Goal: Navigation & Orientation: Find specific page/section

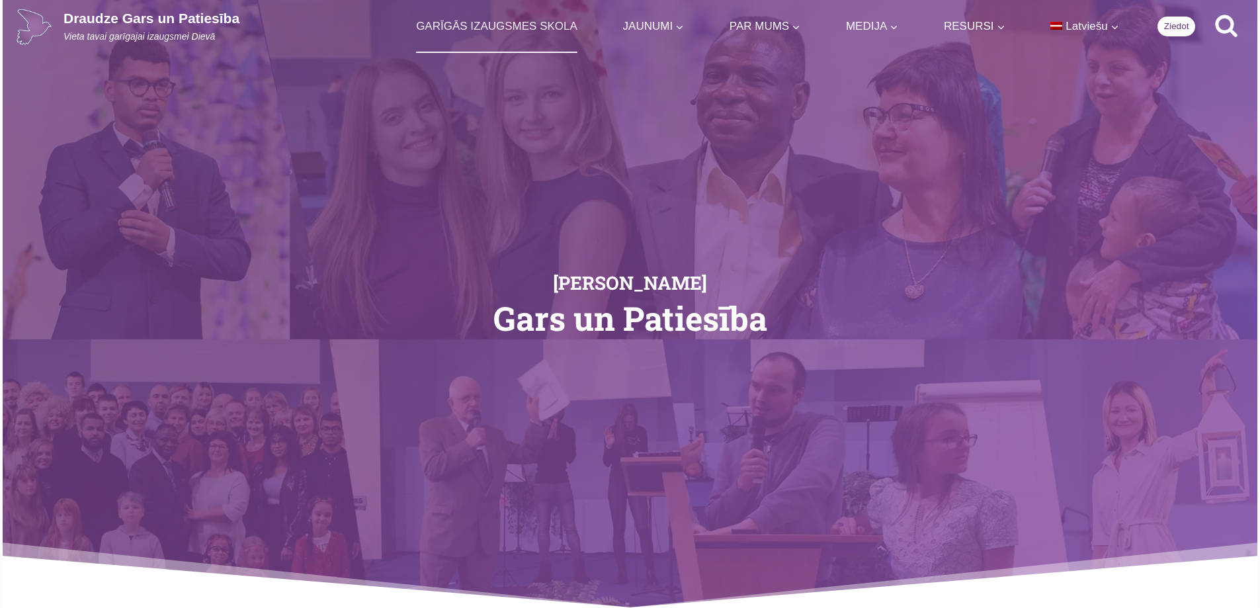
click at [523, 21] on link "GARĪGĀS IZAUGSMES SKOLA" at bounding box center [497, 26] width 173 height 52
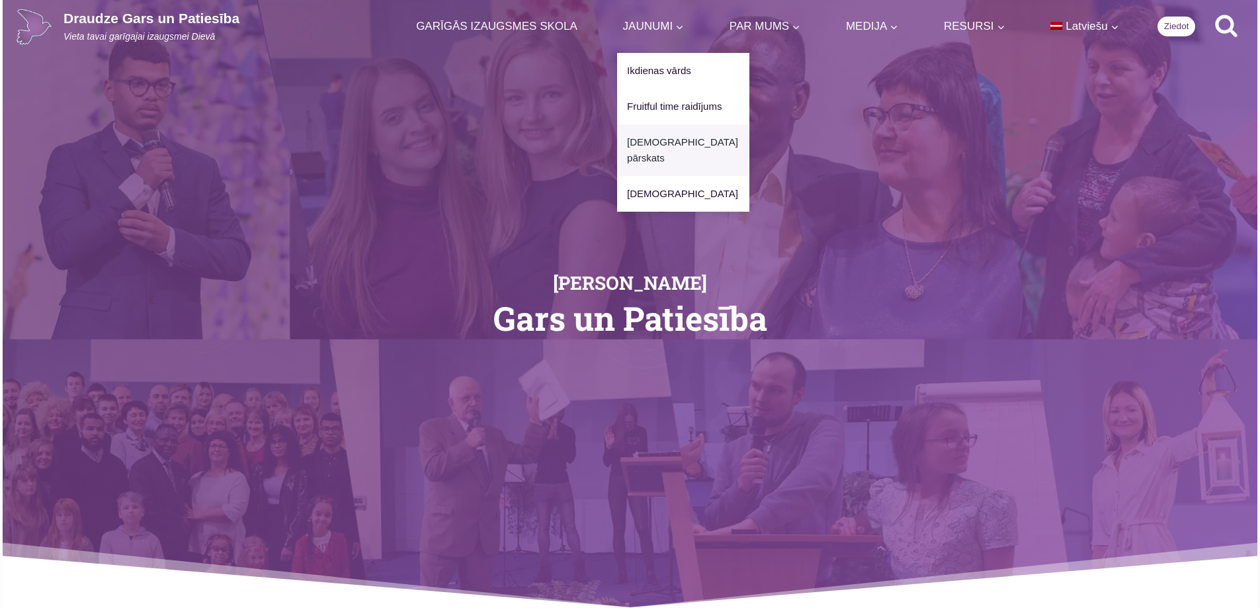
click at [670, 140] on link "[DEMOGRAPHIC_DATA] pārskats" at bounding box center [683, 150] width 132 height 52
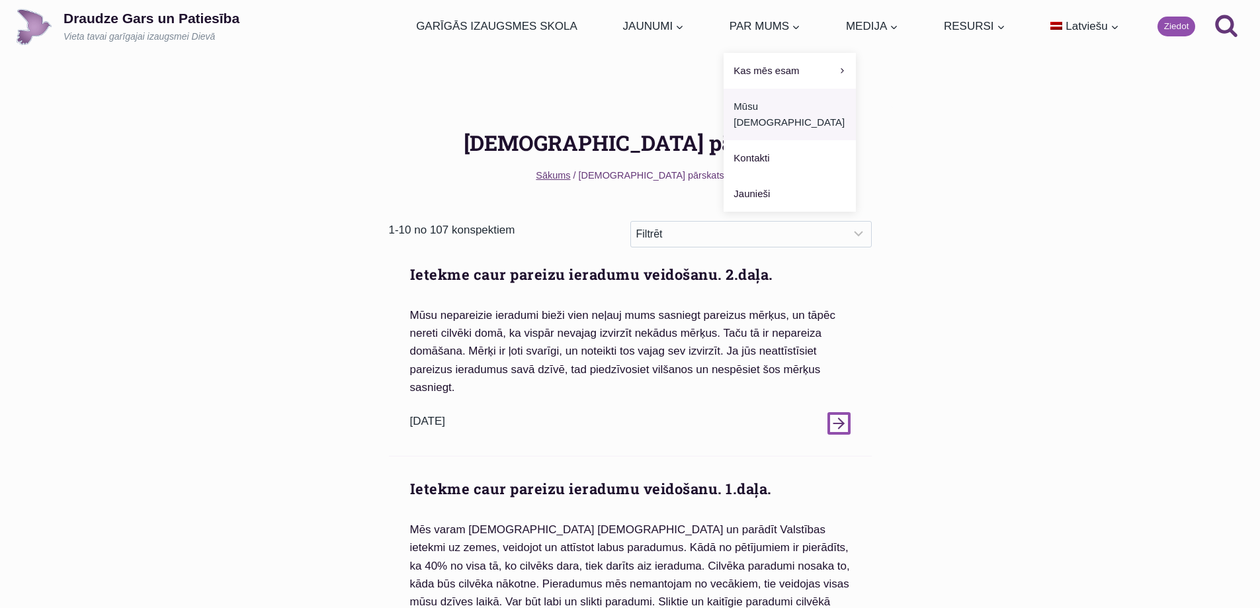
click at [768, 103] on link "Mūsu [DEMOGRAPHIC_DATA]" at bounding box center [789, 115] width 132 height 52
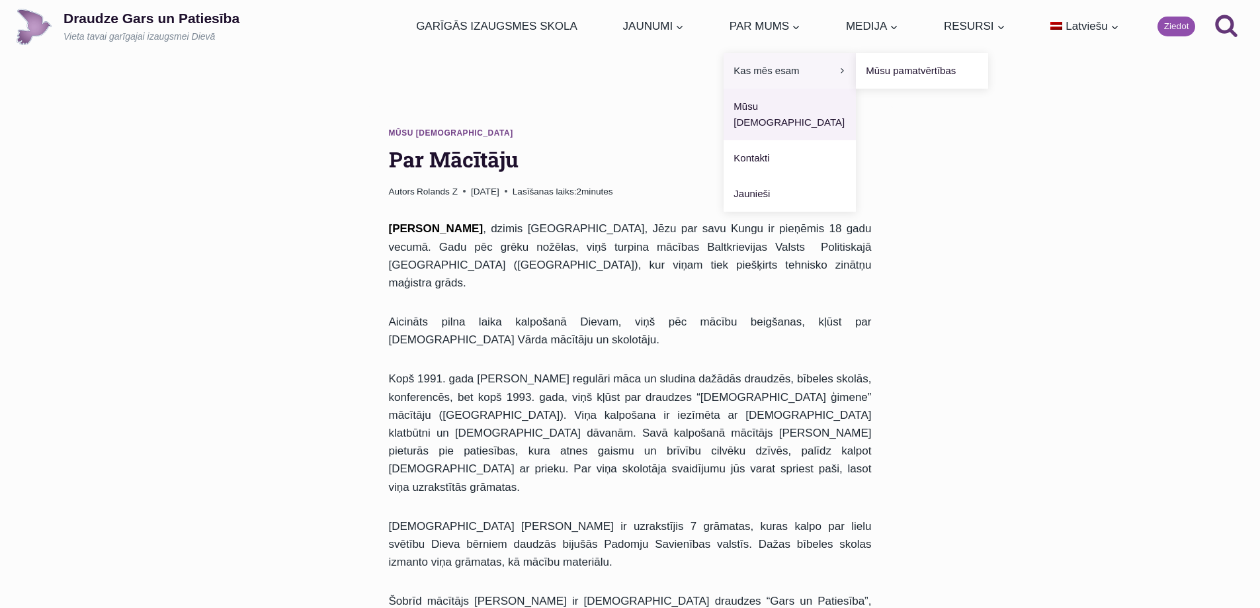
click at [757, 66] on span "Kas mēs esam Expand" at bounding box center [789, 71] width 112 height 16
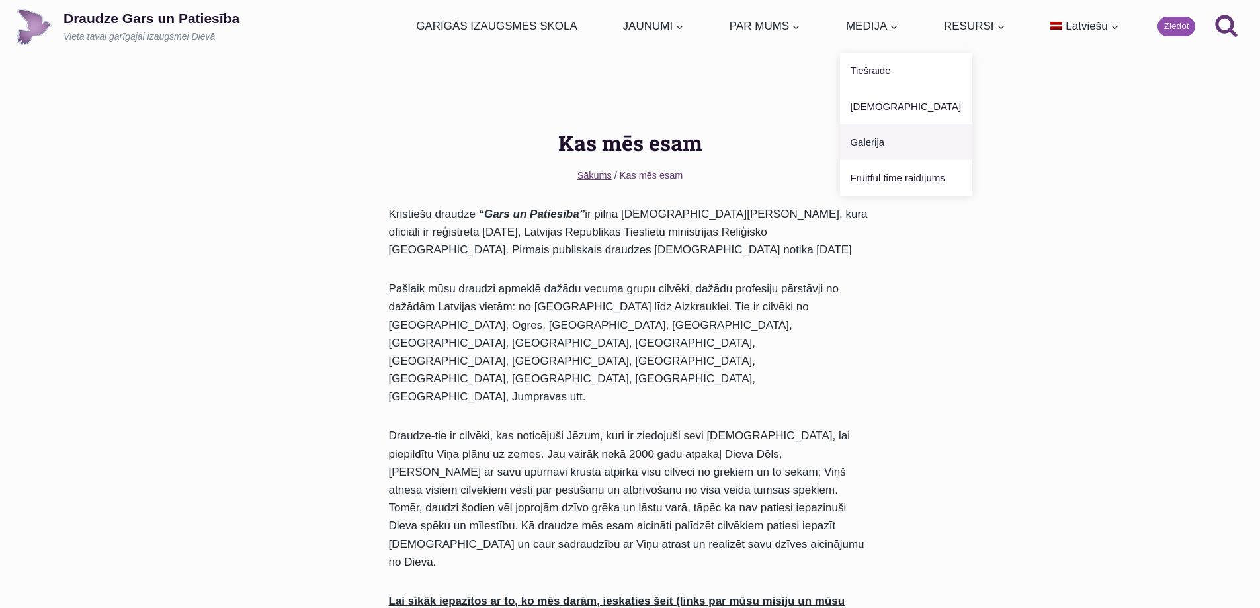
click at [868, 144] on link "Galerija" at bounding box center [906, 142] width 132 height 36
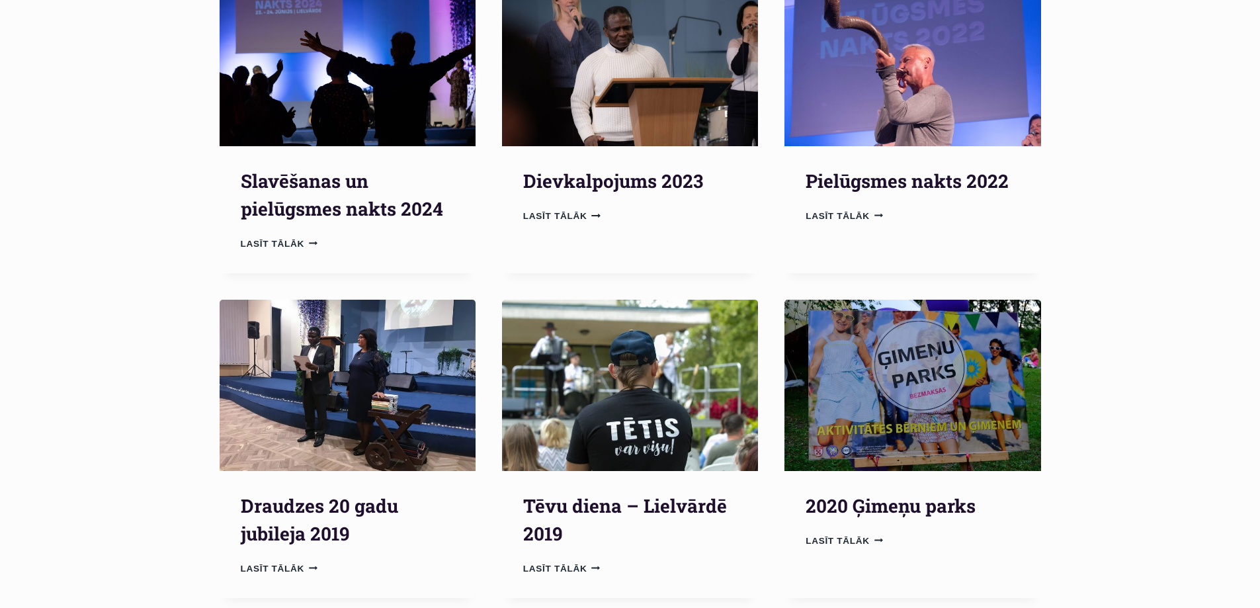
scroll to position [265, 0]
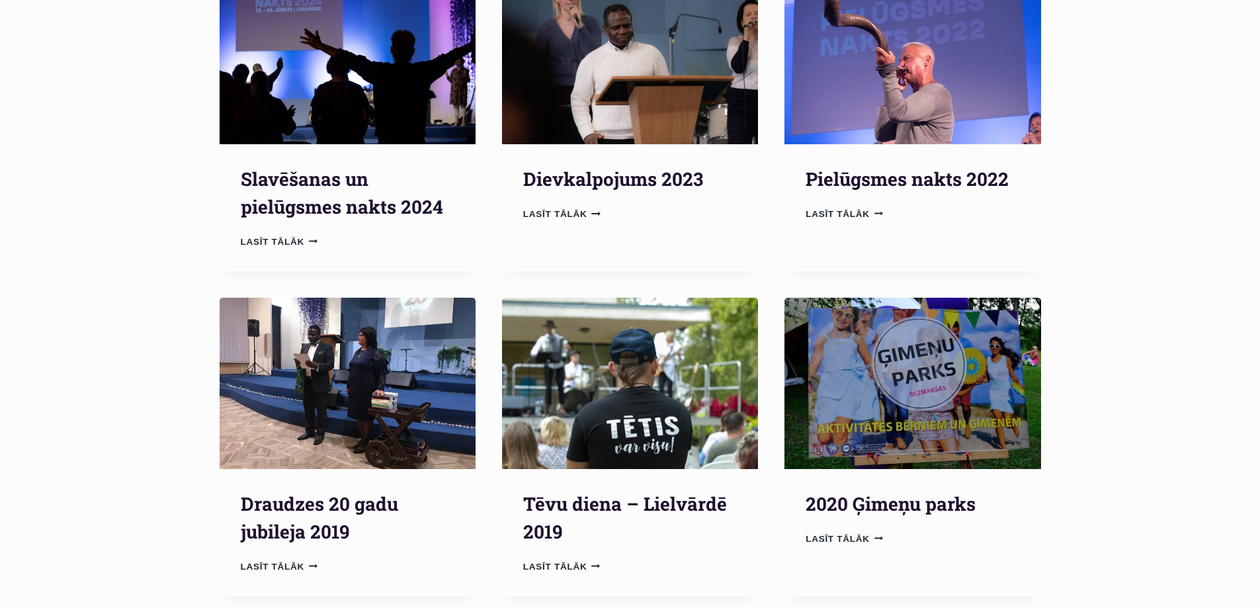
click at [404, 383] on img "Draudzes 20 gadu jubileja 2019" at bounding box center [348, 383] width 256 height 171
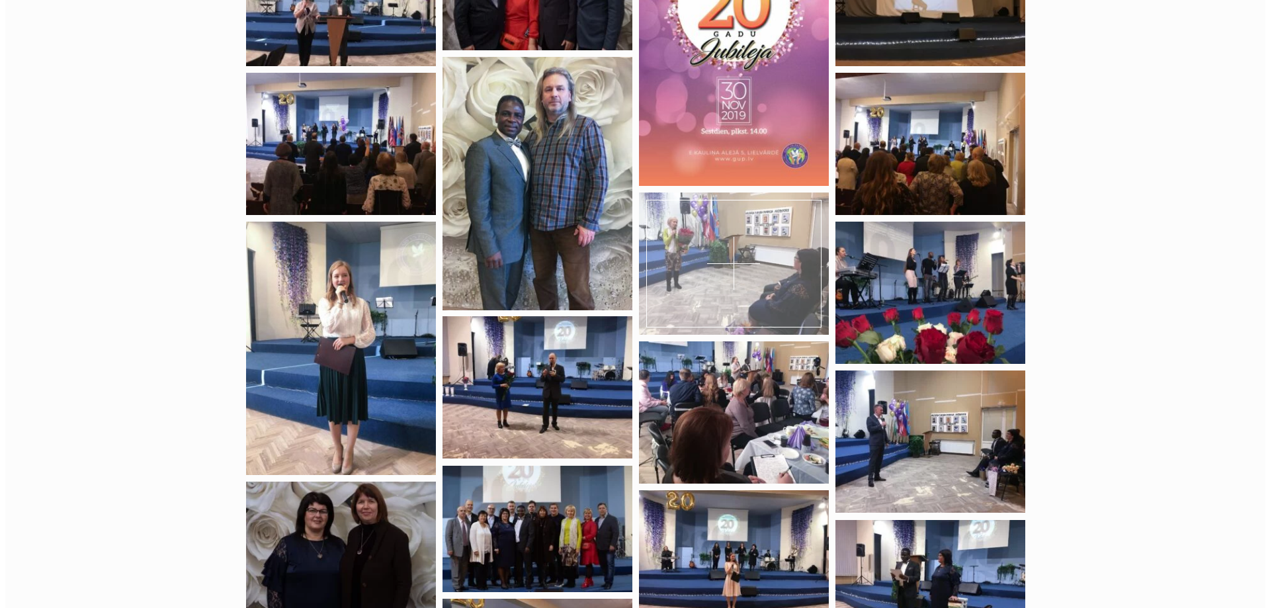
scroll to position [265, 0]
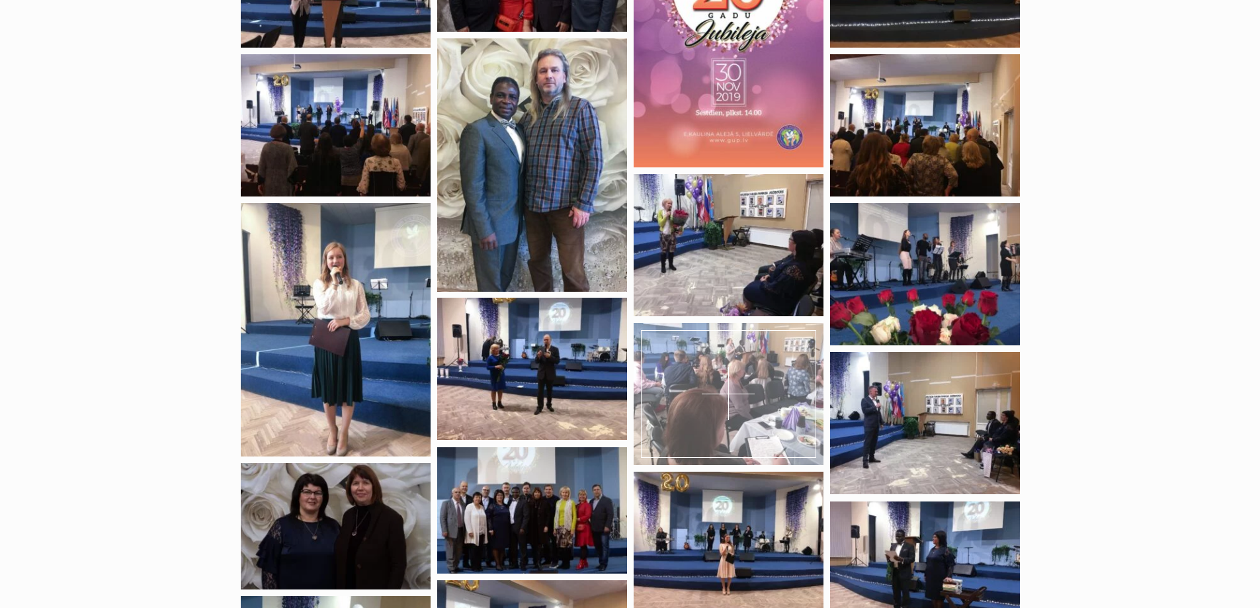
click at [772, 387] on div at bounding box center [729, 394] width 190 height 142
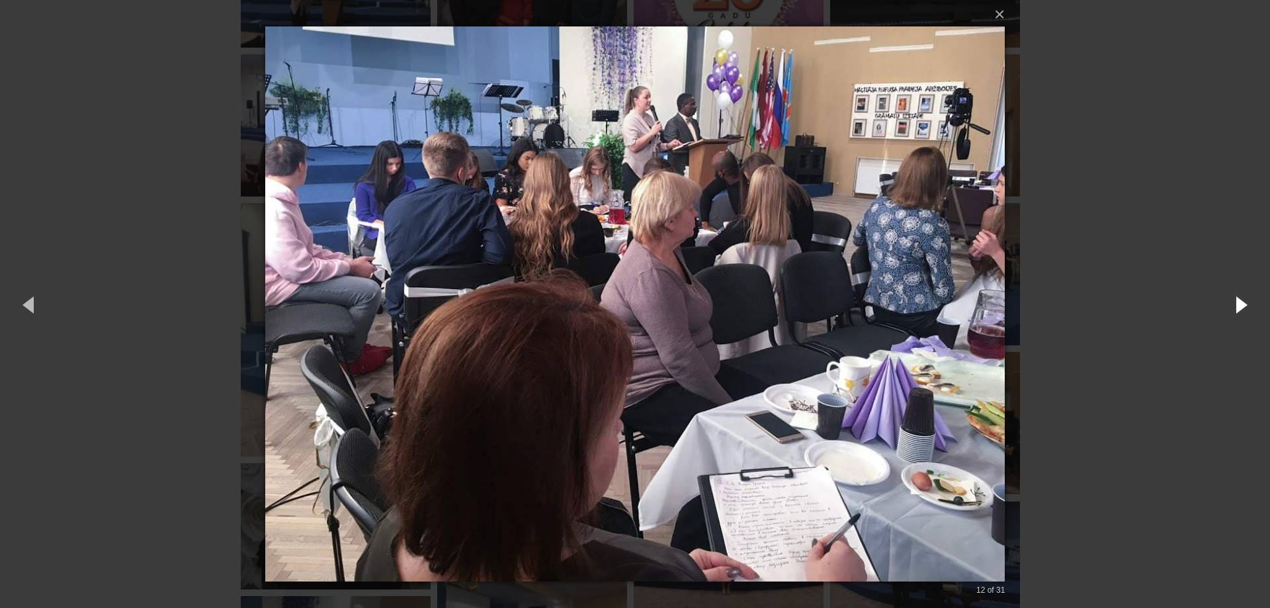
click at [1241, 304] on button "button" at bounding box center [1240, 304] width 60 height 73
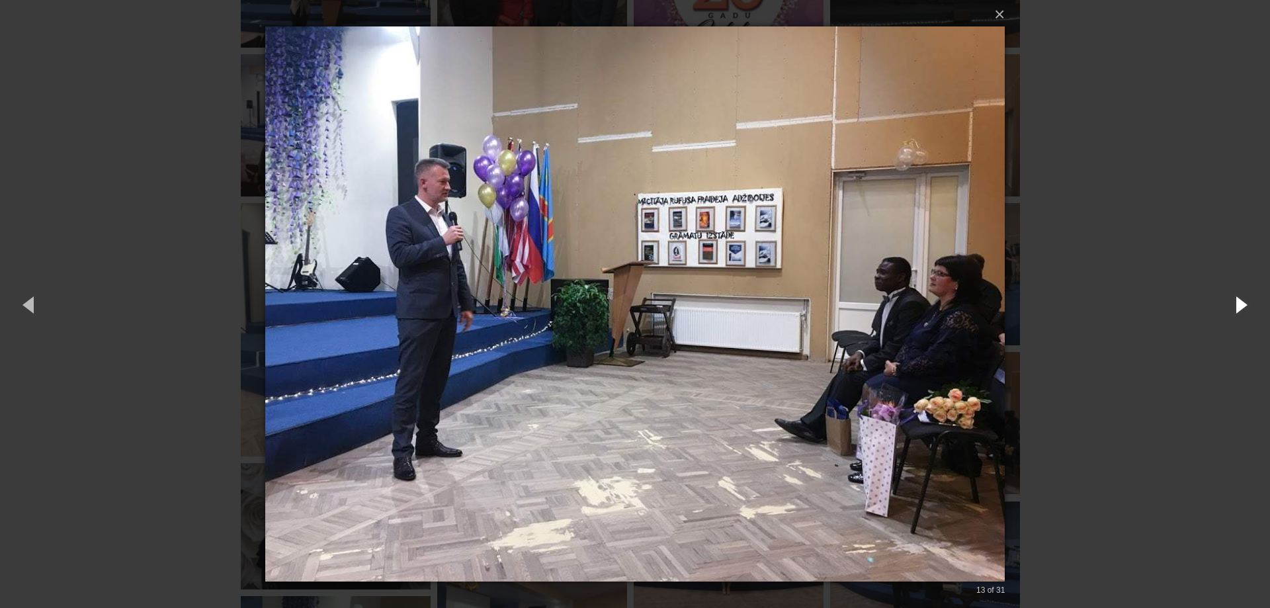
click at [1241, 304] on button "button" at bounding box center [1240, 304] width 60 height 73
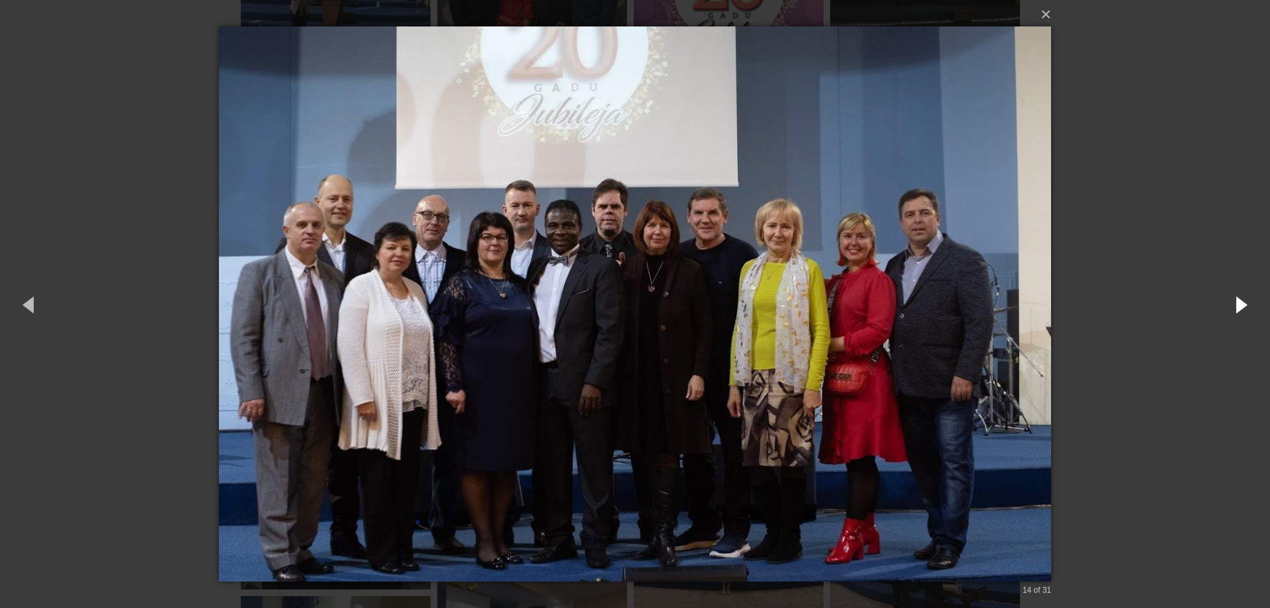
click at [1239, 304] on button "button" at bounding box center [1240, 304] width 60 height 73
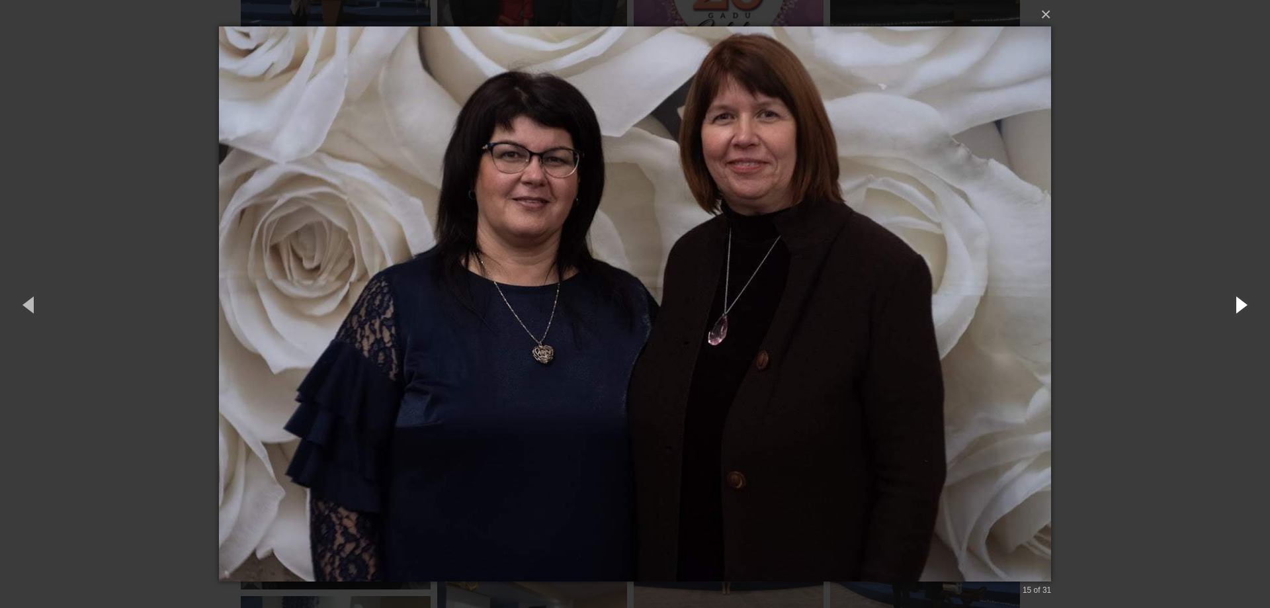
click at [1239, 304] on button "button" at bounding box center [1240, 304] width 60 height 73
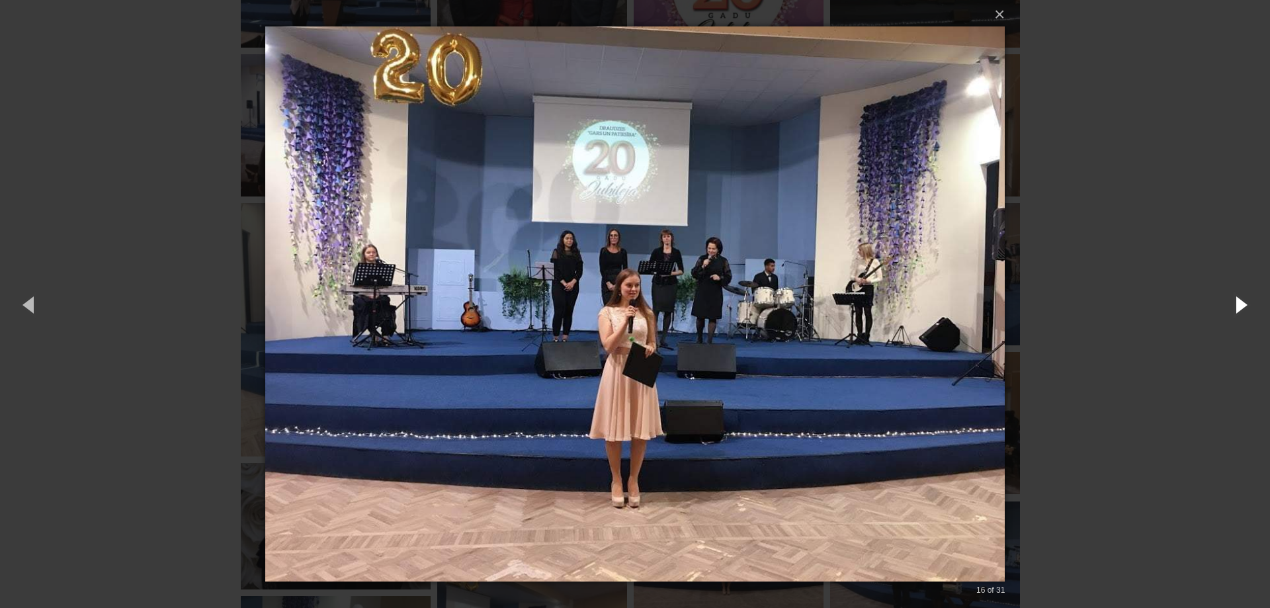
click at [1239, 304] on button "button" at bounding box center [1240, 304] width 60 height 73
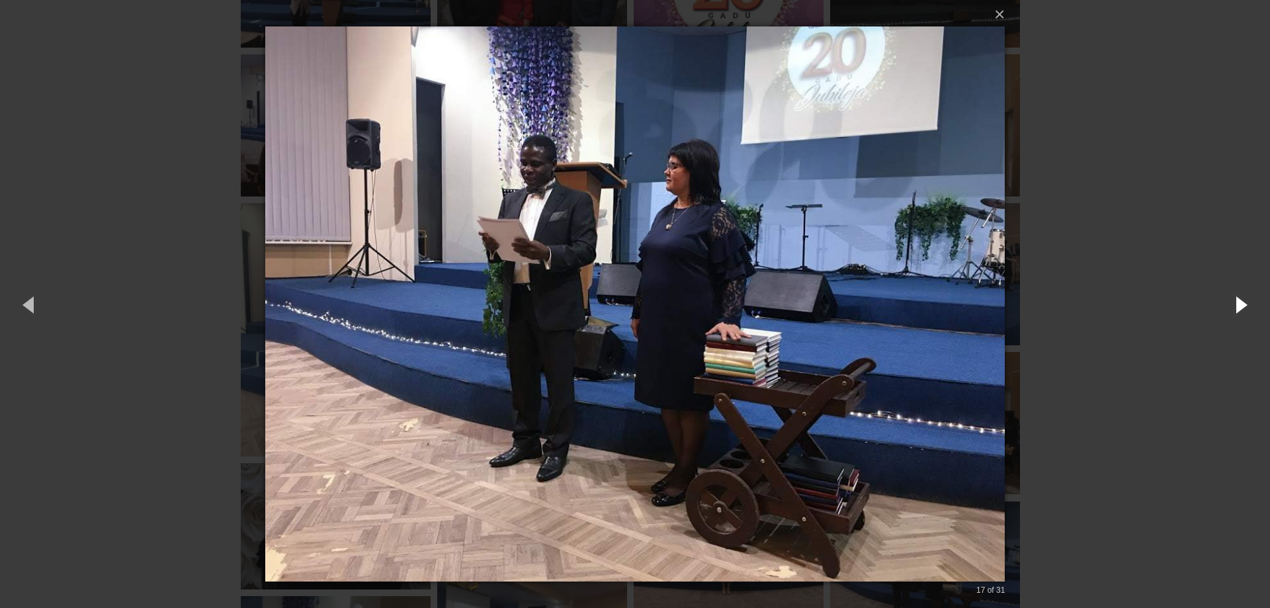
click at [1239, 304] on button "button" at bounding box center [1240, 304] width 60 height 73
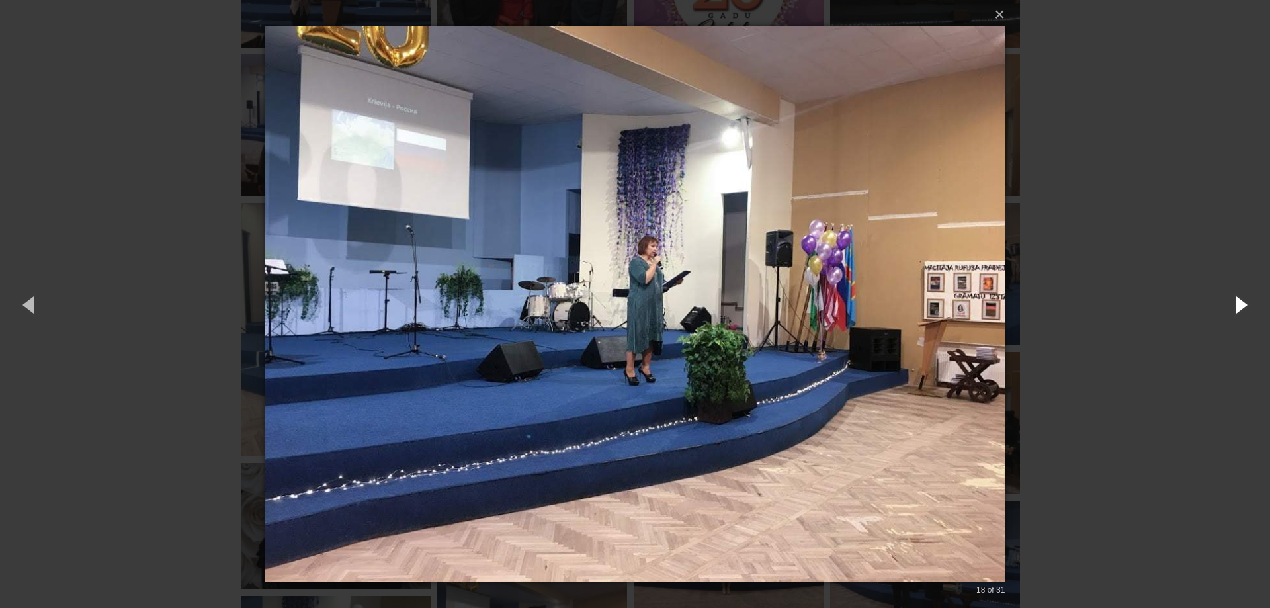
click at [1239, 304] on button "button" at bounding box center [1240, 304] width 60 height 73
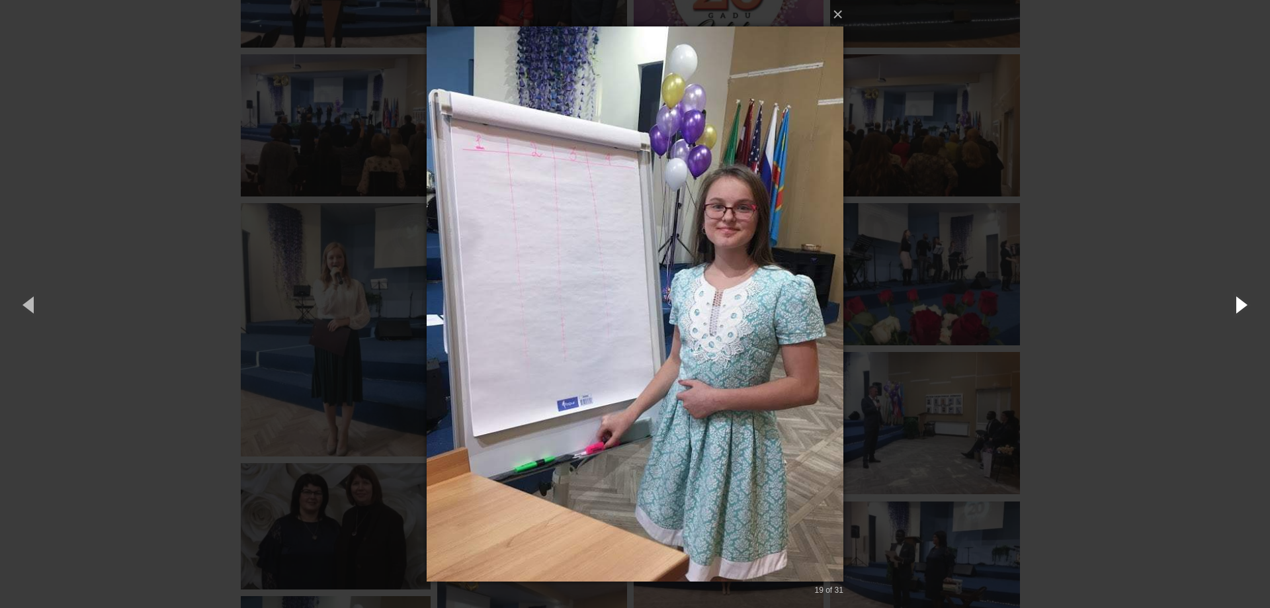
click at [1239, 304] on button "button" at bounding box center [1240, 304] width 60 height 73
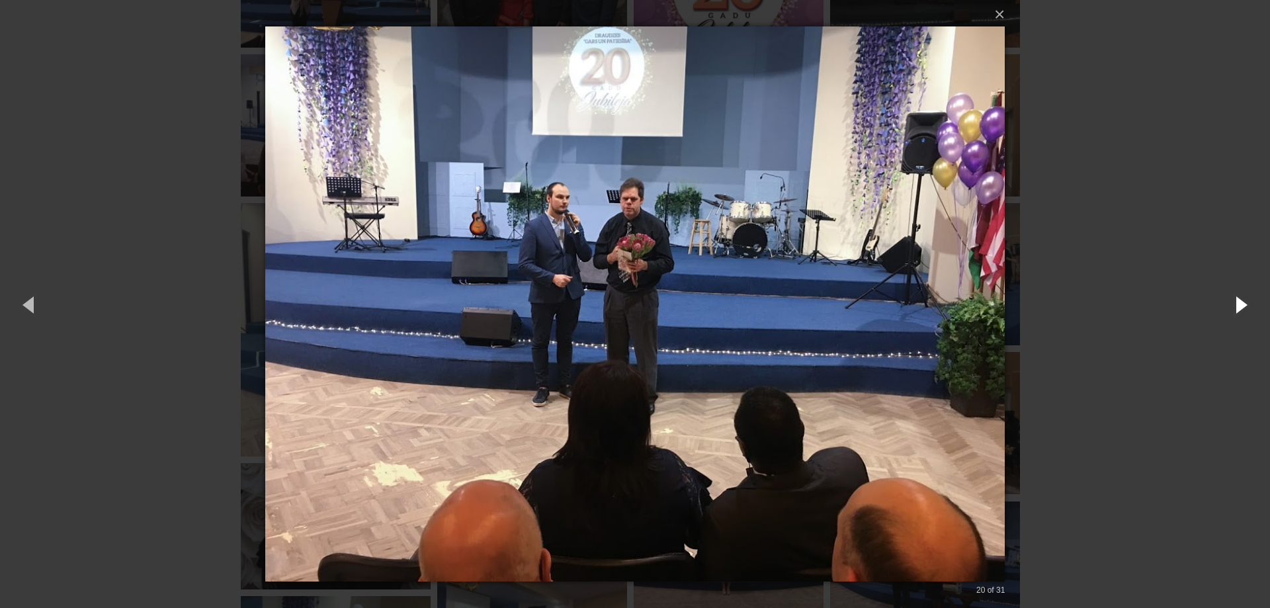
click at [1239, 304] on button "button" at bounding box center [1240, 304] width 60 height 73
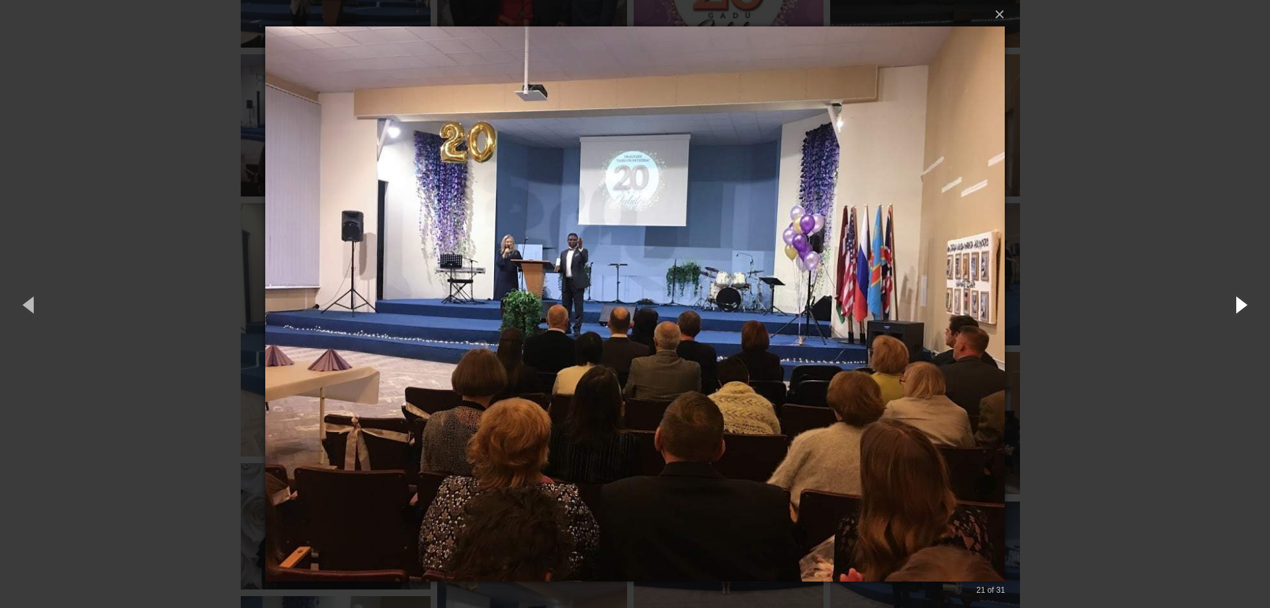
click at [1239, 304] on button "button" at bounding box center [1240, 304] width 60 height 73
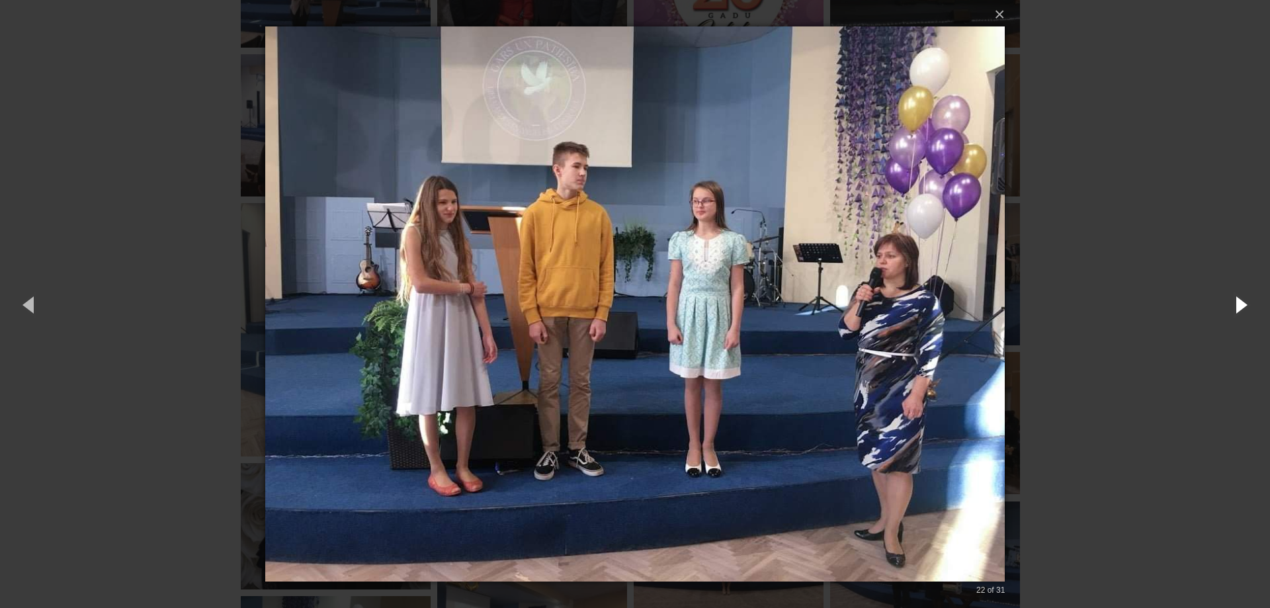
click at [1238, 304] on button "button" at bounding box center [1240, 304] width 60 height 73
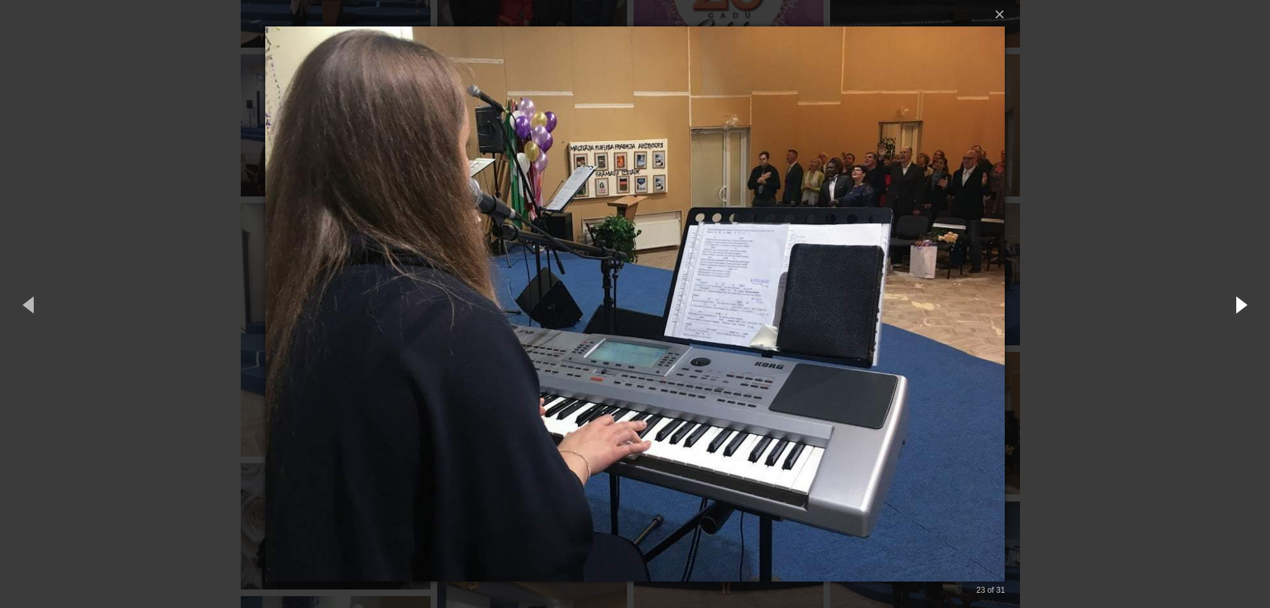
click at [1238, 304] on button "button" at bounding box center [1240, 304] width 60 height 73
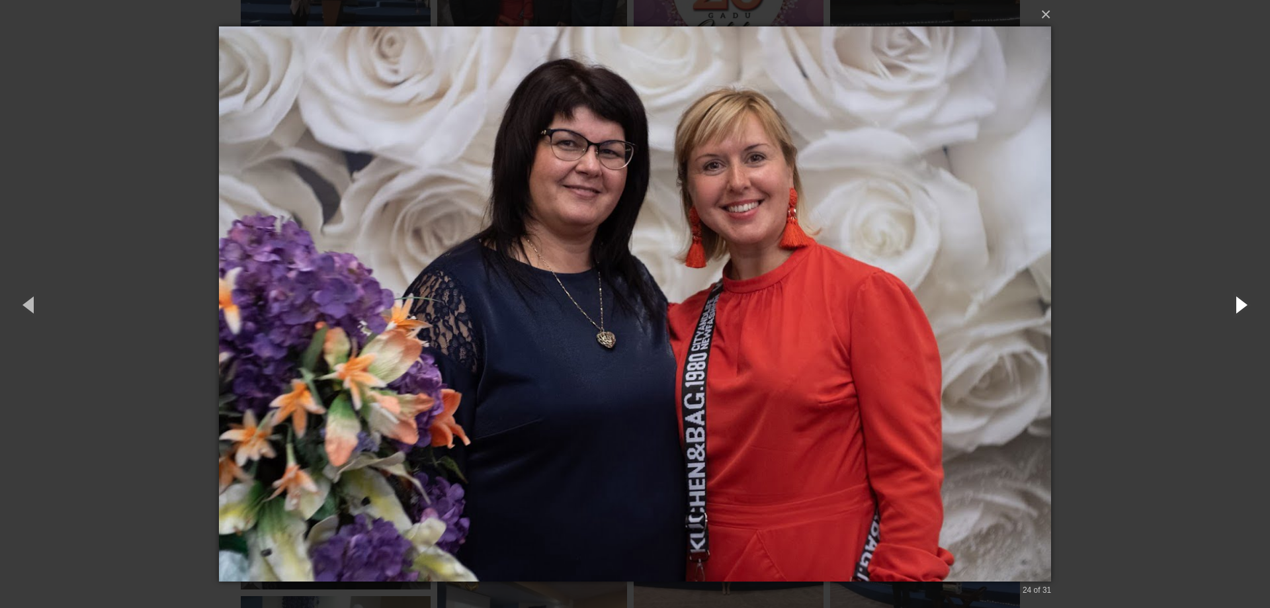
click at [1238, 304] on button "button" at bounding box center [1240, 304] width 60 height 73
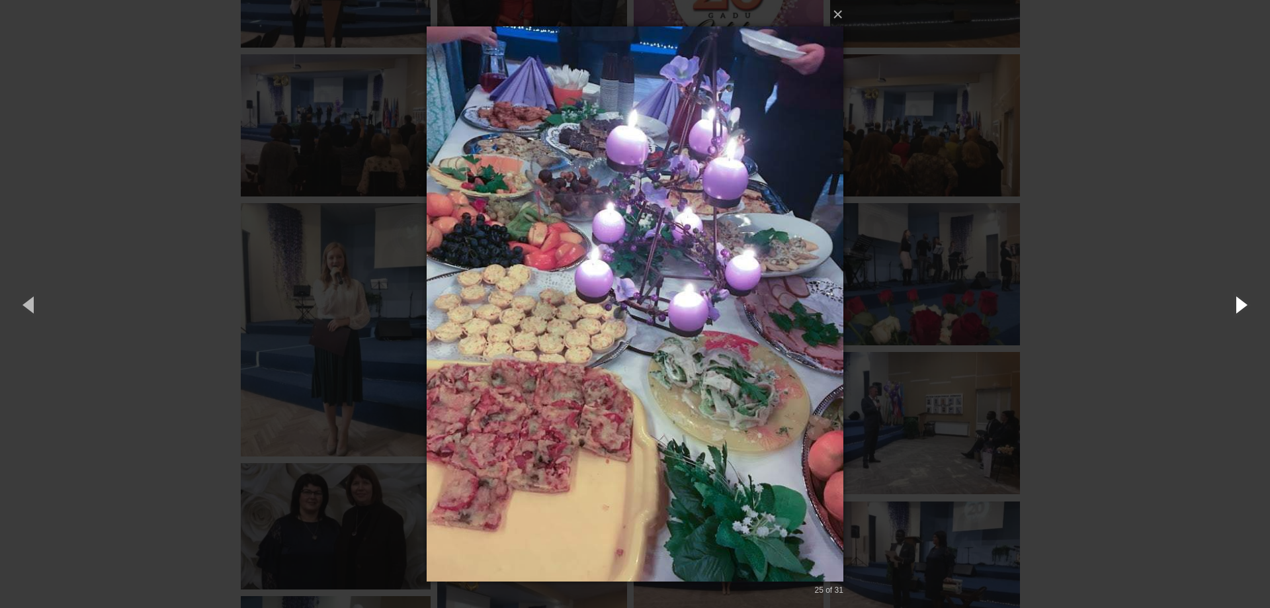
click at [1237, 304] on button "button" at bounding box center [1240, 304] width 60 height 73
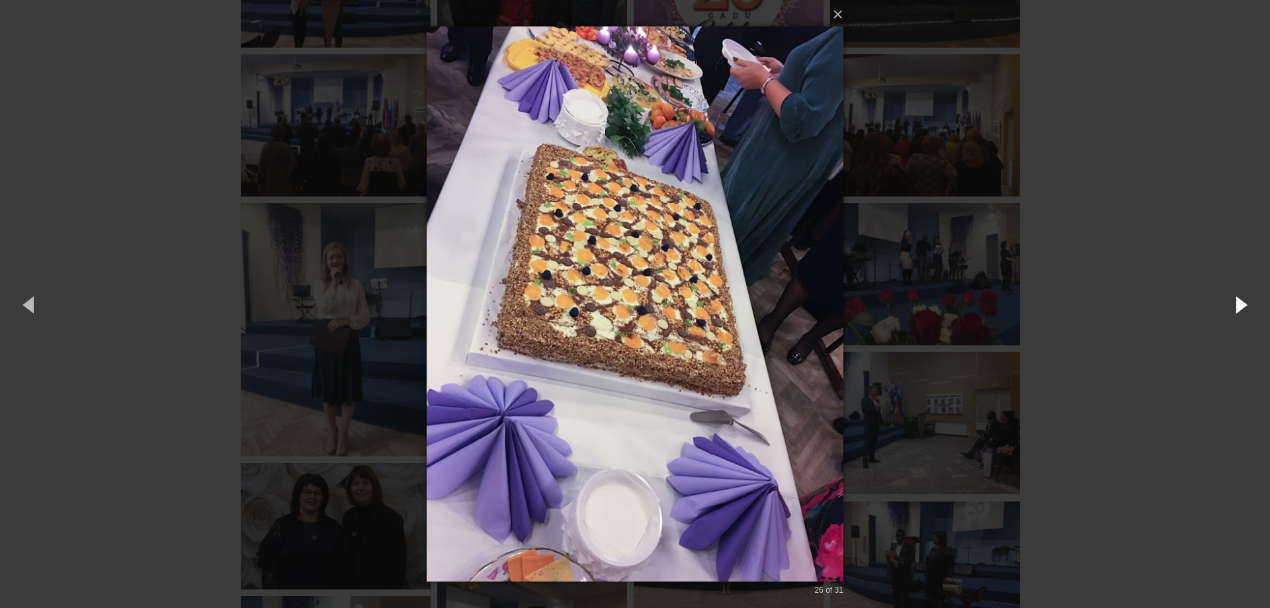
click at [1237, 304] on button "button" at bounding box center [1240, 304] width 60 height 73
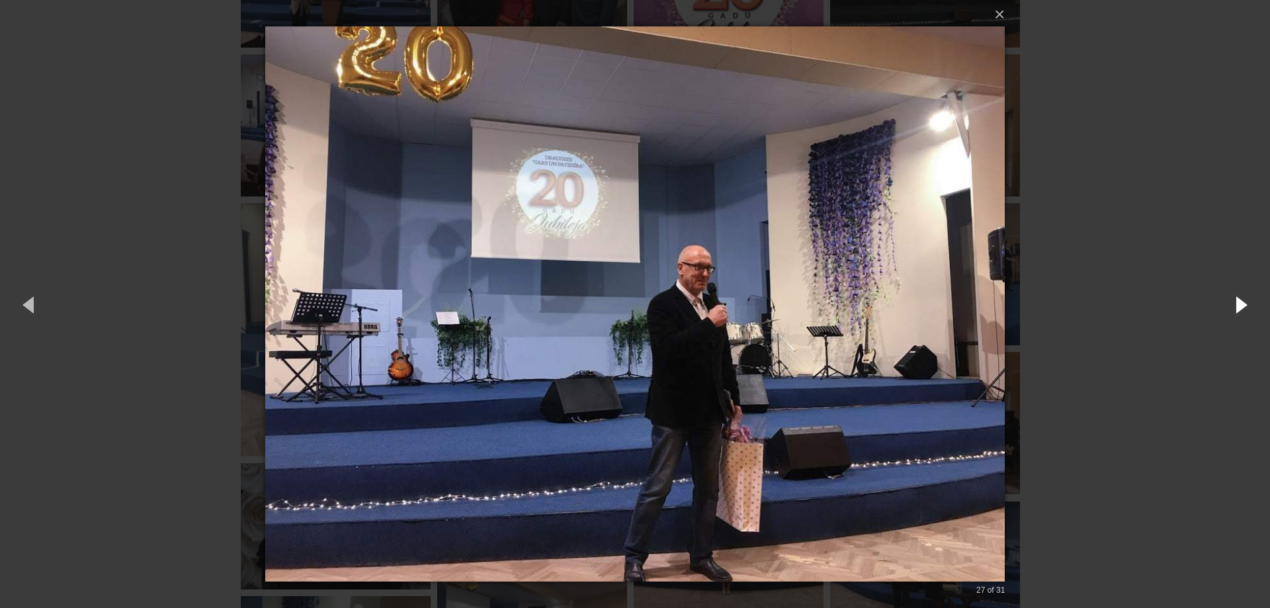
click at [1237, 304] on button "button" at bounding box center [1240, 304] width 60 height 73
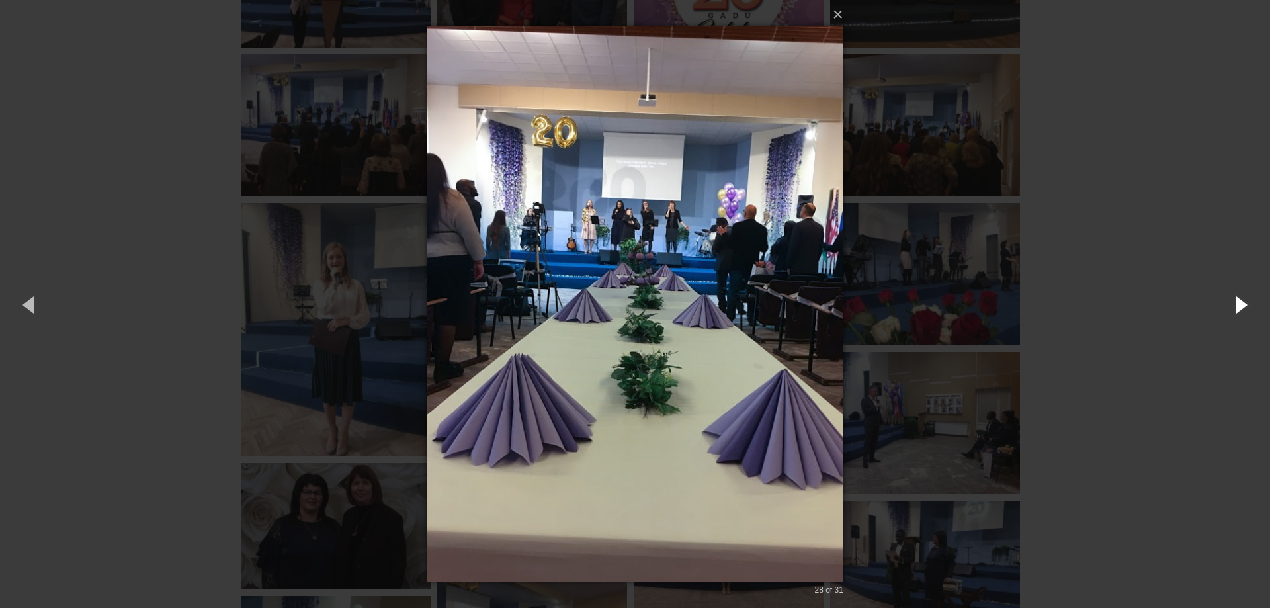
click at [1237, 304] on button "button" at bounding box center [1240, 304] width 60 height 73
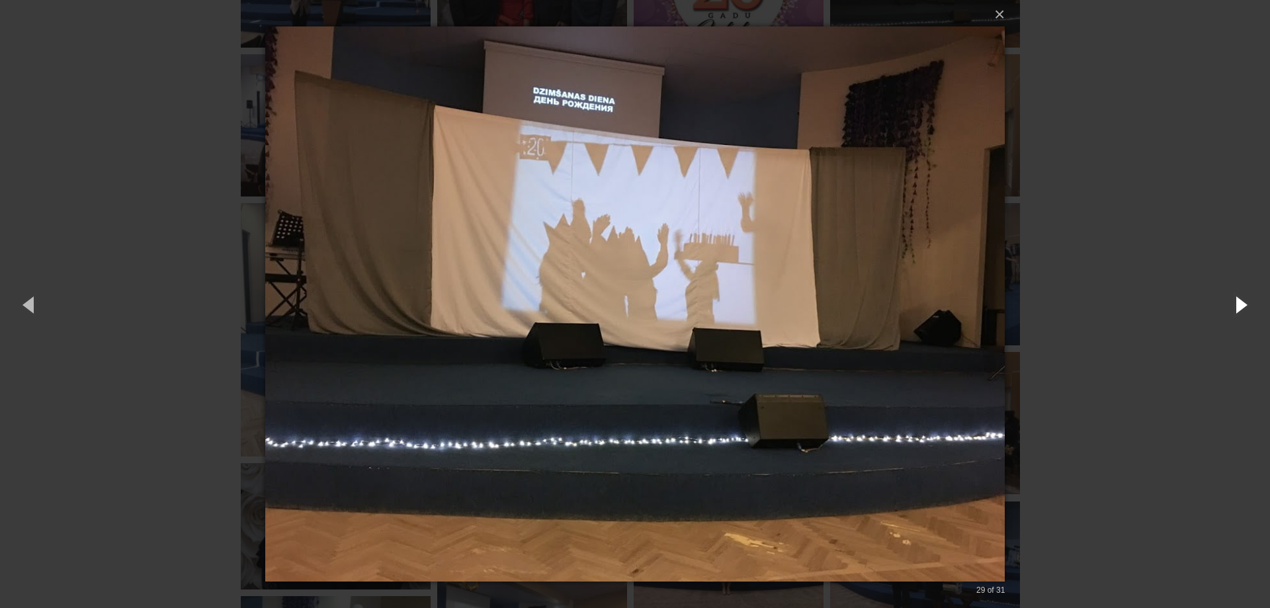
click at [1237, 304] on button "button" at bounding box center [1240, 304] width 60 height 73
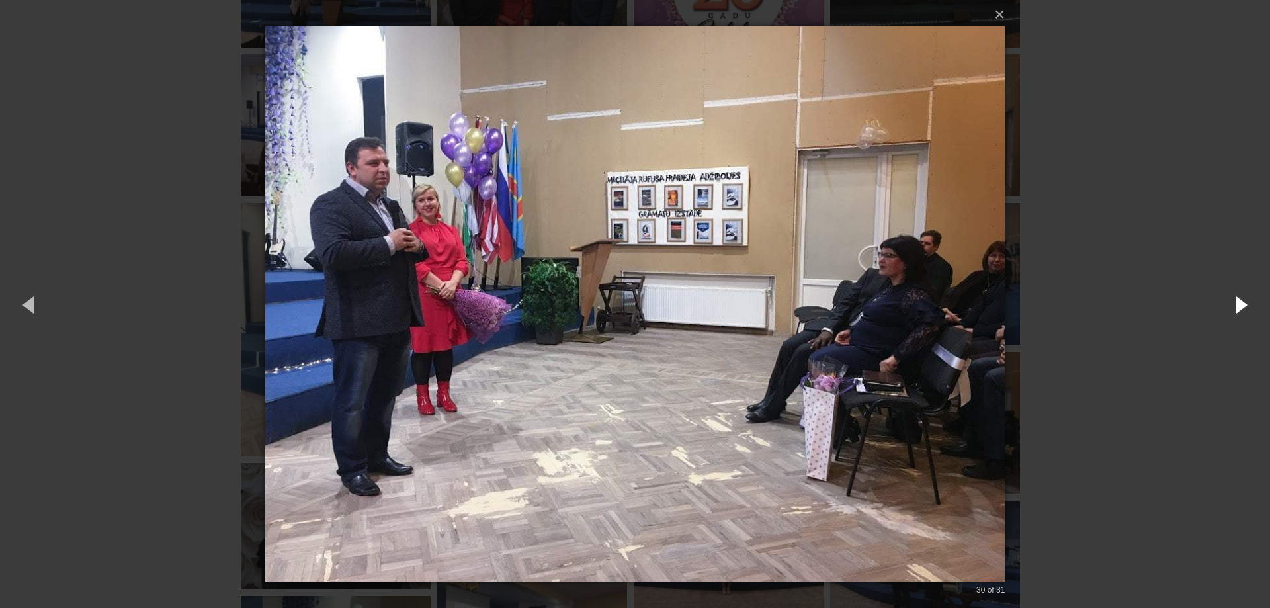
click at [1237, 304] on button "button" at bounding box center [1240, 304] width 60 height 73
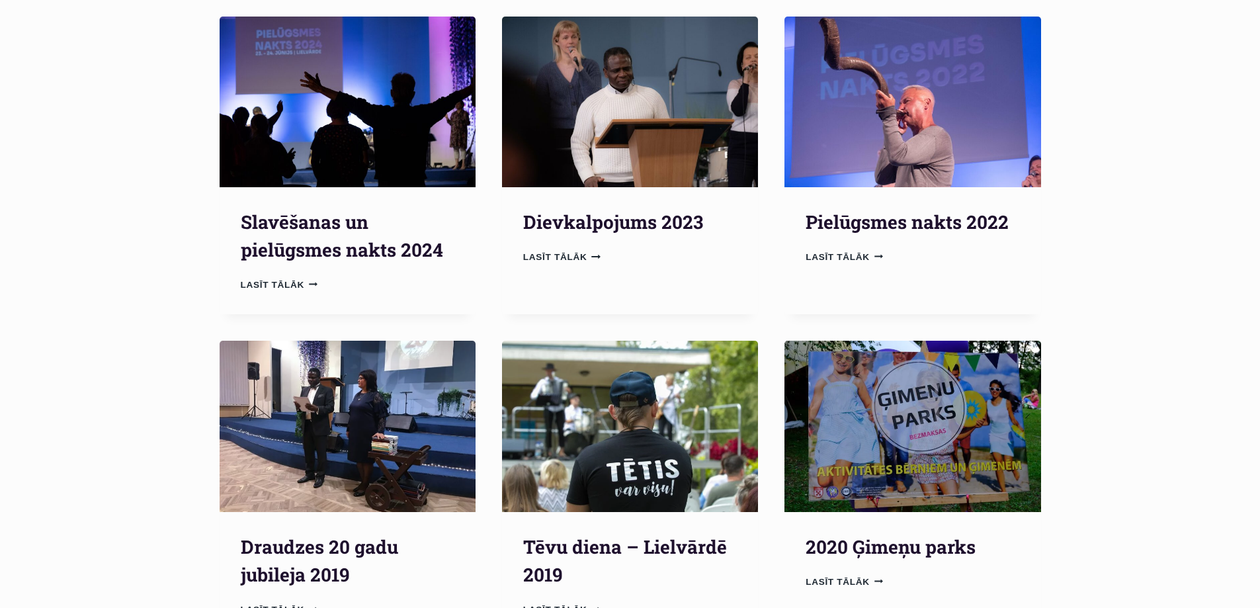
scroll to position [198, 0]
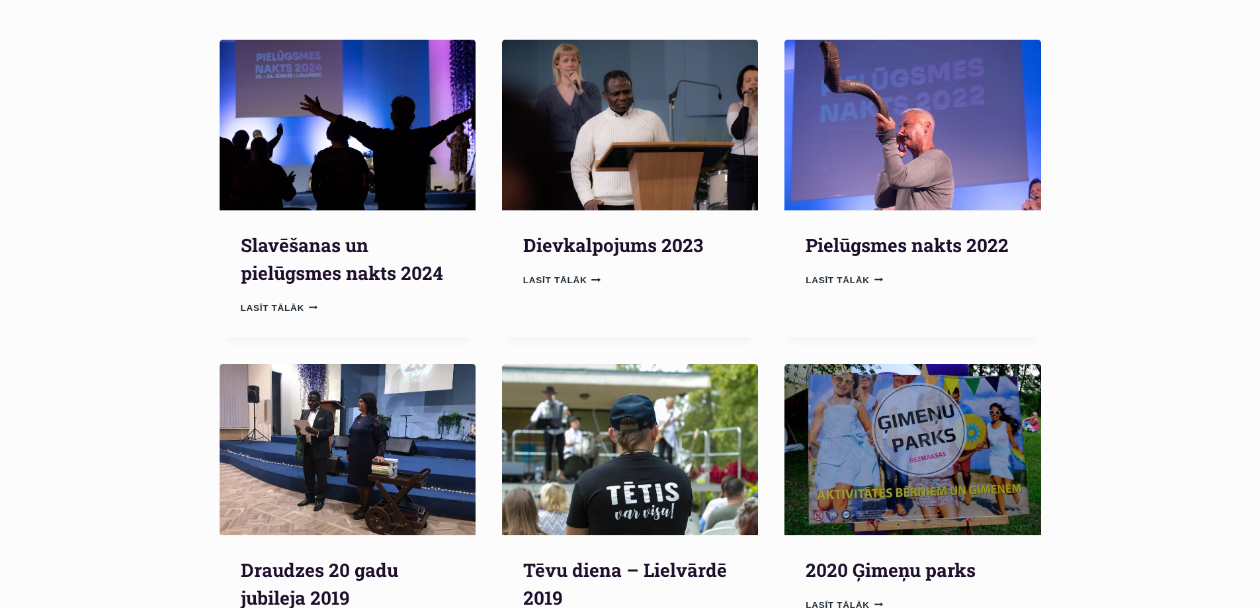
click at [393, 141] on img "Slavēšanas un pielūgsmes nakts 2024" at bounding box center [348, 125] width 256 height 171
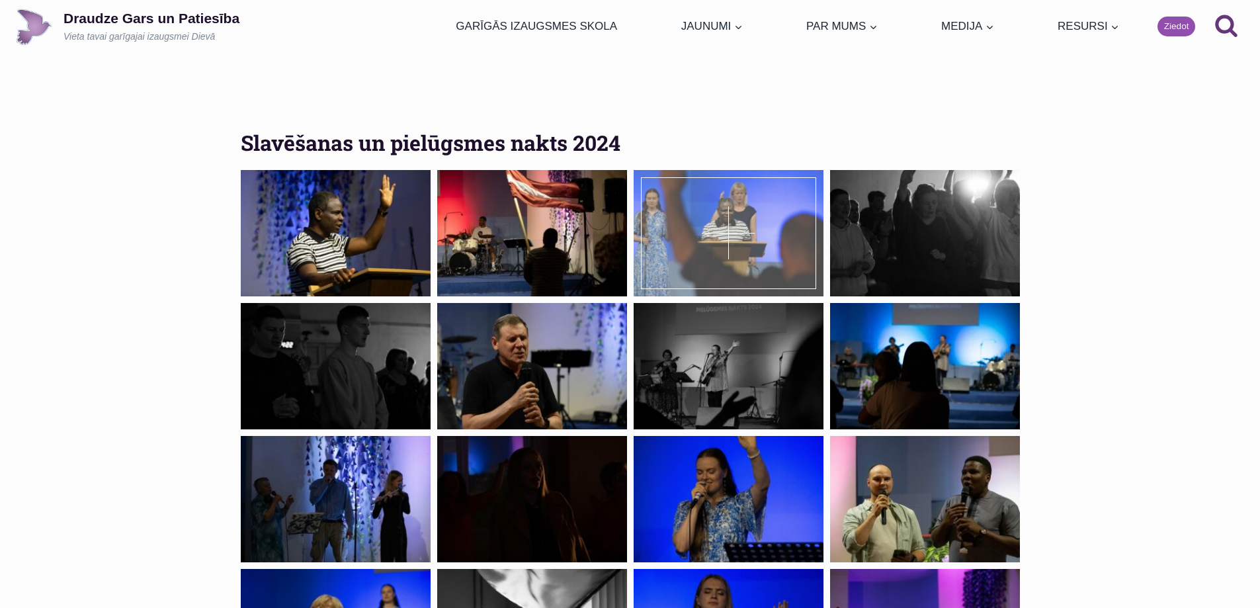
click at [746, 210] on div at bounding box center [729, 233] width 190 height 126
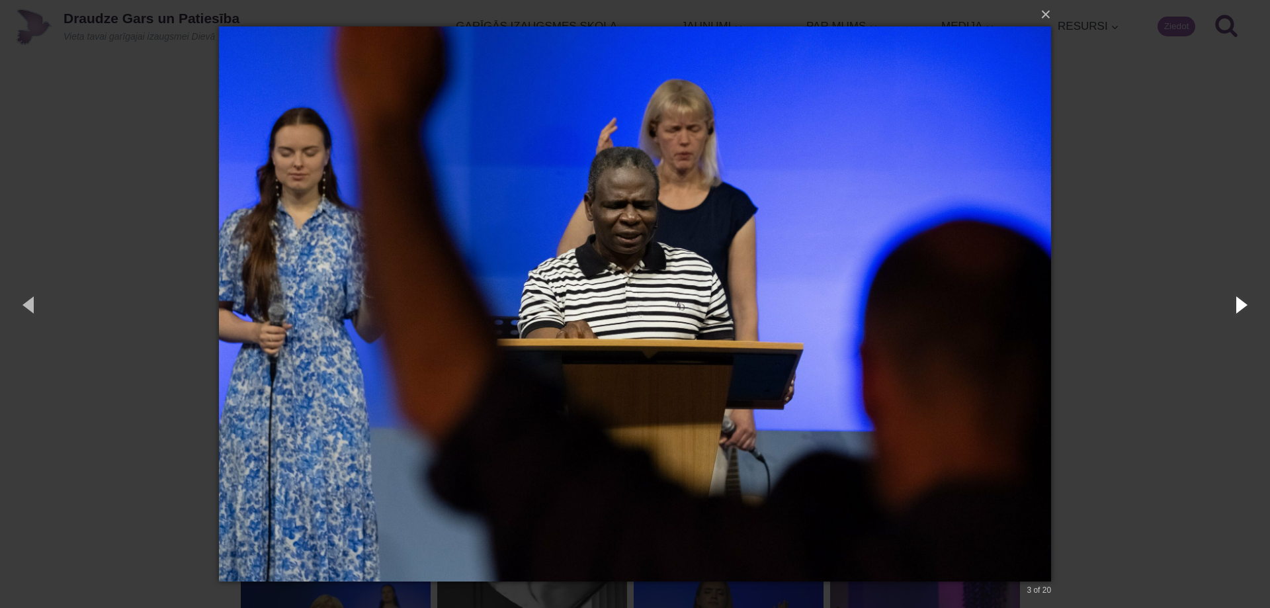
click at [1243, 302] on button "button" at bounding box center [1240, 304] width 60 height 73
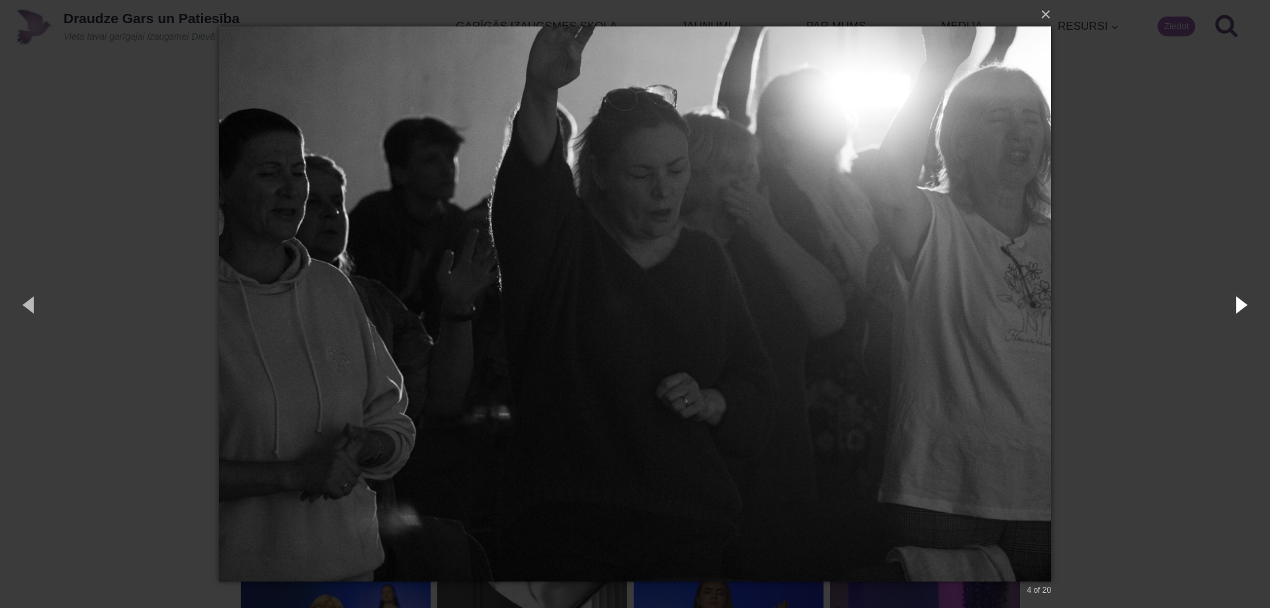
click at [1237, 308] on button "button" at bounding box center [1240, 304] width 60 height 73
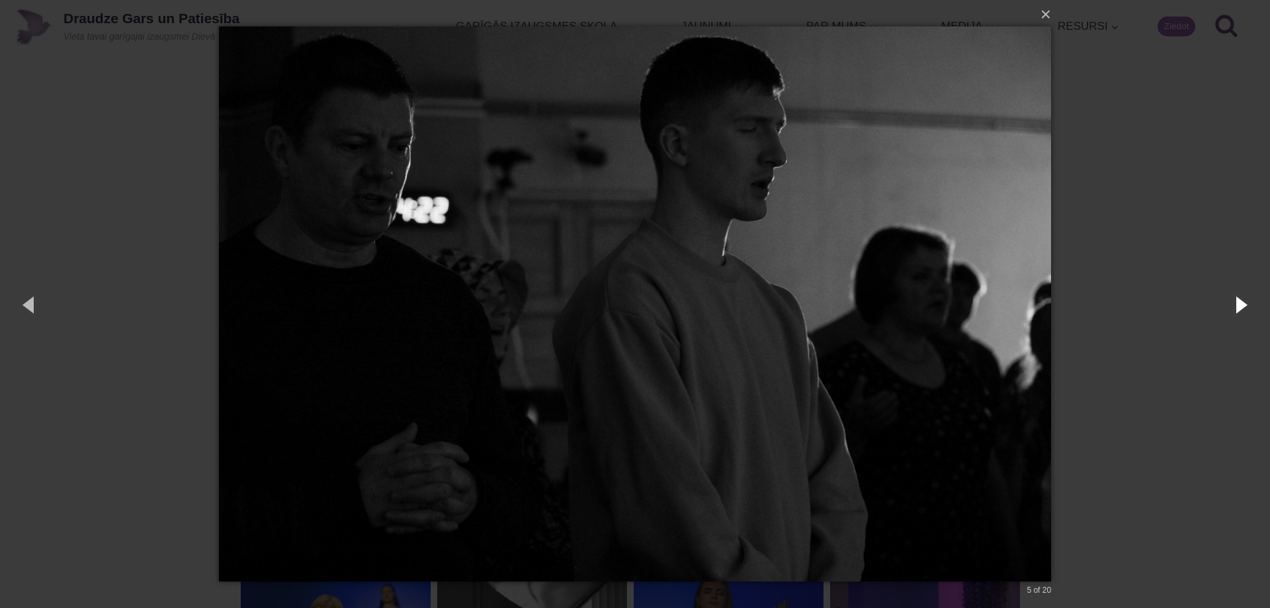
click at [1237, 308] on button "button" at bounding box center [1240, 304] width 60 height 73
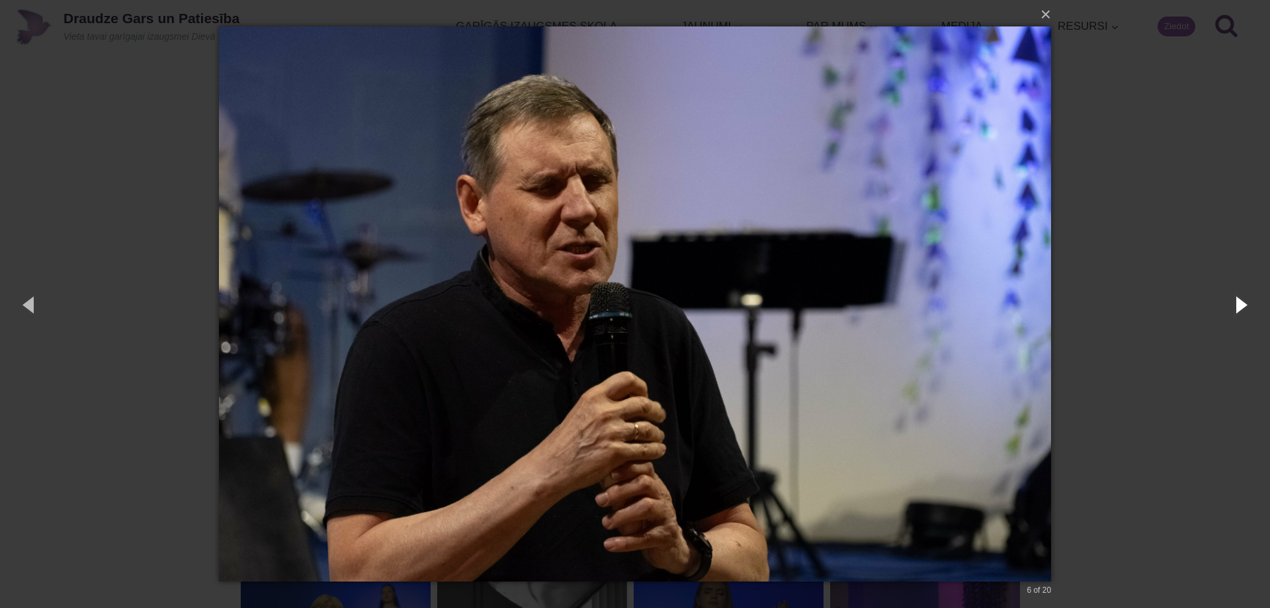
click at [1237, 308] on button "button" at bounding box center [1240, 304] width 60 height 73
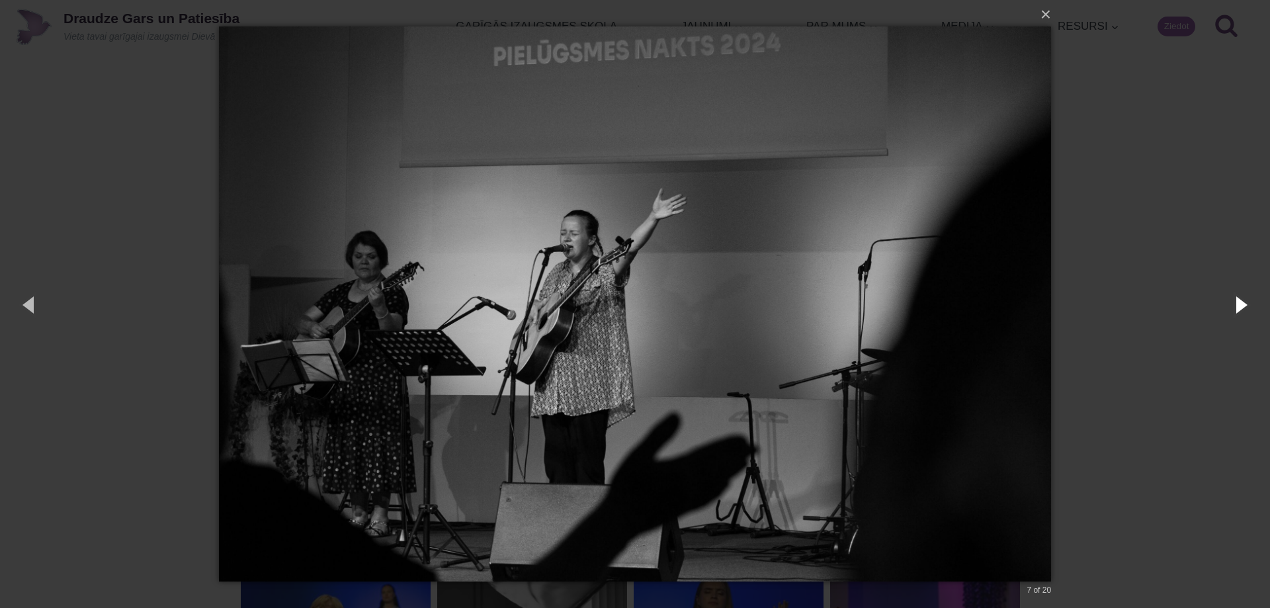
click at [1237, 308] on button "button" at bounding box center [1240, 304] width 60 height 73
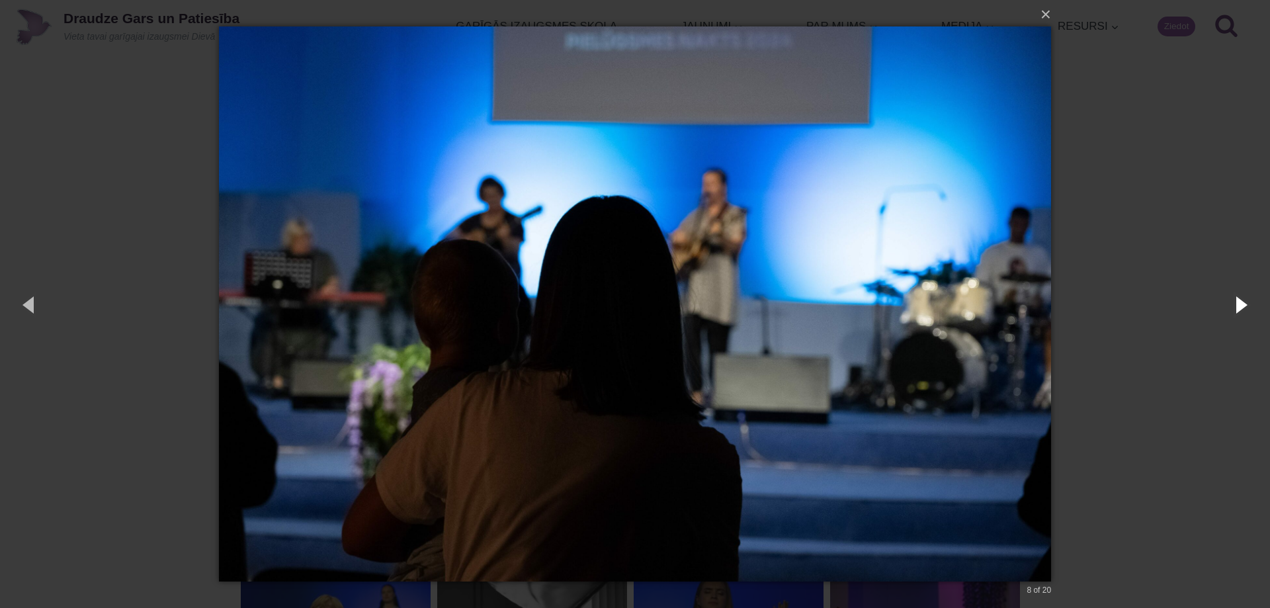
click at [1237, 308] on button "button" at bounding box center [1240, 304] width 60 height 73
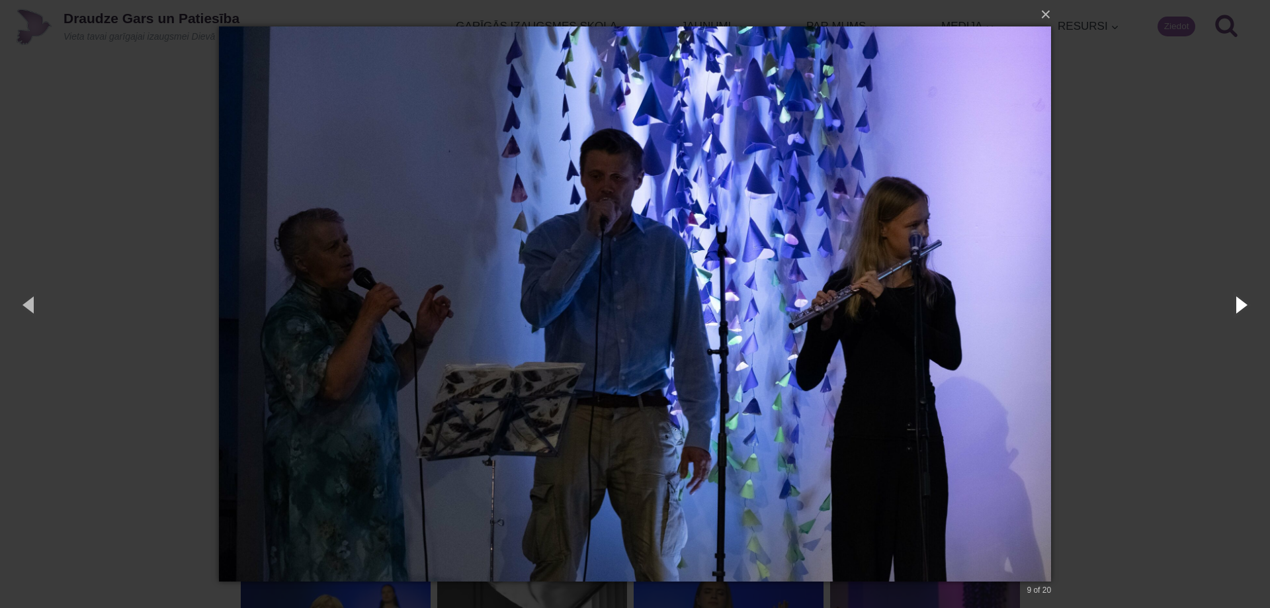
click at [1237, 308] on button "button" at bounding box center [1240, 304] width 60 height 73
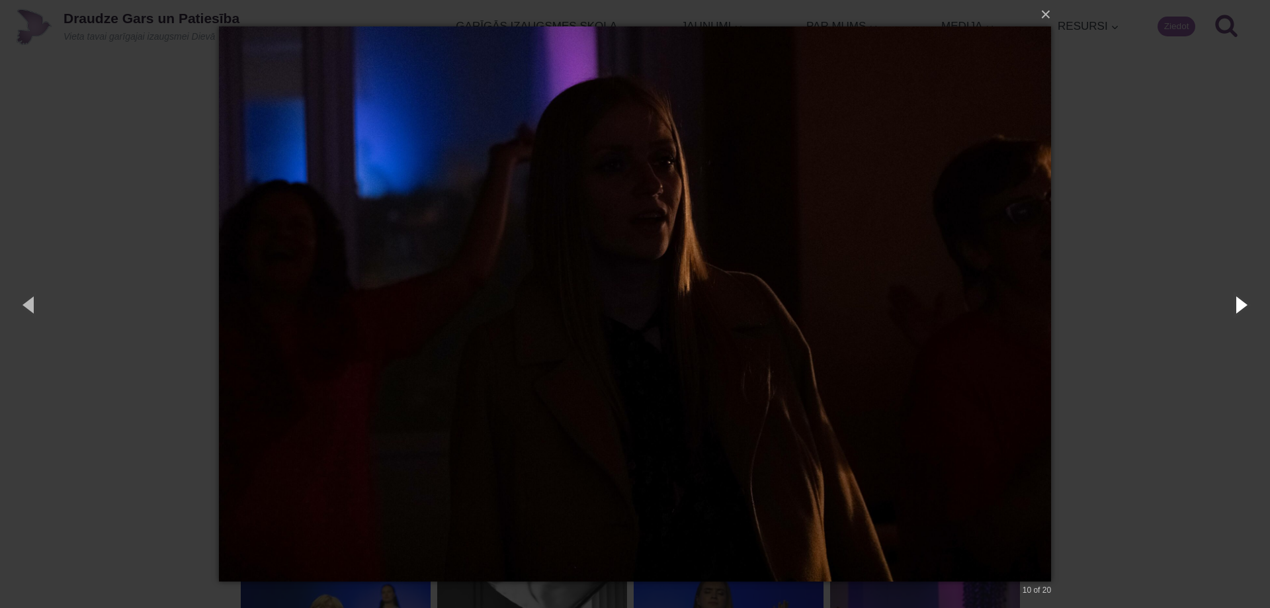
click at [1237, 308] on button "button" at bounding box center [1240, 304] width 60 height 73
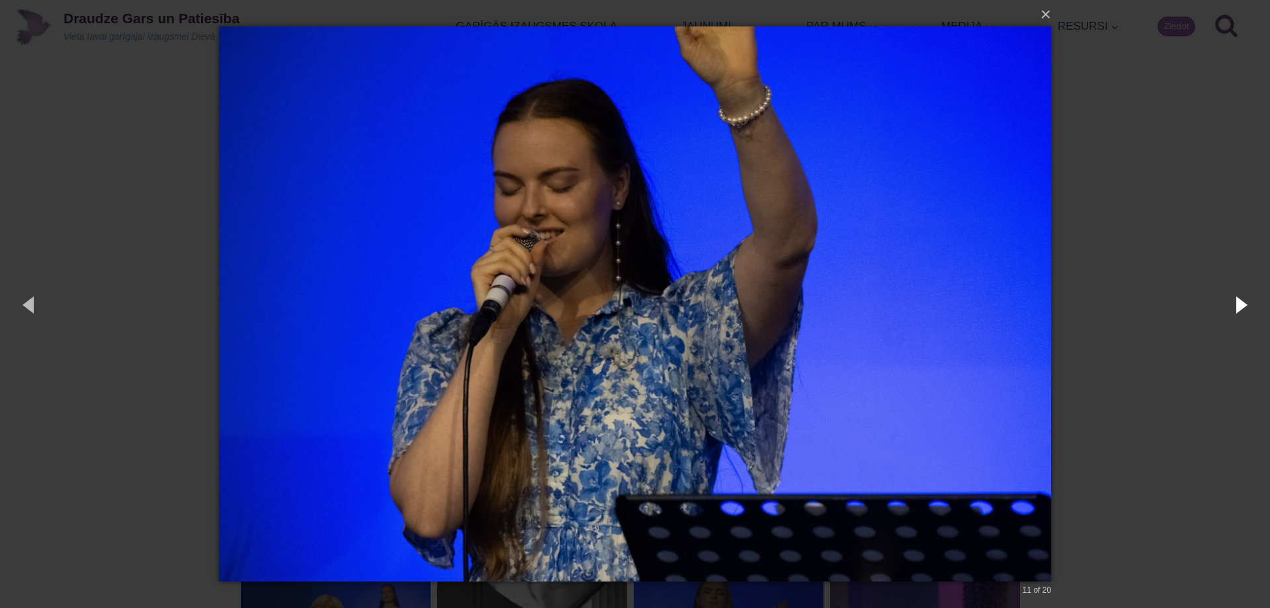
click at [1237, 308] on button "button" at bounding box center [1240, 304] width 60 height 73
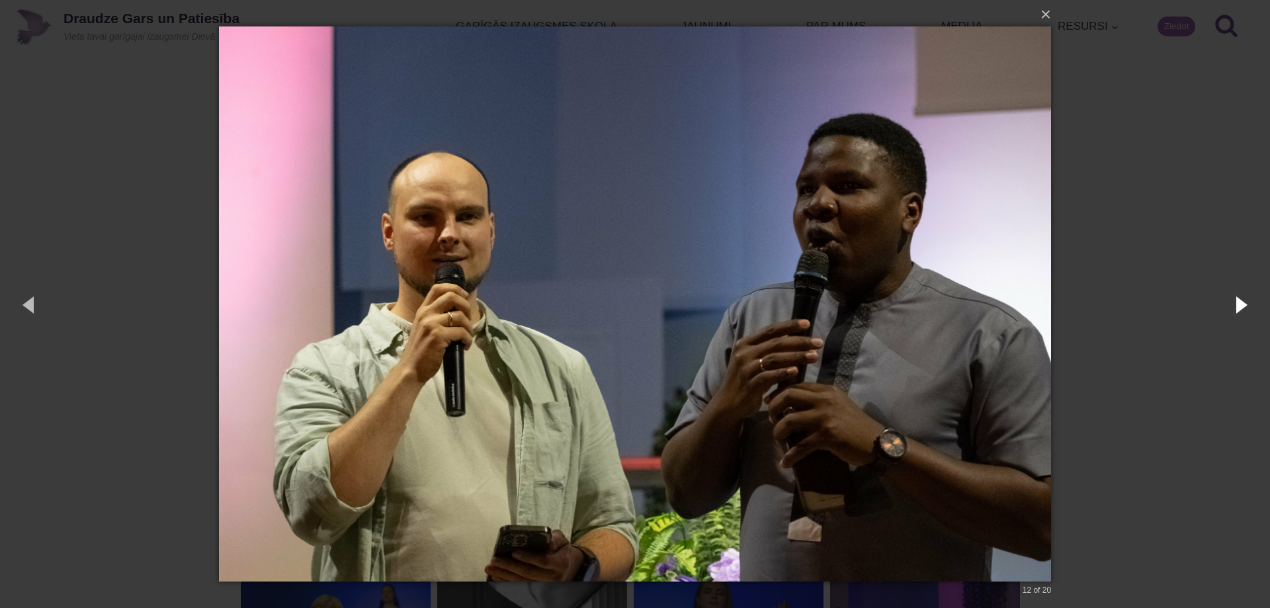
click at [1237, 308] on button "button" at bounding box center [1240, 304] width 60 height 73
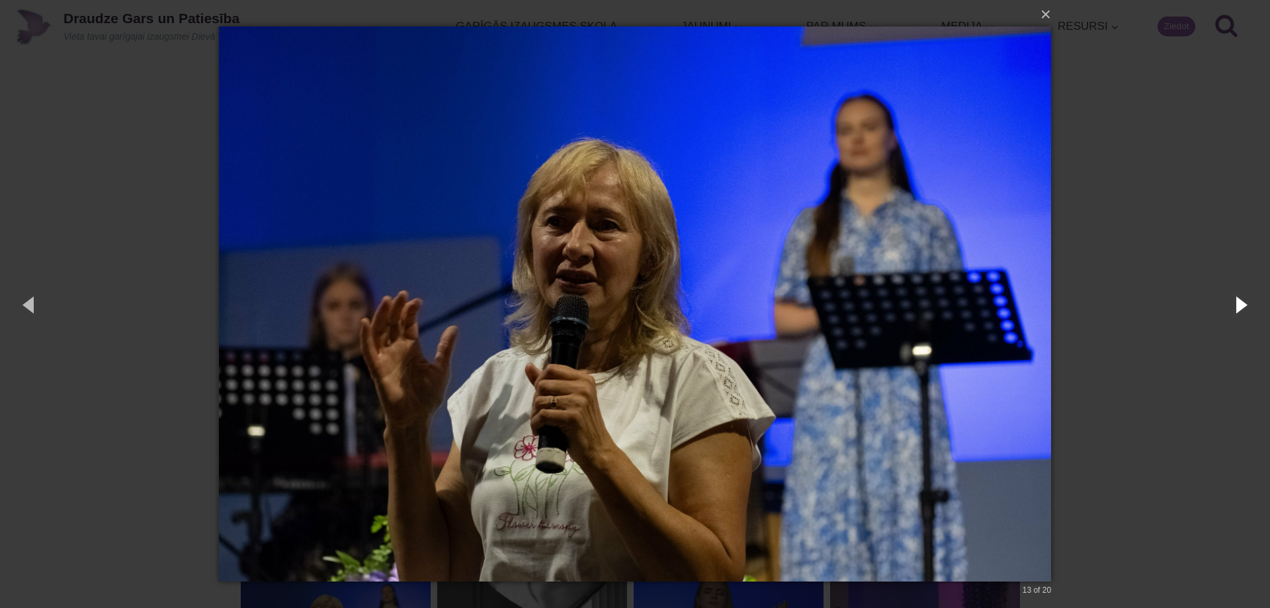
click at [1237, 308] on button "button" at bounding box center [1240, 304] width 60 height 73
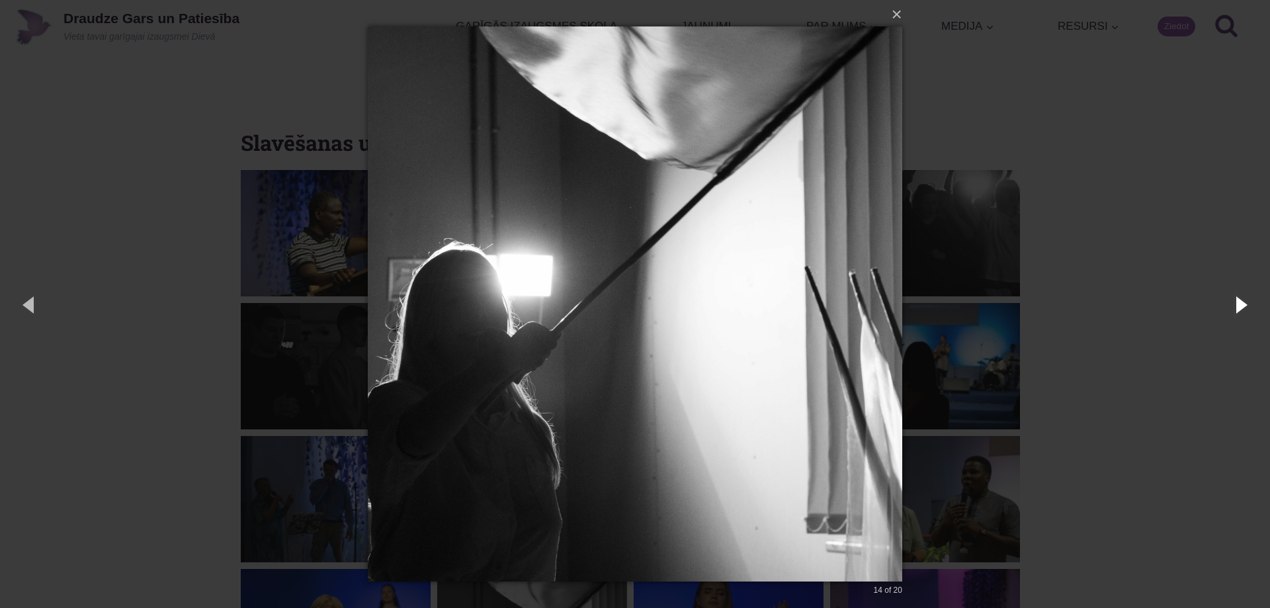
click at [1237, 308] on button "button" at bounding box center [1240, 304] width 60 height 73
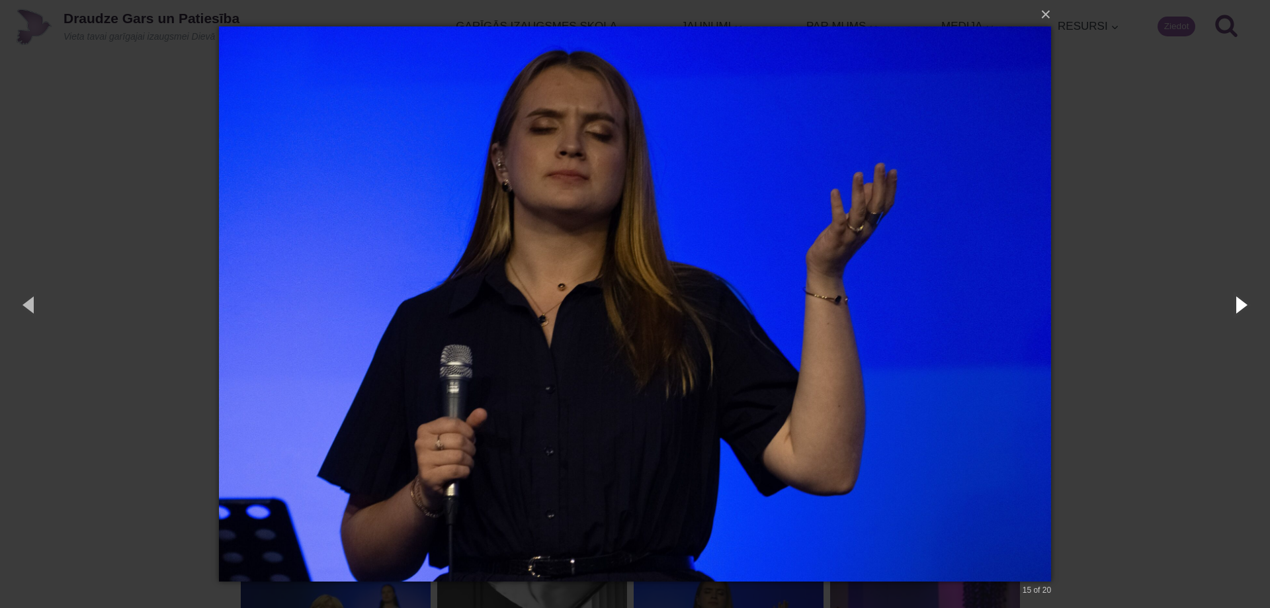
click at [1237, 308] on button "button" at bounding box center [1240, 304] width 60 height 73
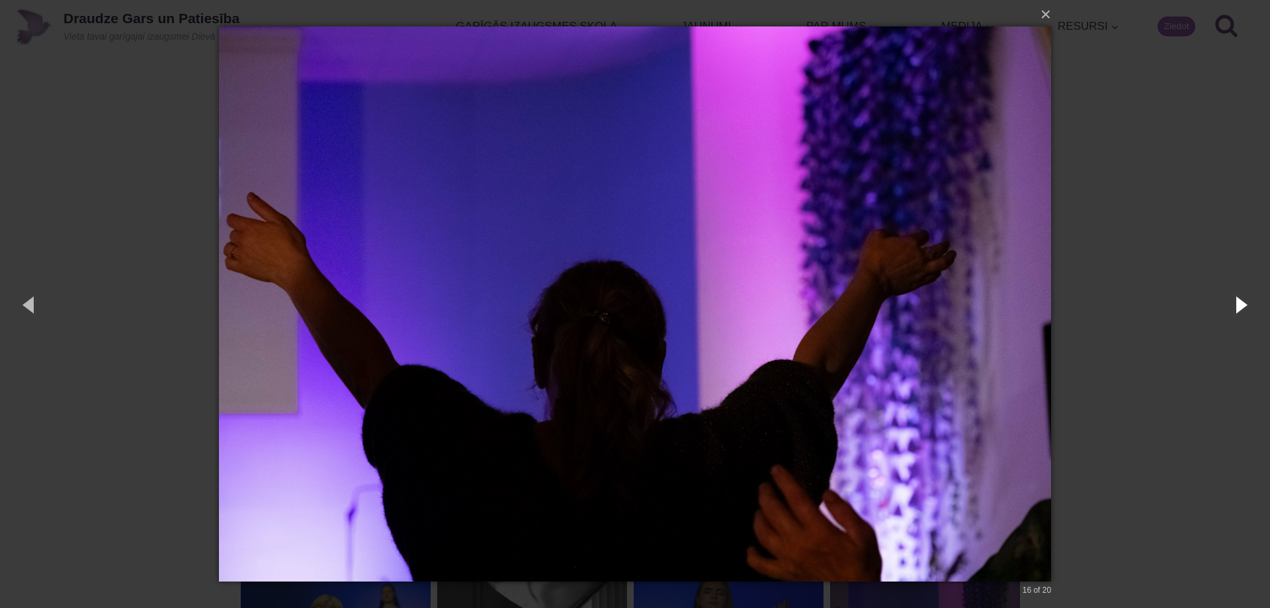
click at [1237, 308] on button "button" at bounding box center [1240, 304] width 60 height 73
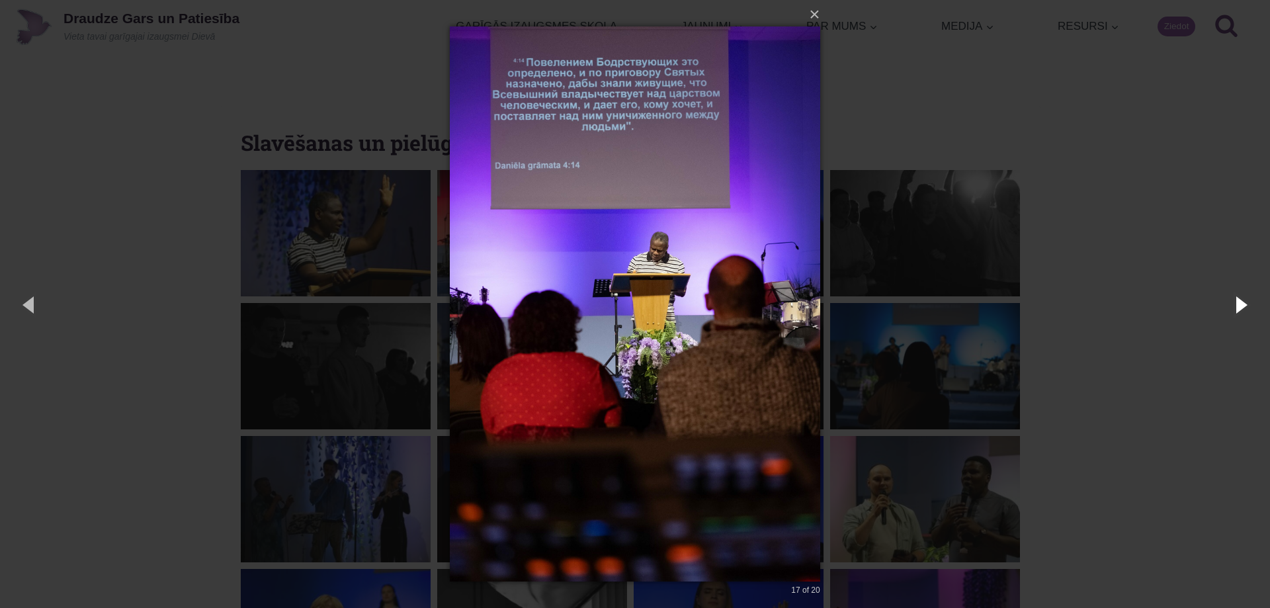
click at [1237, 308] on button "button" at bounding box center [1240, 304] width 60 height 73
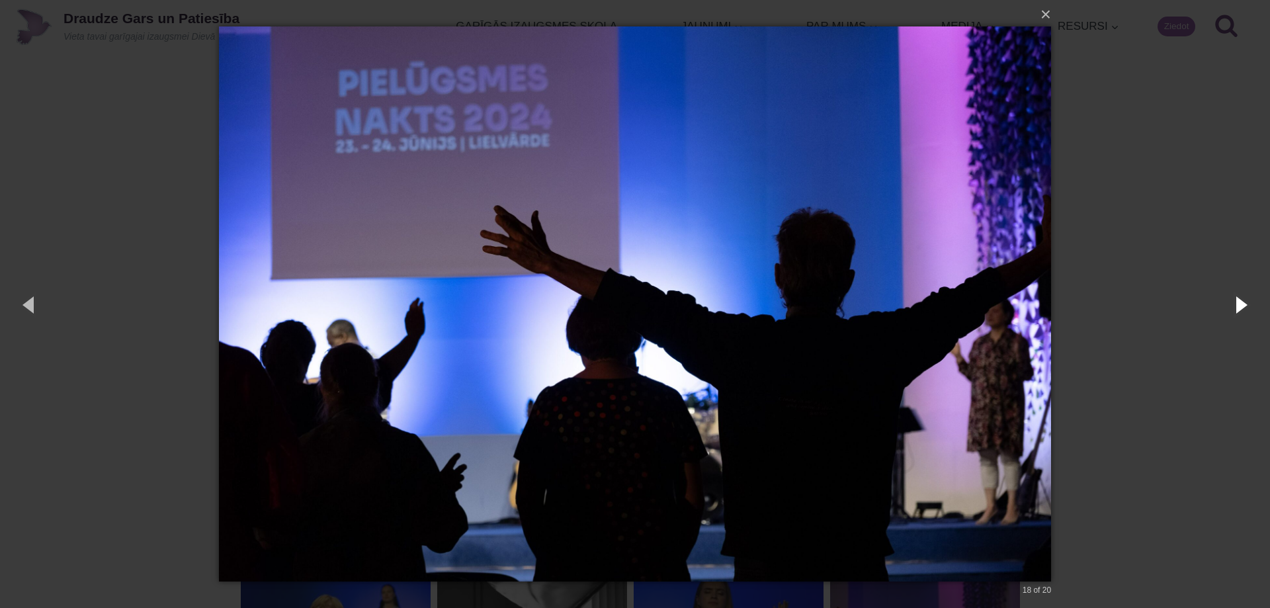
click at [1247, 303] on button "button" at bounding box center [1240, 304] width 60 height 73
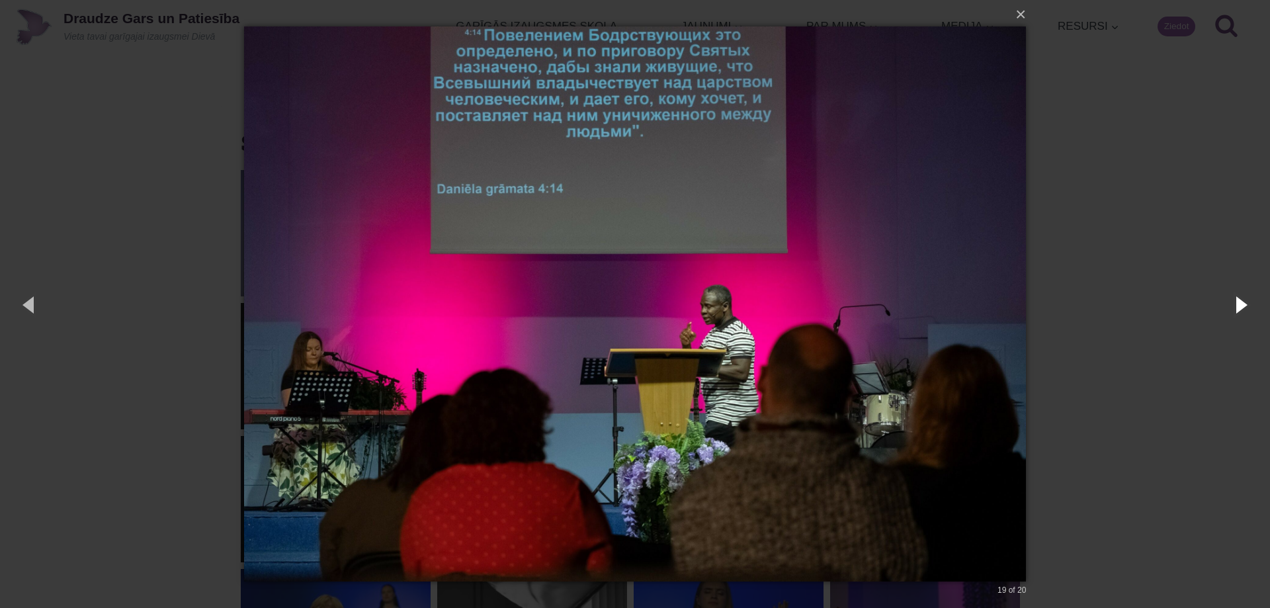
click at [1247, 303] on button "button" at bounding box center [1240, 304] width 60 height 73
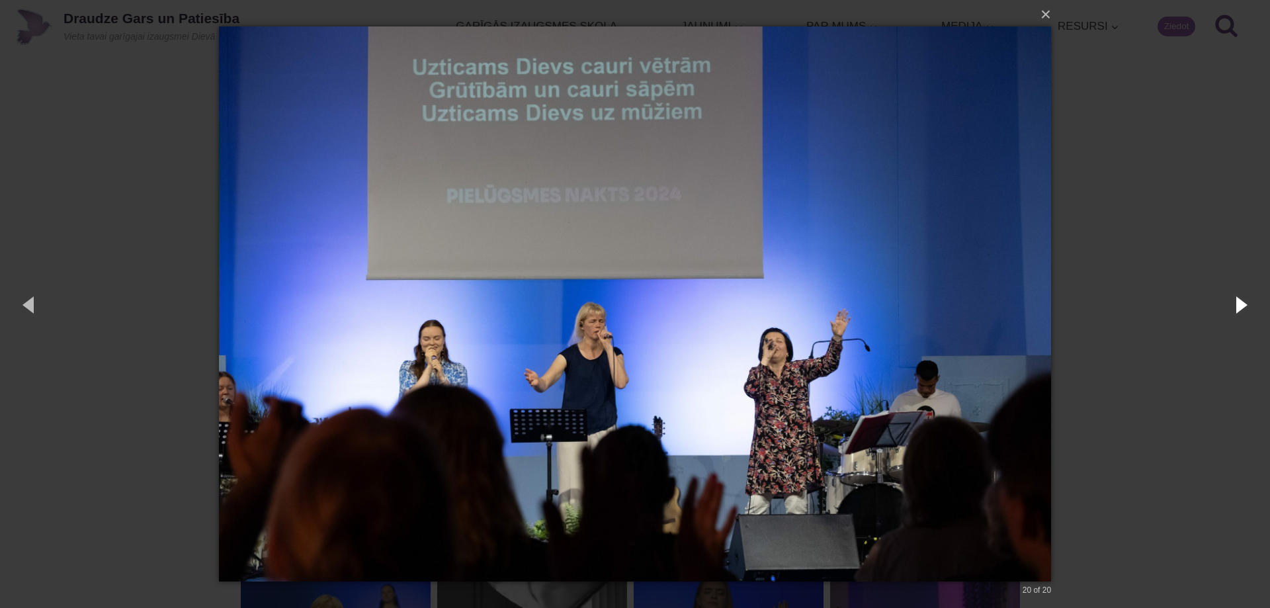
click at [1247, 303] on button "button" at bounding box center [1240, 304] width 60 height 73
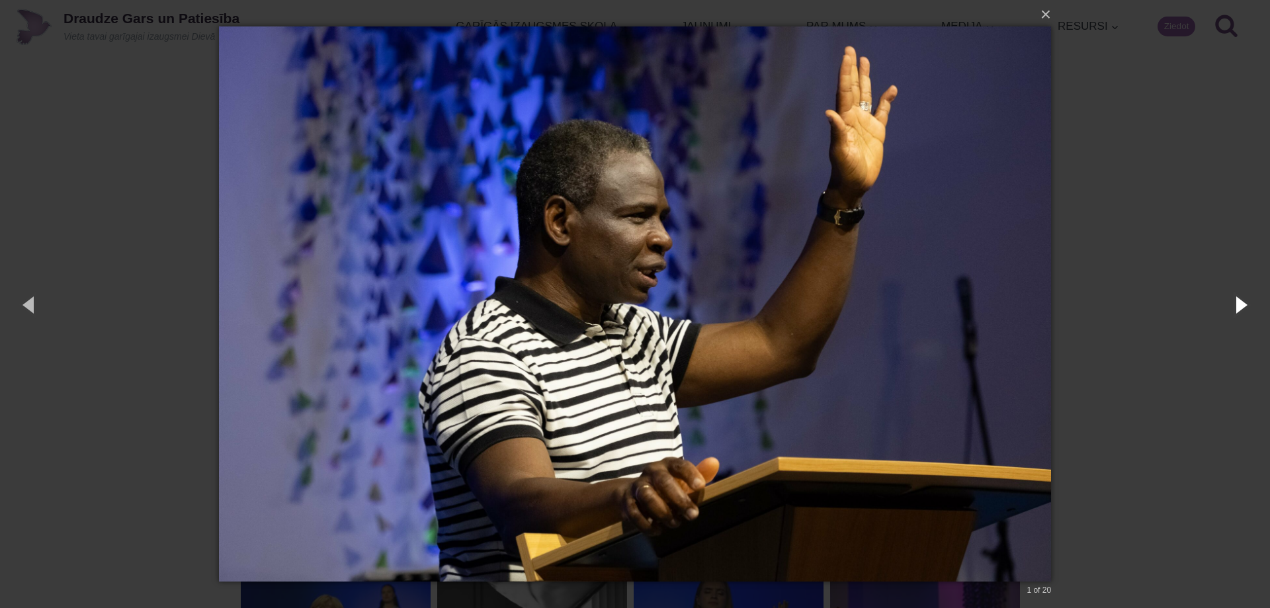
click at [1247, 303] on button "button" at bounding box center [1240, 304] width 60 height 73
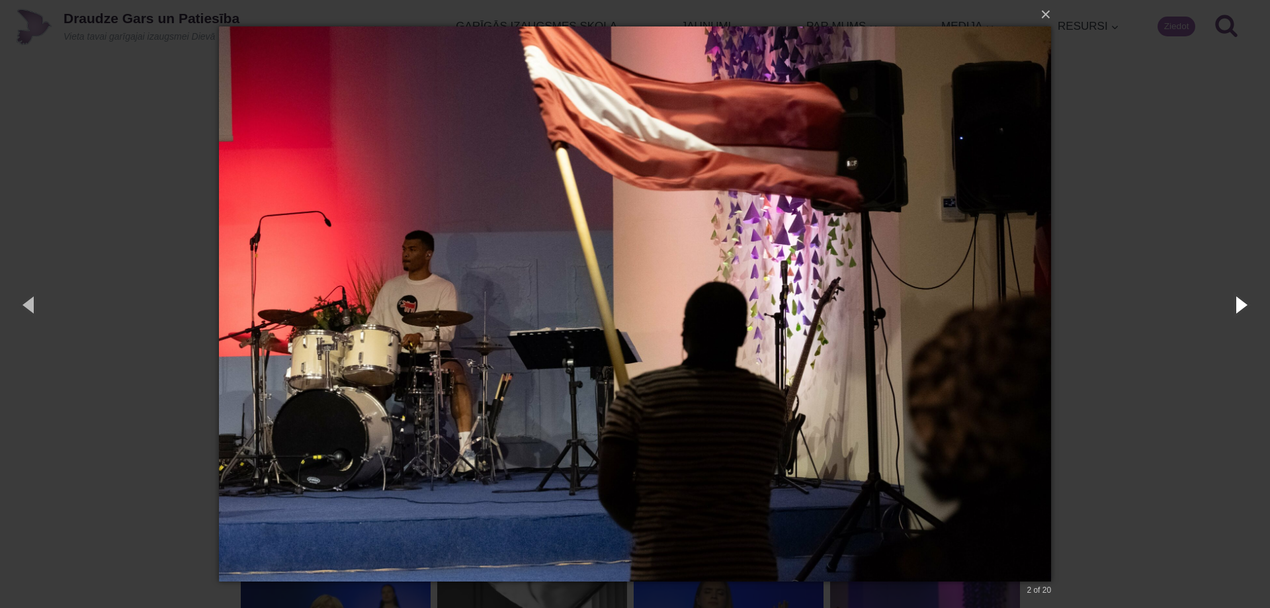
click at [1247, 303] on button "button" at bounding box center [1240, 304] width 60 height 73
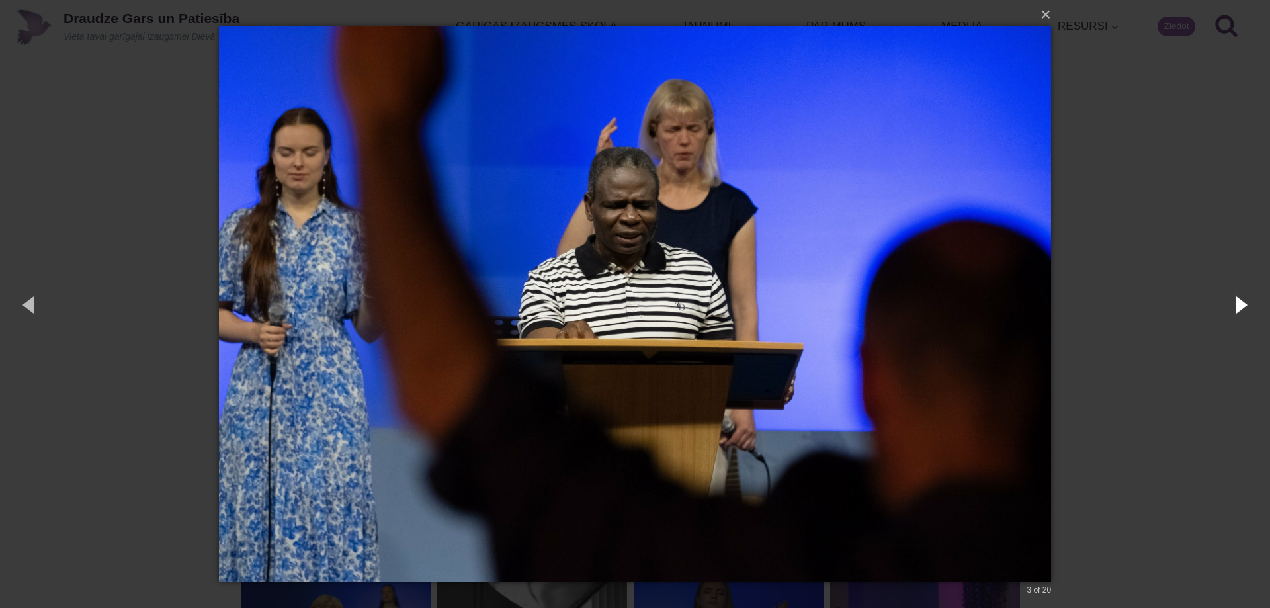
click at [1247, 303] on button "button" at bounding box center [1240, 304] width 60 height 73
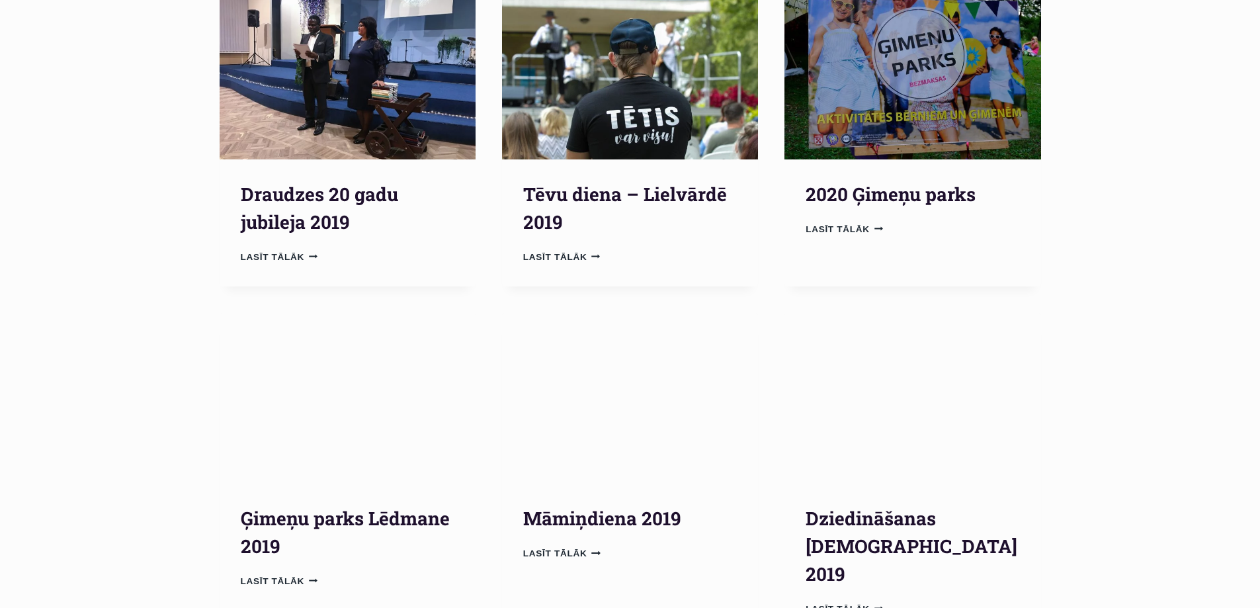
scroll to position [595, 0]
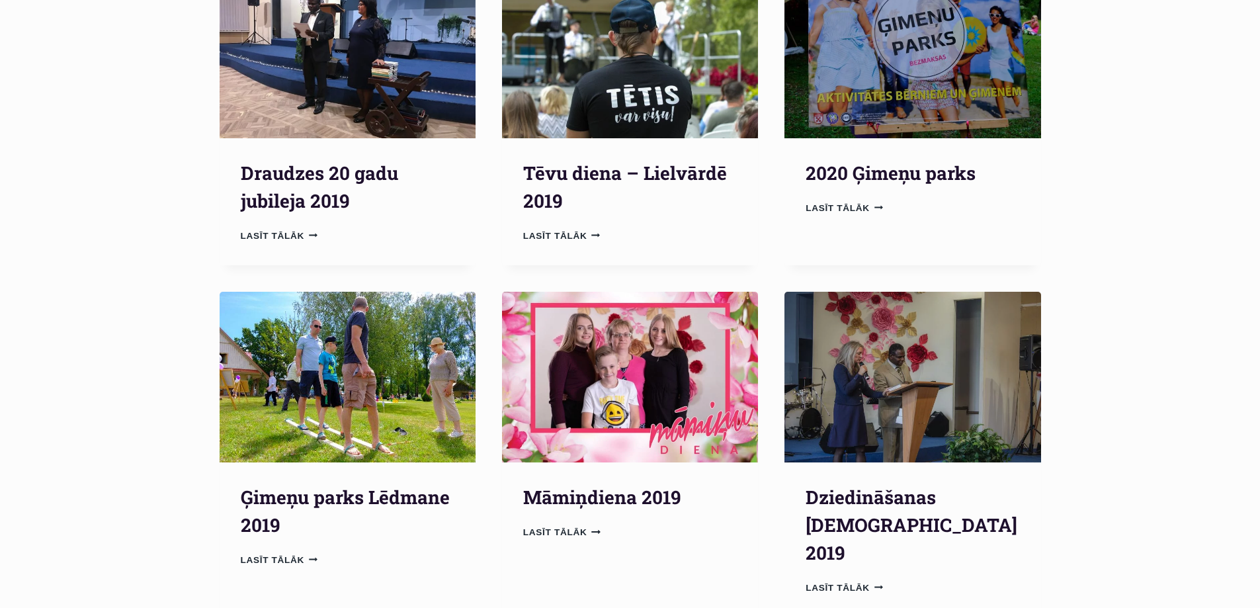
click at [669, 341] on img "Māmiņdiena 2019" at bounding box center [630, 377] width 256 height 171
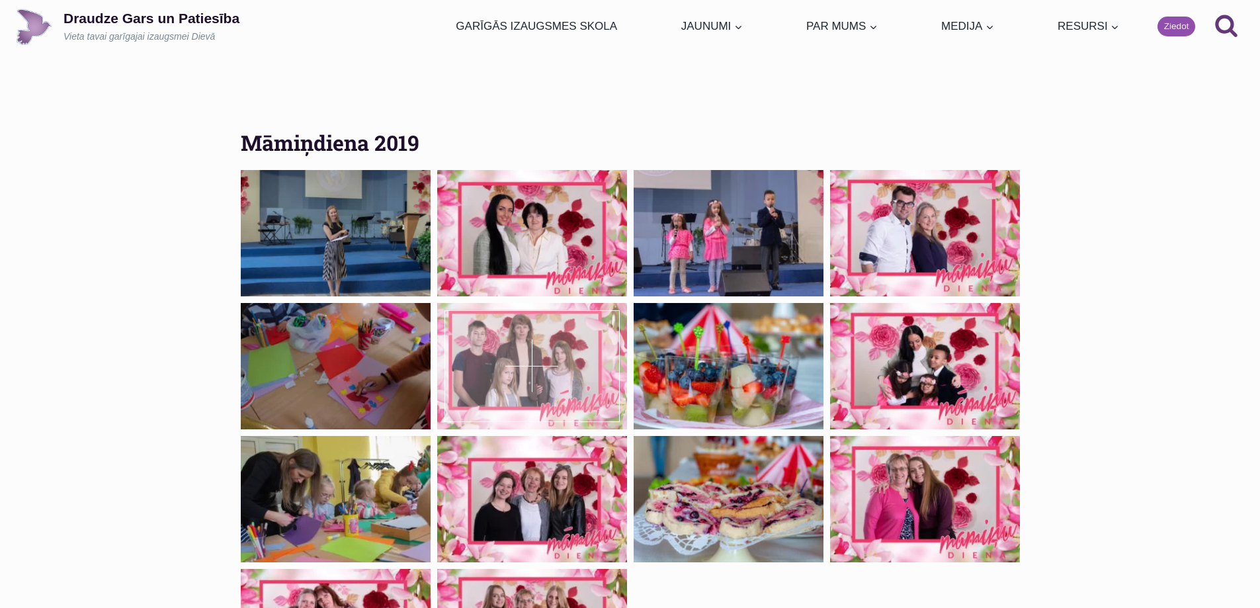
click at [532, 366] on icon at bounding box center [532, 366] width 1 height 1
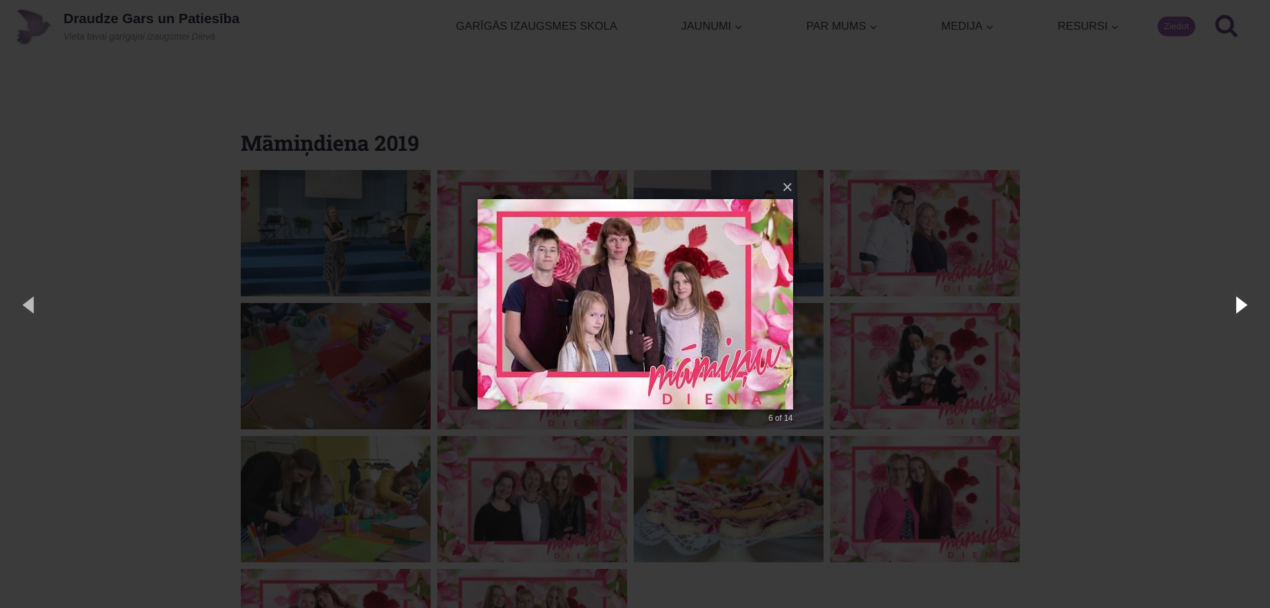
click at [1239, 302] on button "button" at bounding box center [1240, 304] width 60 height 73
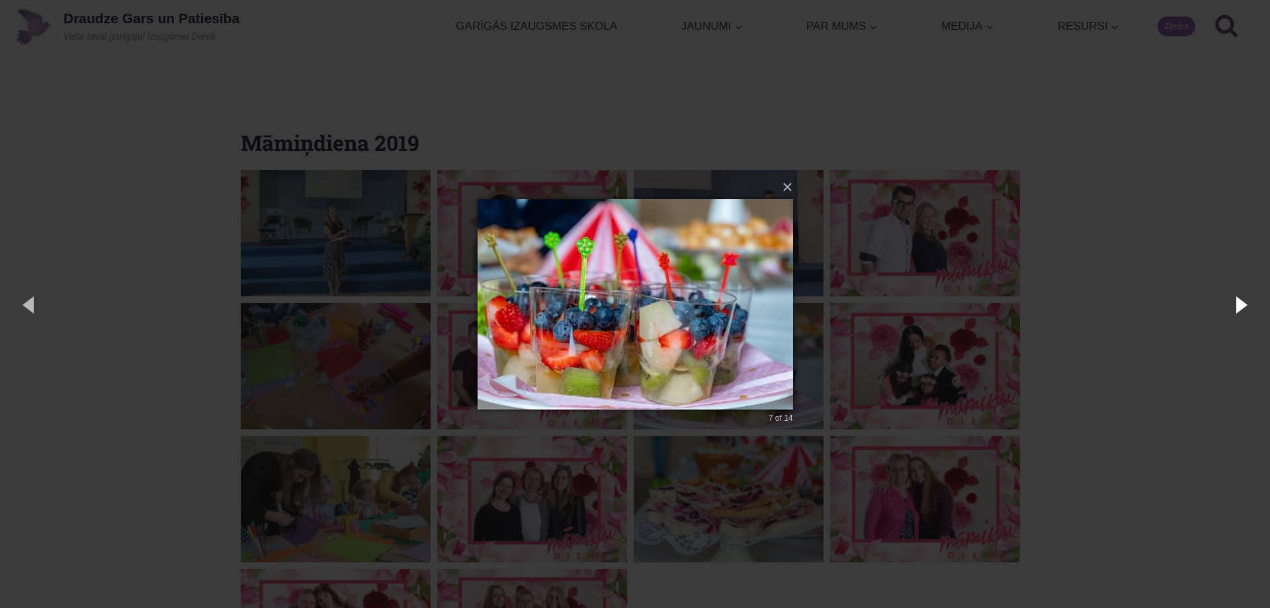
click at [1239, 302] on button "button" at bounding box center [1240, 304] width 60 height 73
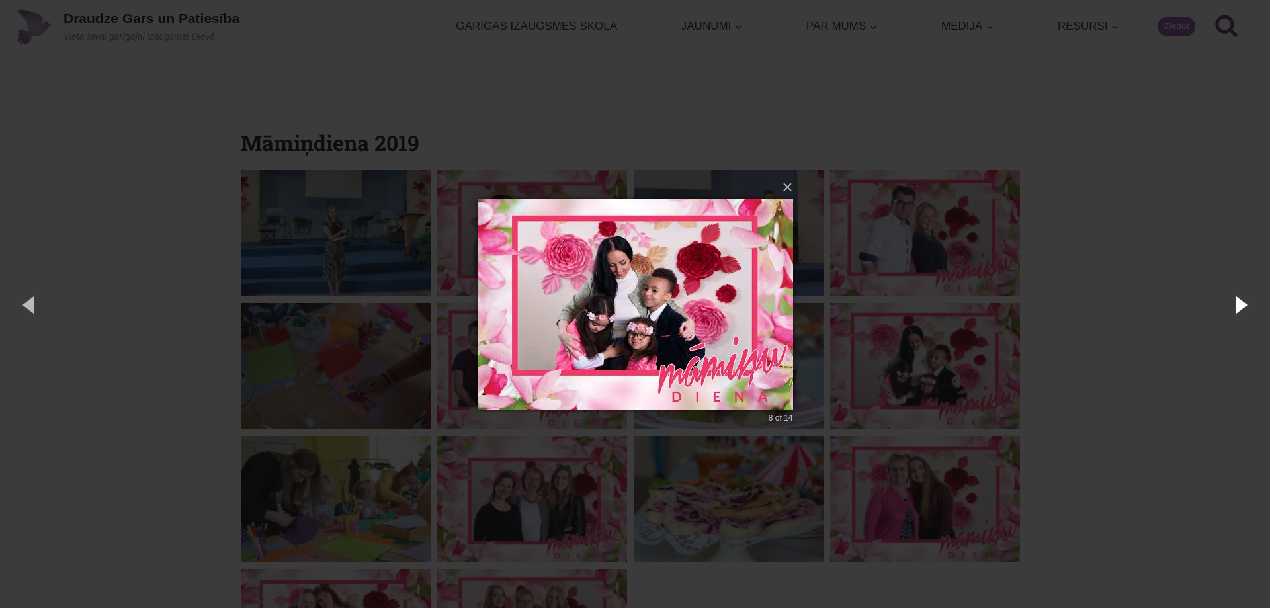
click at [1239, 302] on button "button" at bounding box center [1240, 304] width 60 height 73
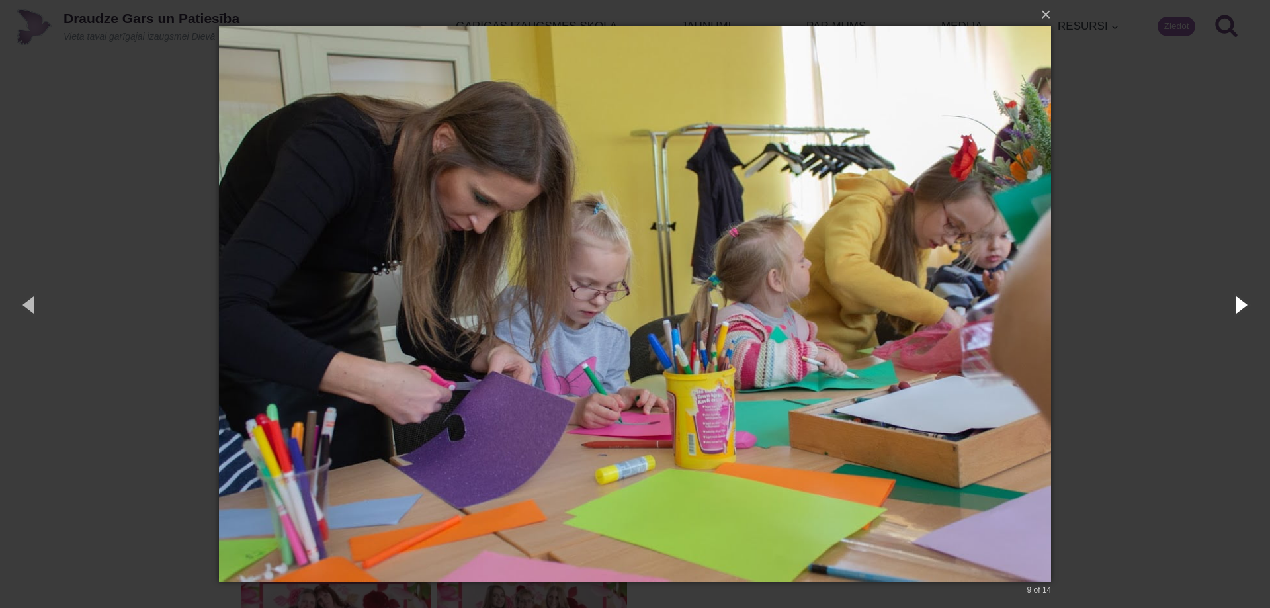
click at [1239, 302] on button "button" at bounding box center [1240, 304] width 60 height 73
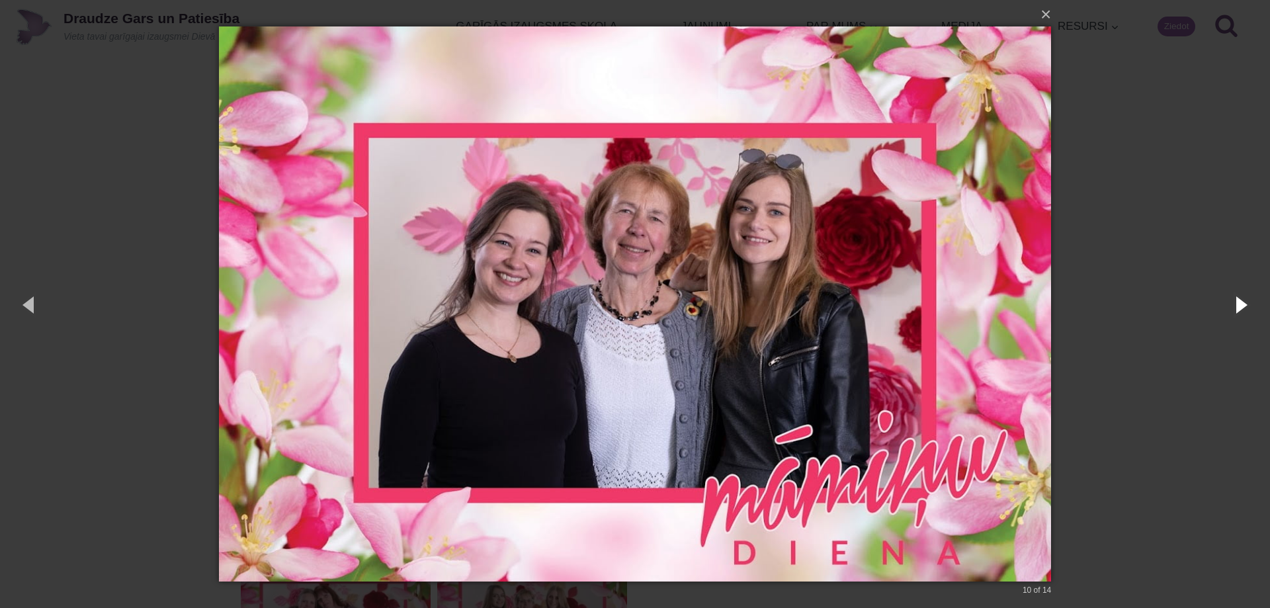
click at [1236, 305] on button "button" at bounding box center [1240, 304] width 60 height 73
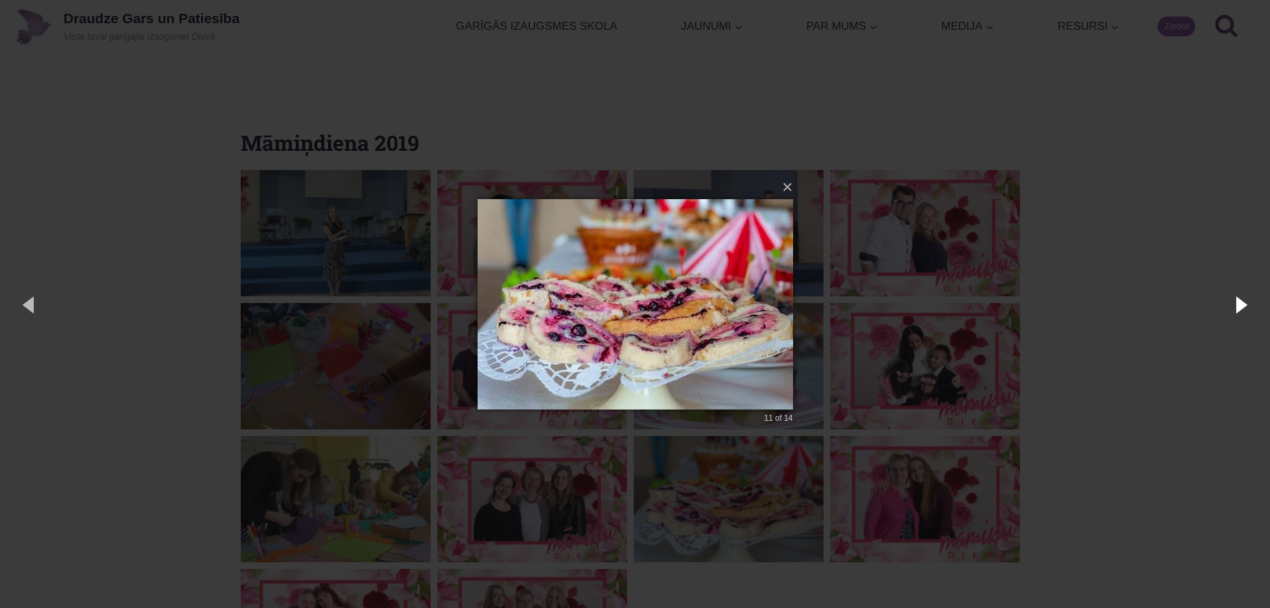
click at [1236, 305] on button "button" at bounding box center [1240, 304] width 60 height 73
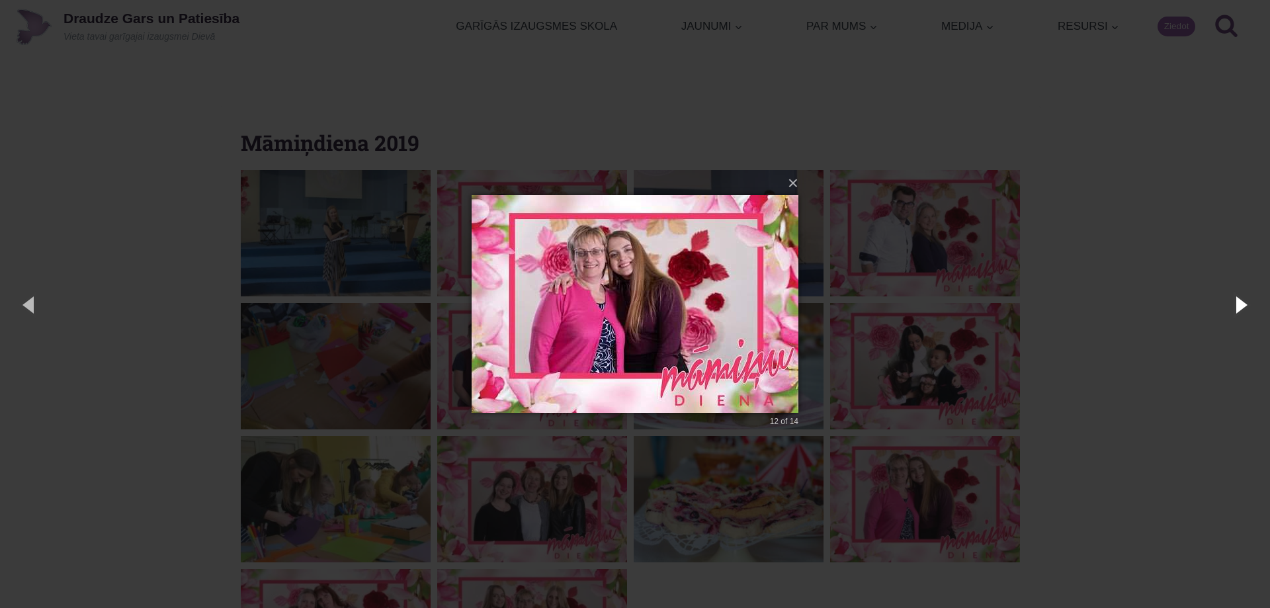
click at [1236, 305] on button "button" at bounding box center [1240, 304] width 60 height 73
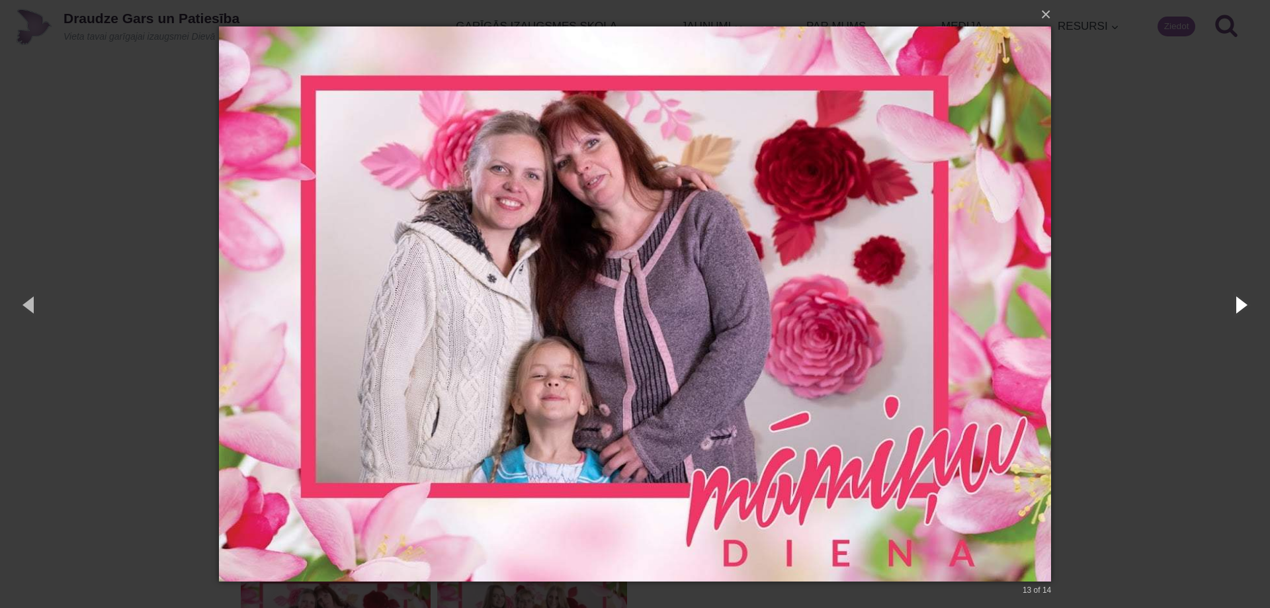
click at [1236, 305] on button "button" at bounding box center [1240, 304] width 60 height 73
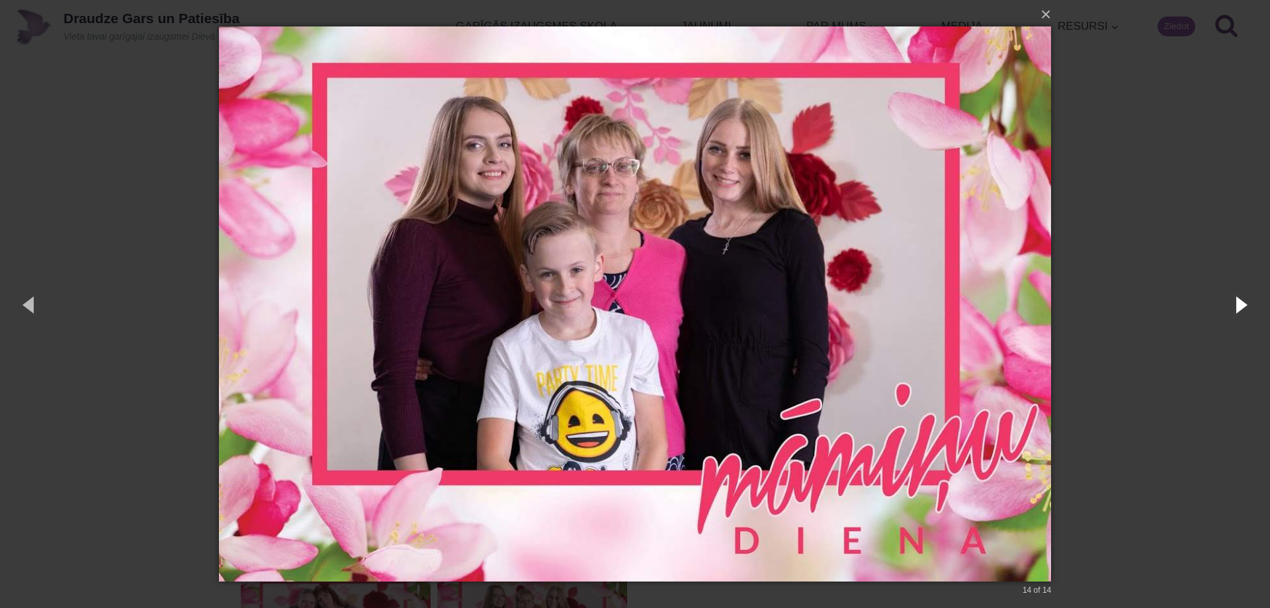
click at [1236, 305] on button "button" at bounding box center [1240, 304] width 60 height 73
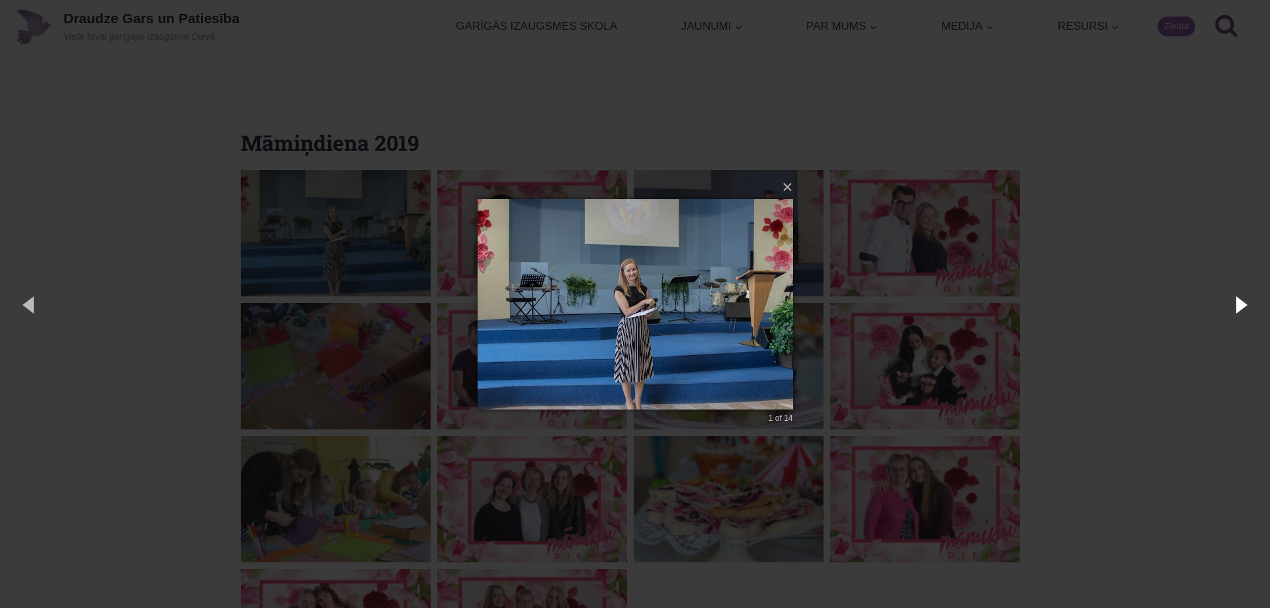
click at [1236, 305] on button "button" at bounding box center [1240, 304] width 60 height 73
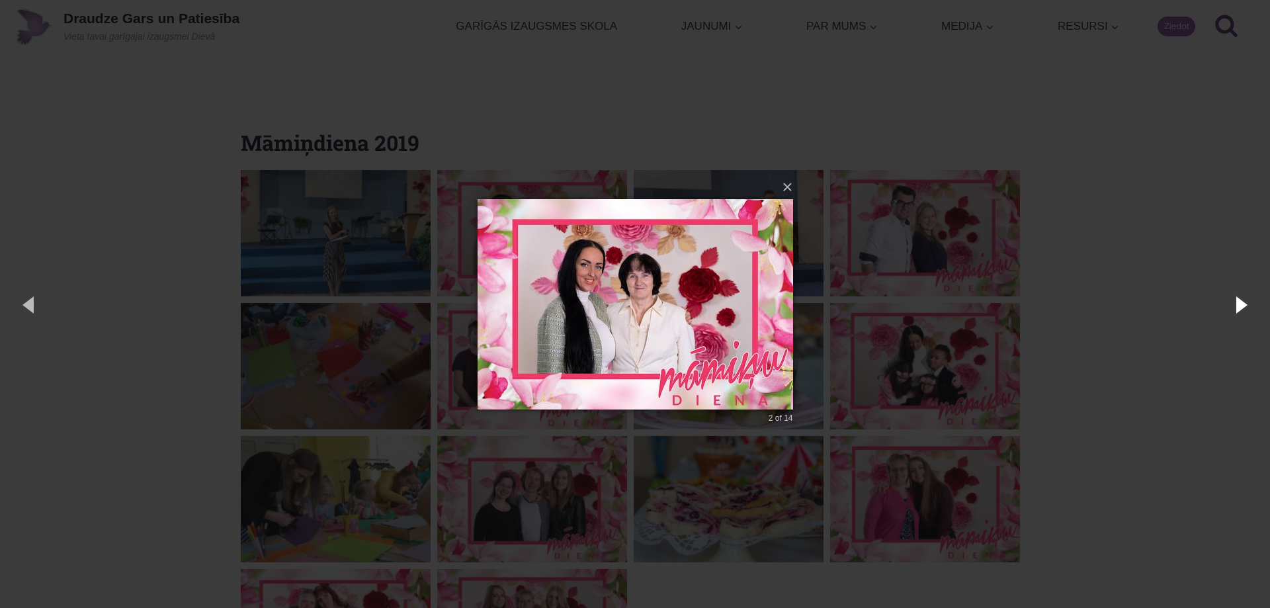
click at [1236, 305] on button "button" at bounding box center [1240, 304] width 60 height 73
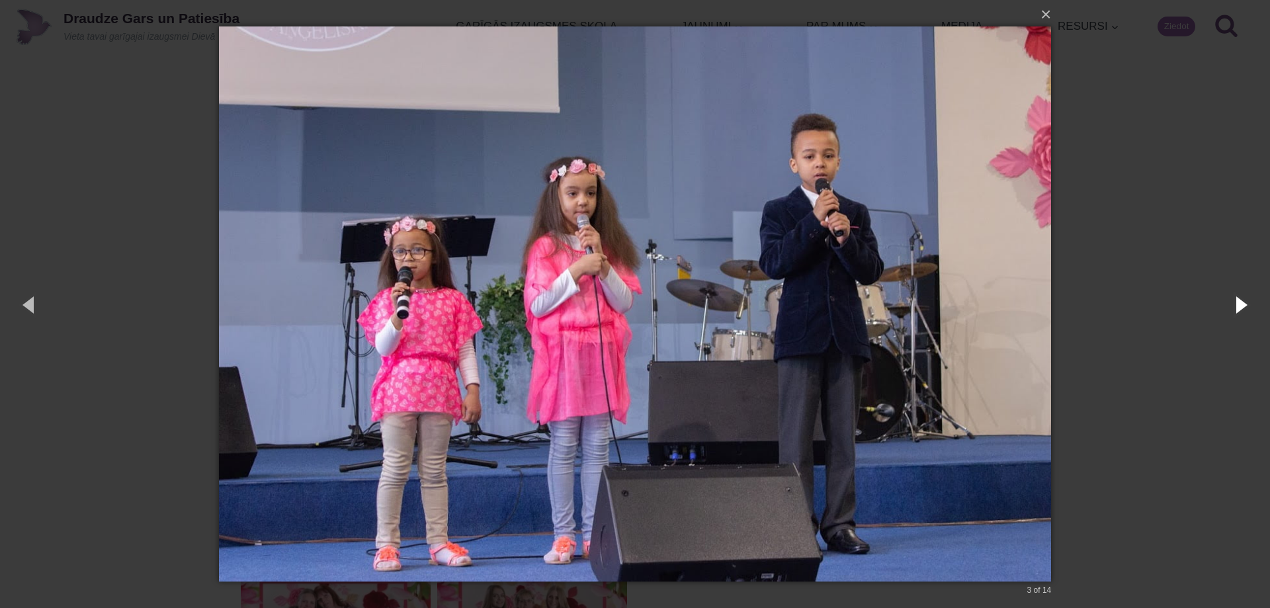
click at [1237, 304] on button "button" at bounding box center [1240, 304] width 60 height 73
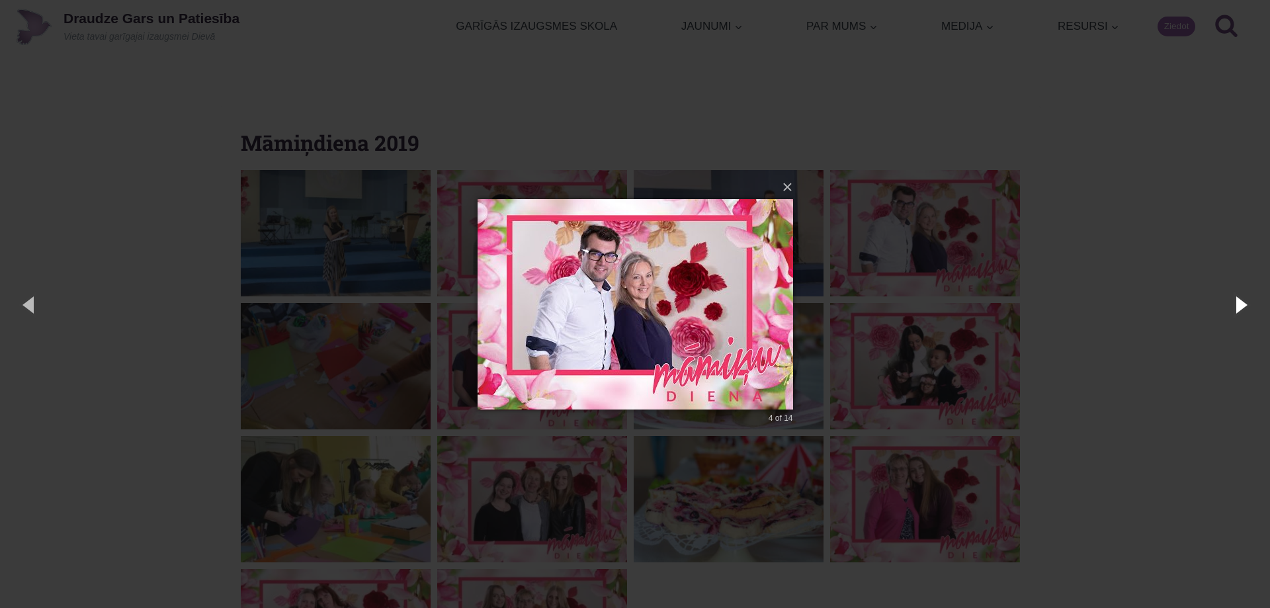
click at [1237, 304] on button "button" at bounding box center [1240, 304] width 60 height 73
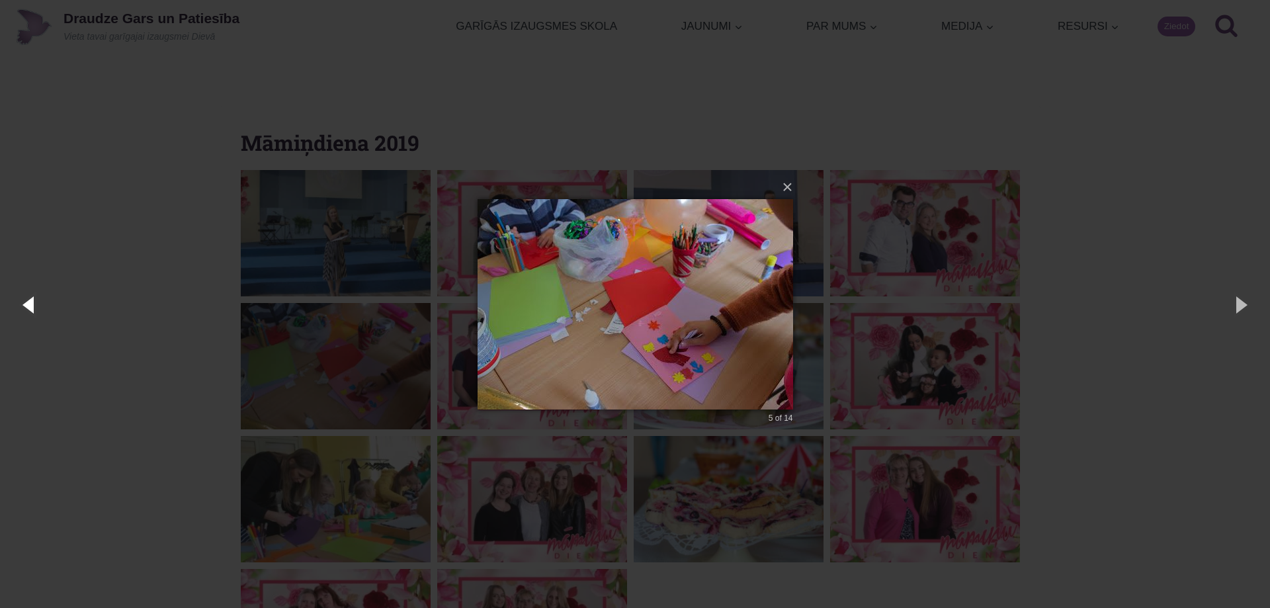
click at [28, 298] on button "button" at bounding box center [30, 304] width 60 height 73
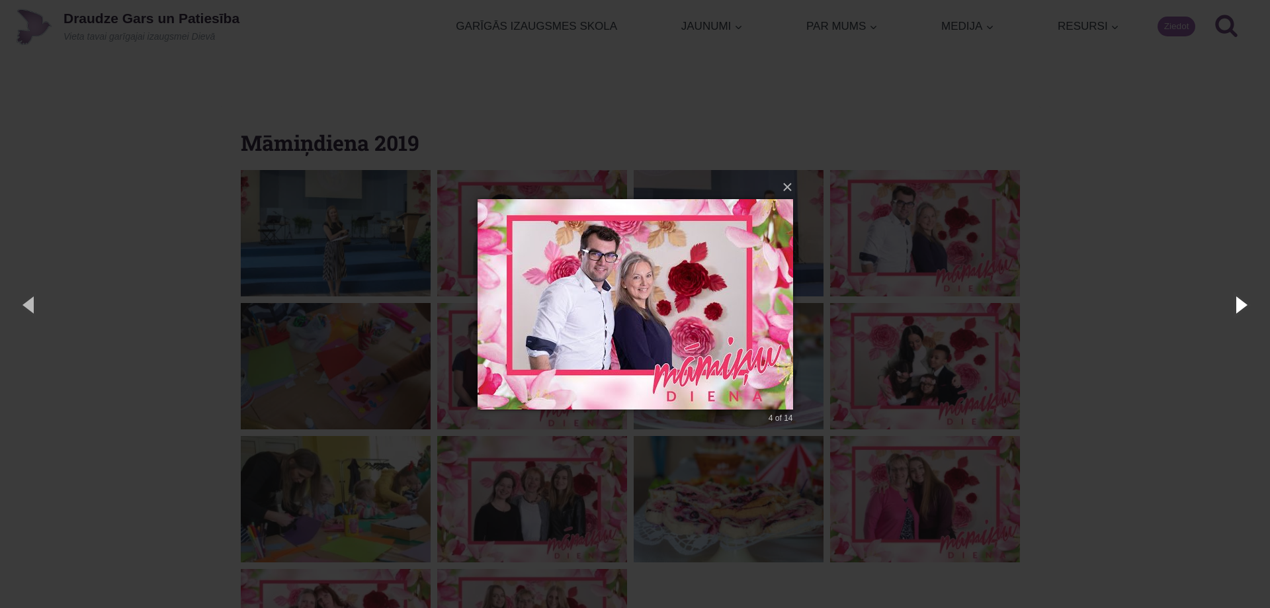
click at [1238, 305] on button "button" at bounding box center [1240, 304] width 60 height 73
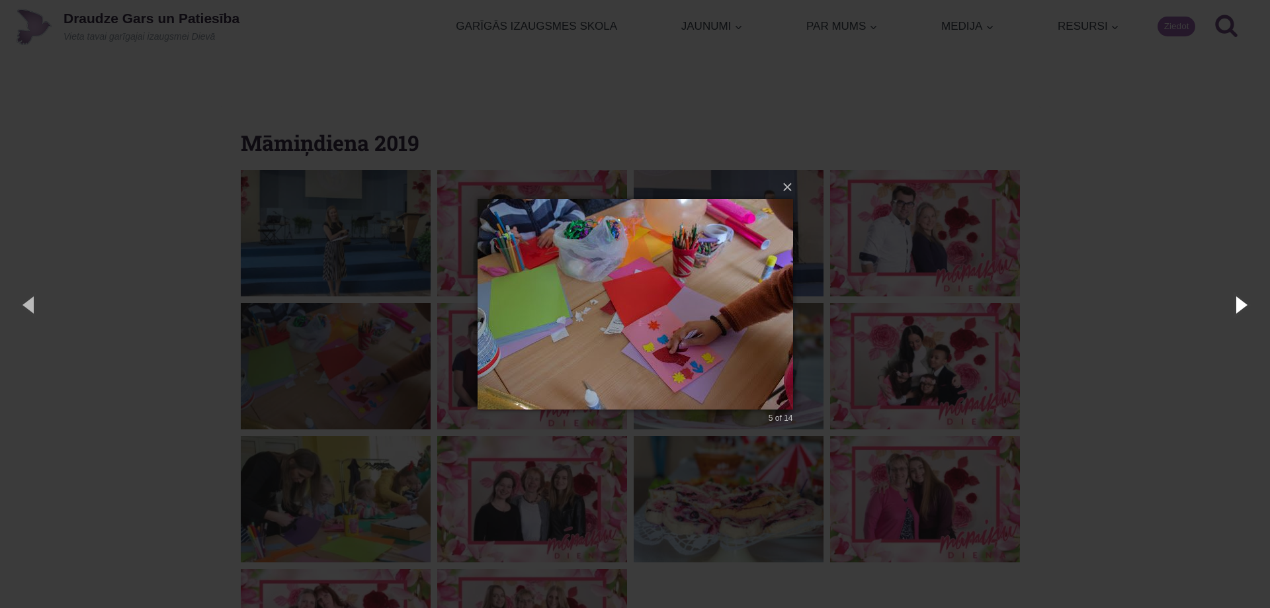
click at [1238, 305] on button "button" at bounding box center [1240, 304] width 60 height 73
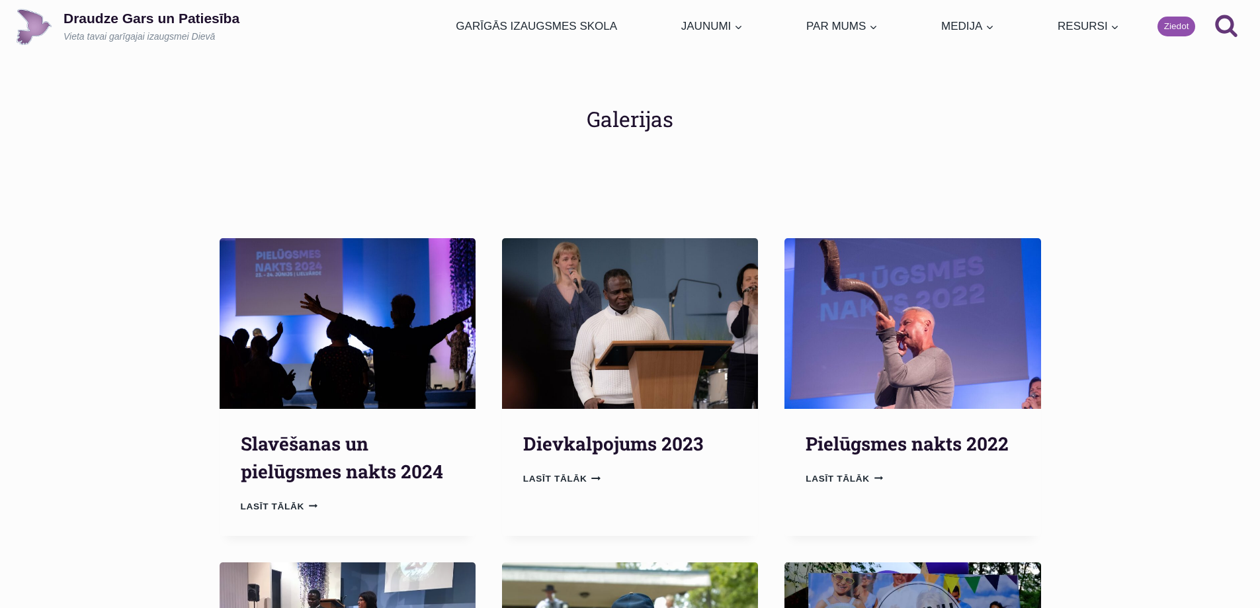
scroll to position [595, 0]
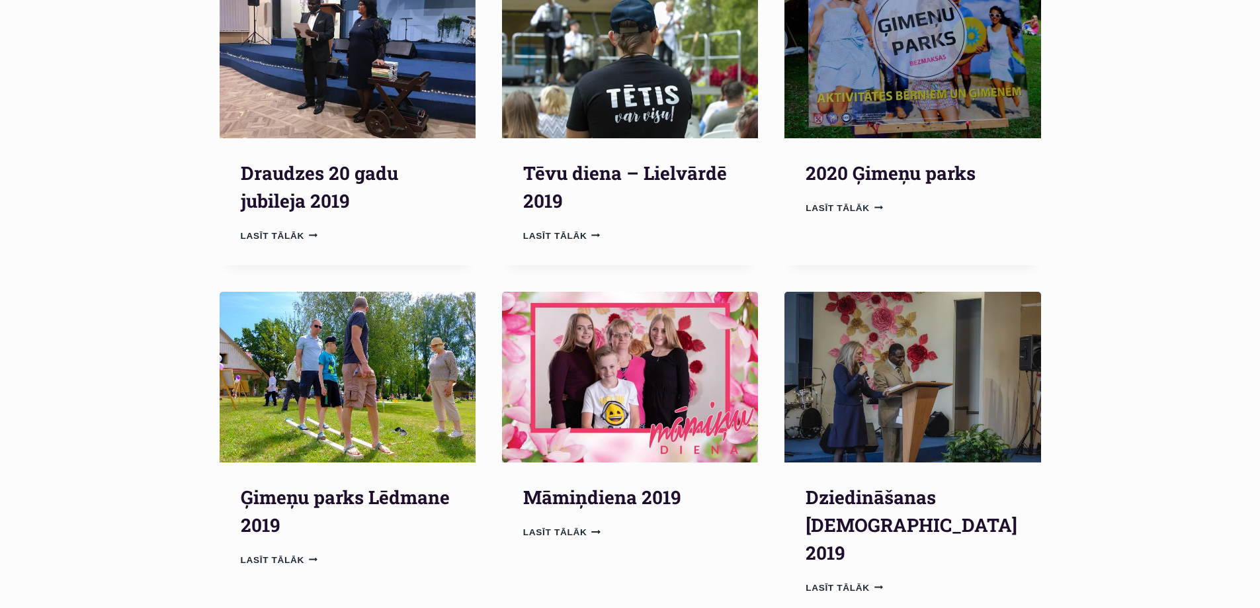
click at [928, 353] on img "Dziedināšanas dievkalpojums 2019" at bounding box center [912, 377] width 256 height 171
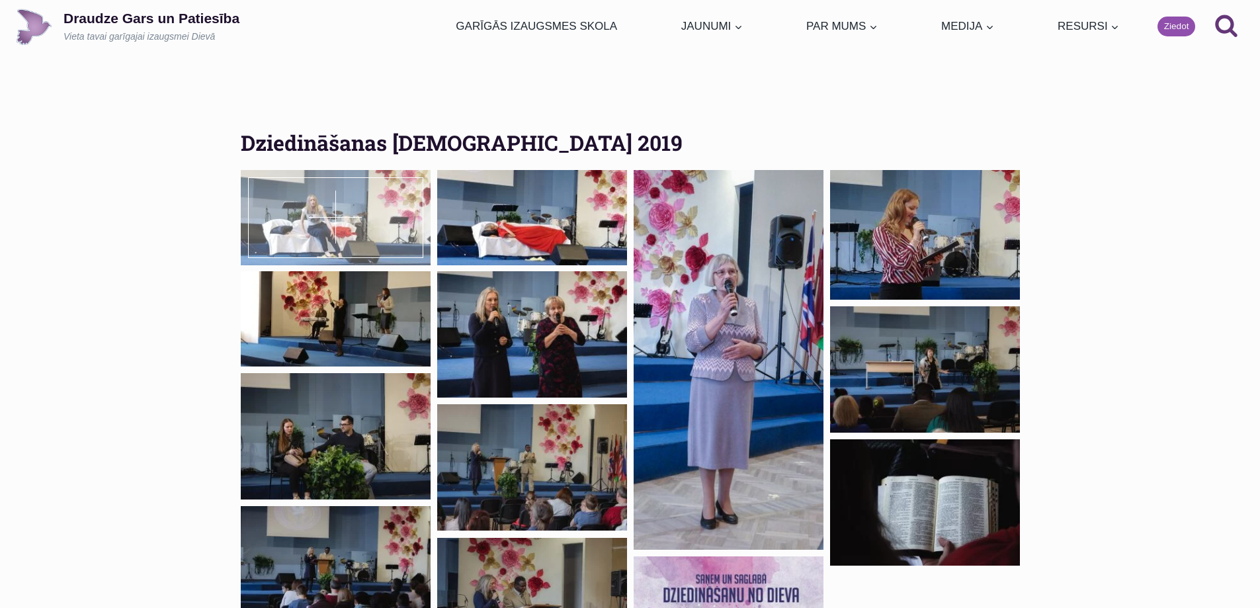
click at [304, 202] on div at bounding box center [336, 217] width 190 height 95
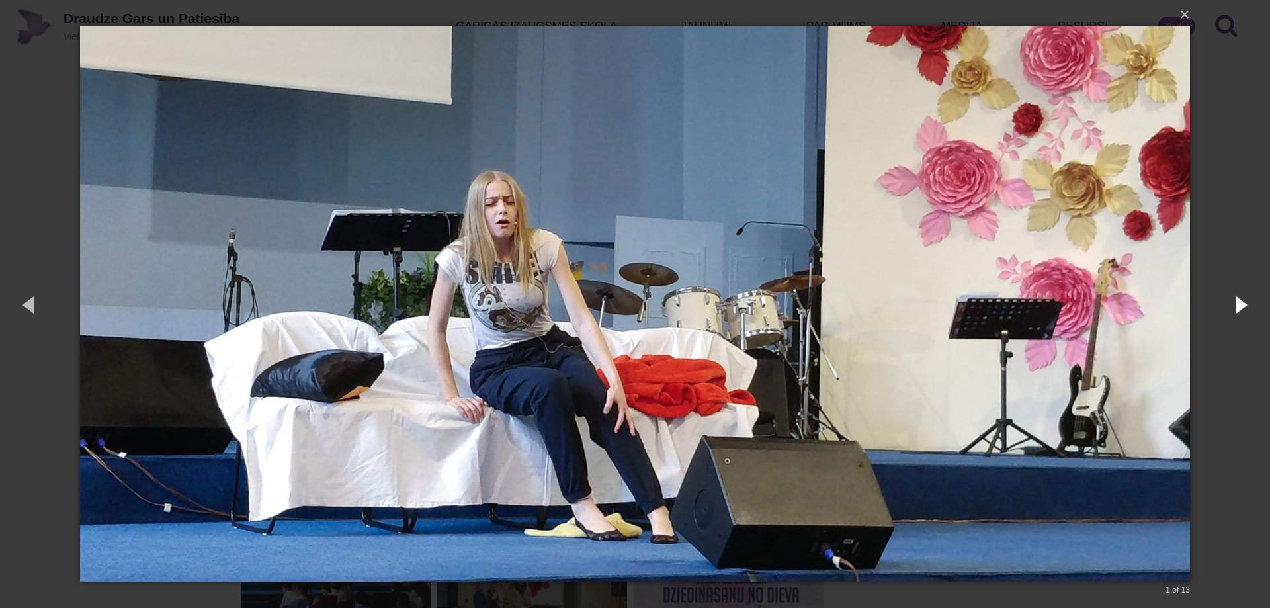
click at [1242, 301] on button "button" at bounding box center [1240, 304] width 60 height 73
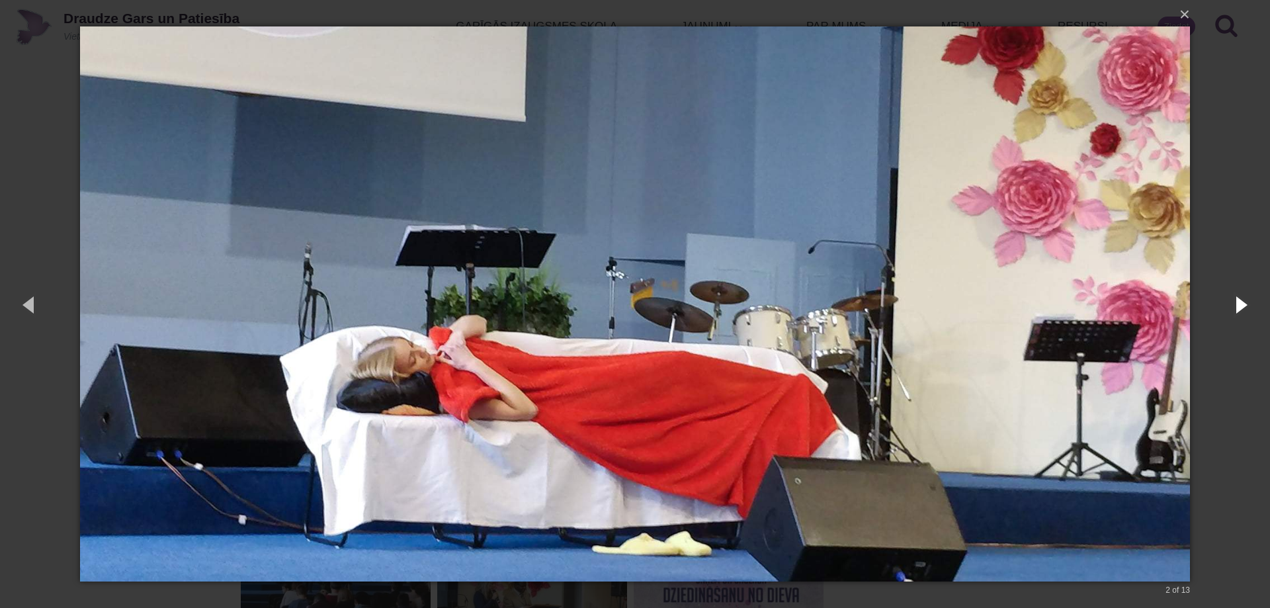
click at [1242, 301] on button "button" at bounding box center [1240, 304] width 60 height 73
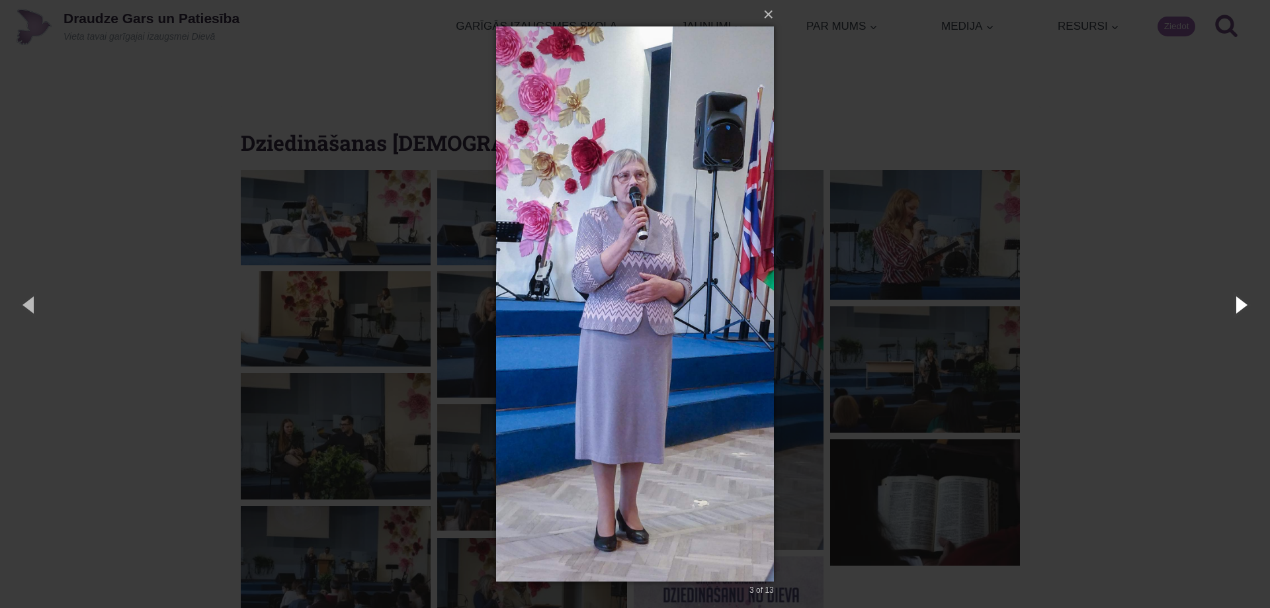
click at [1242, 301] on button "button" at bounding box center [1240, 304] width 60 height 73
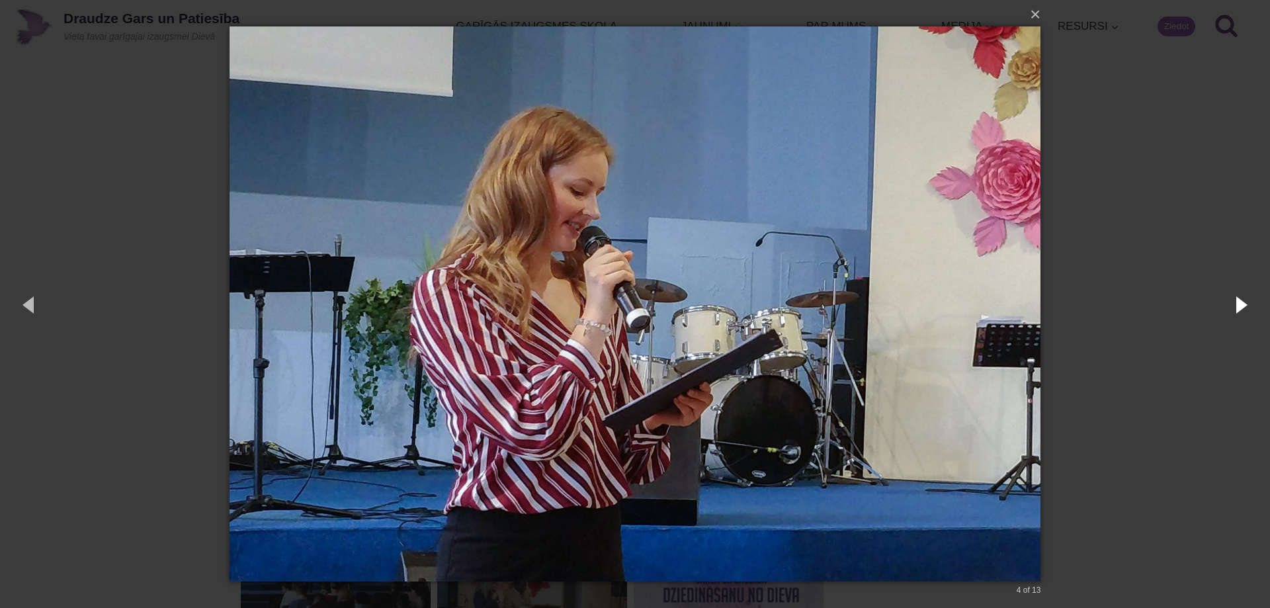
click at [1242, 301] on button "button" at bounding box center [1240, 304] width 60 height 73
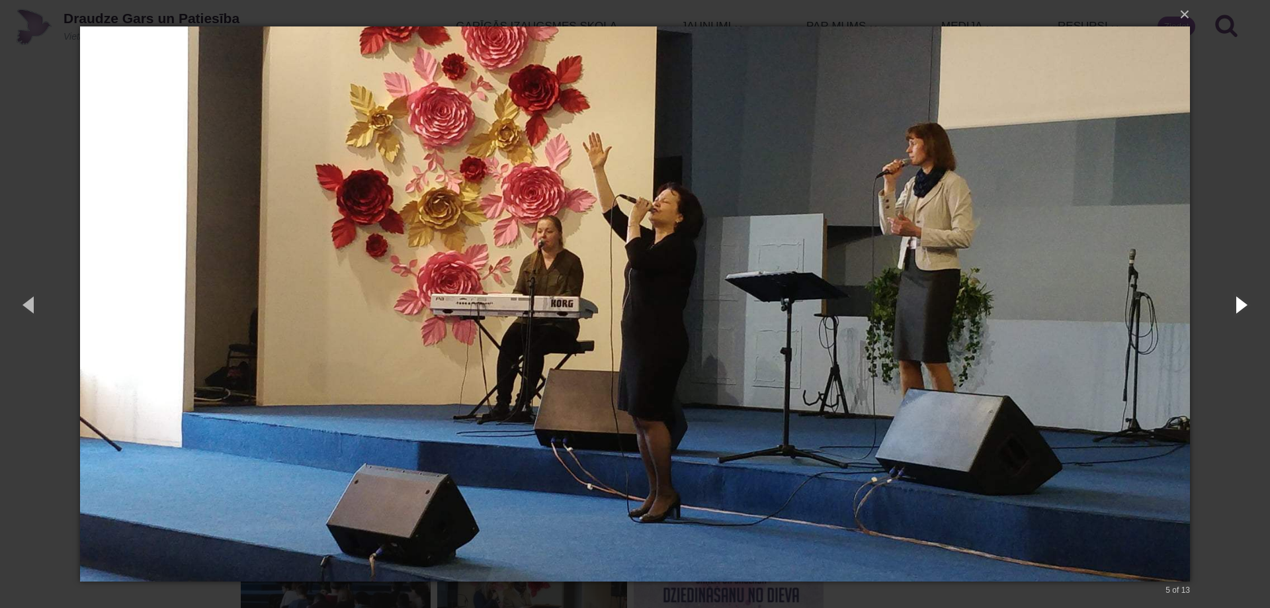
click at [1242, 301] on button "button" at bounding box center [1240, 304] width 60 height 73
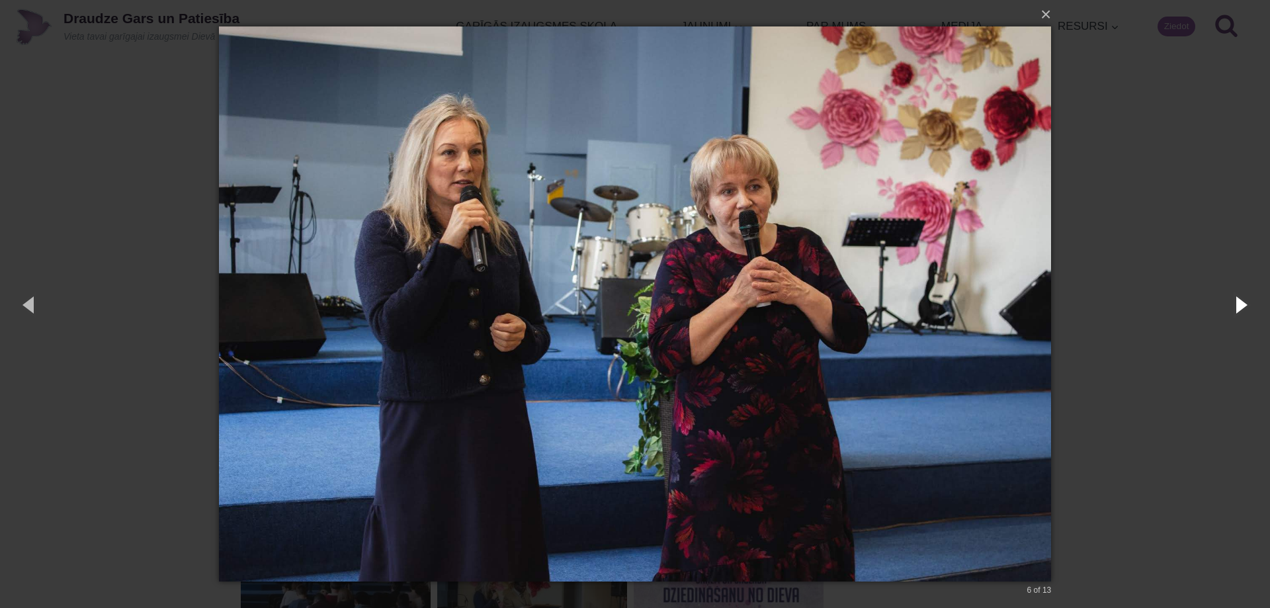
click at [1242, 301] on button "button" at bounding box center [1240, 304] width 60 height 73
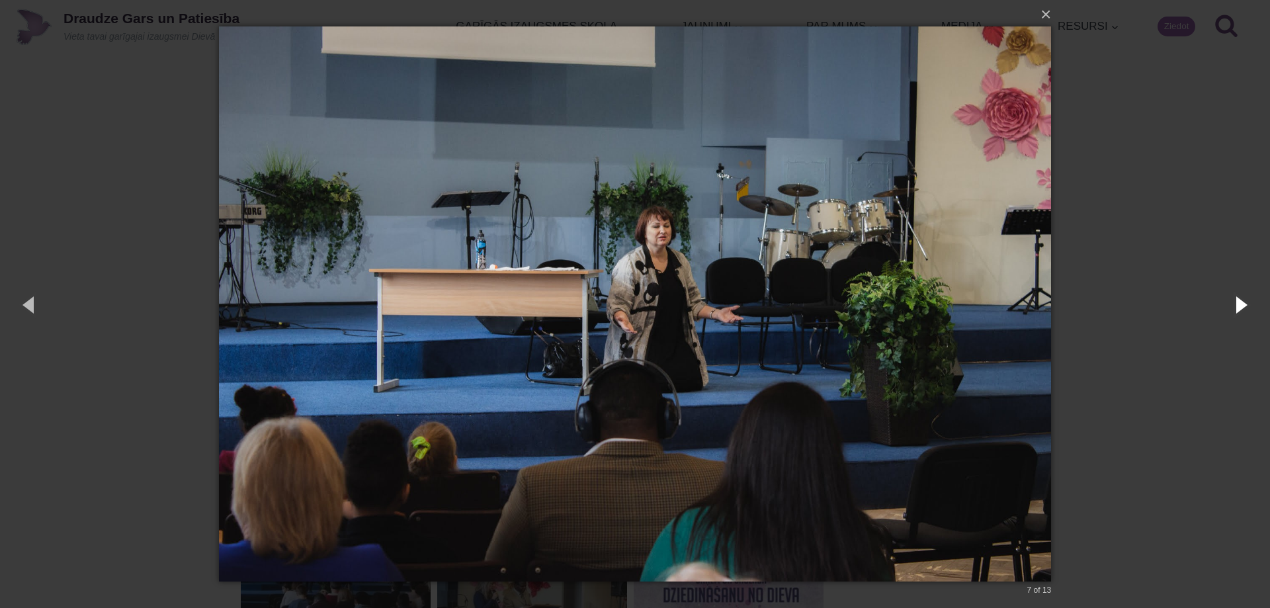
click at [1242, 301] on button "button" at bounding box center [1240, 304] width 60 height 73
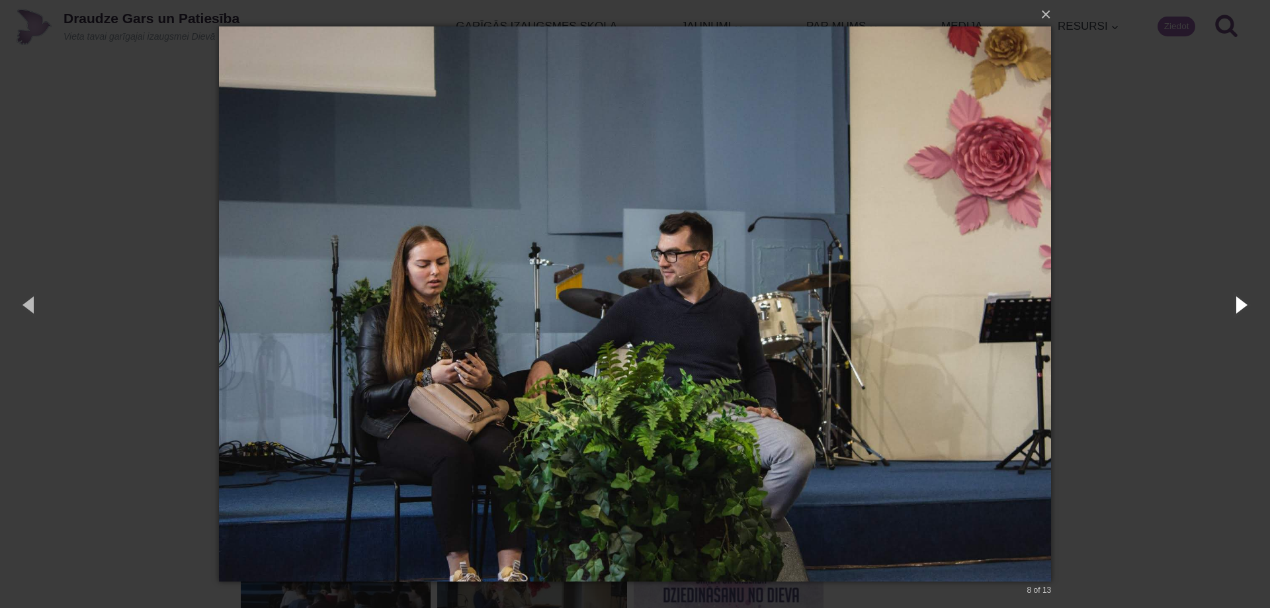
click at [1242, 301] on button "button" at bounding box center [1240, 304] width 60 height 73
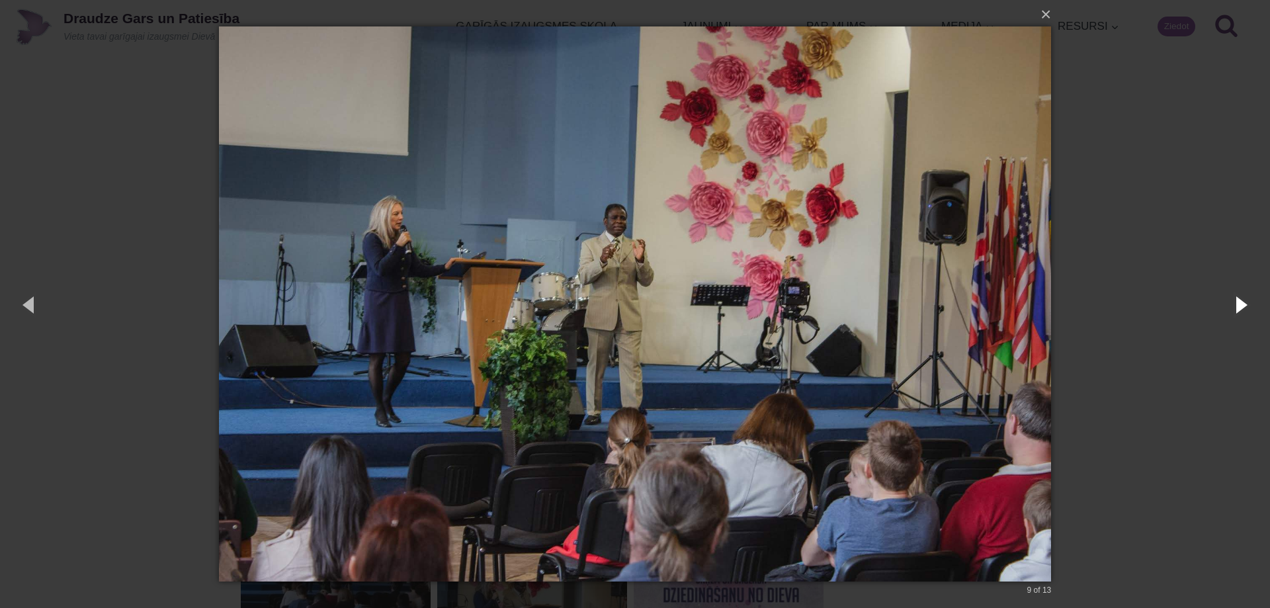
click at [1242, 301] on button "button" at bounding box center [1240, 304] width 60 height 73
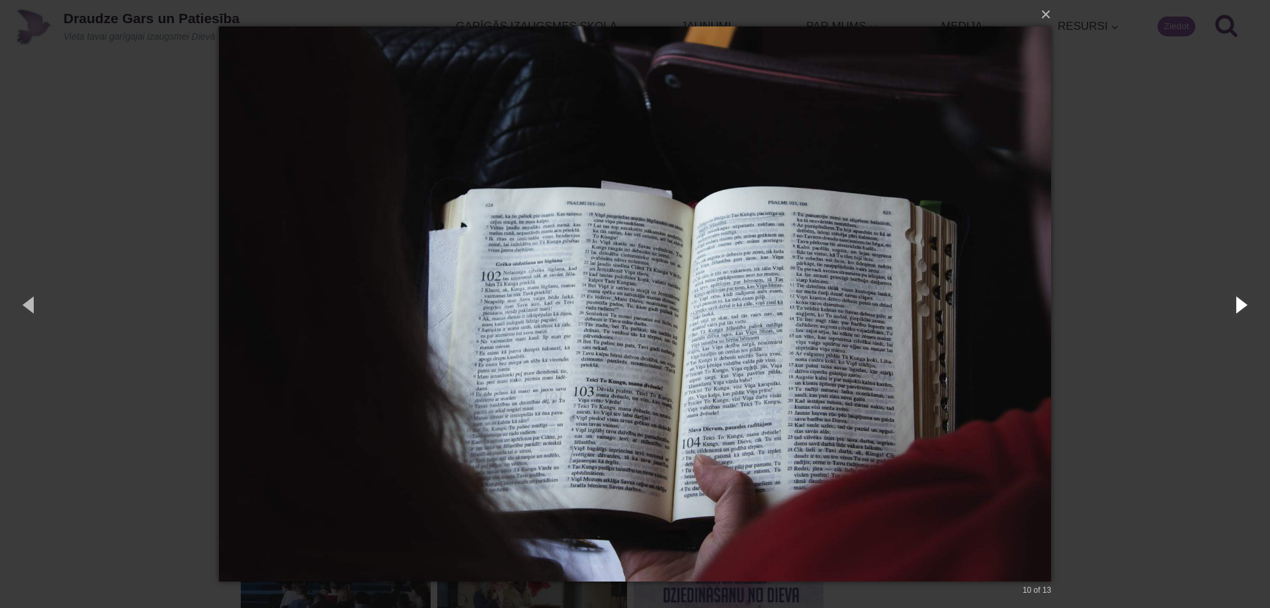
click at [1242, 301] on button "button" at bounding box center [1240, 304] width 60 height 73
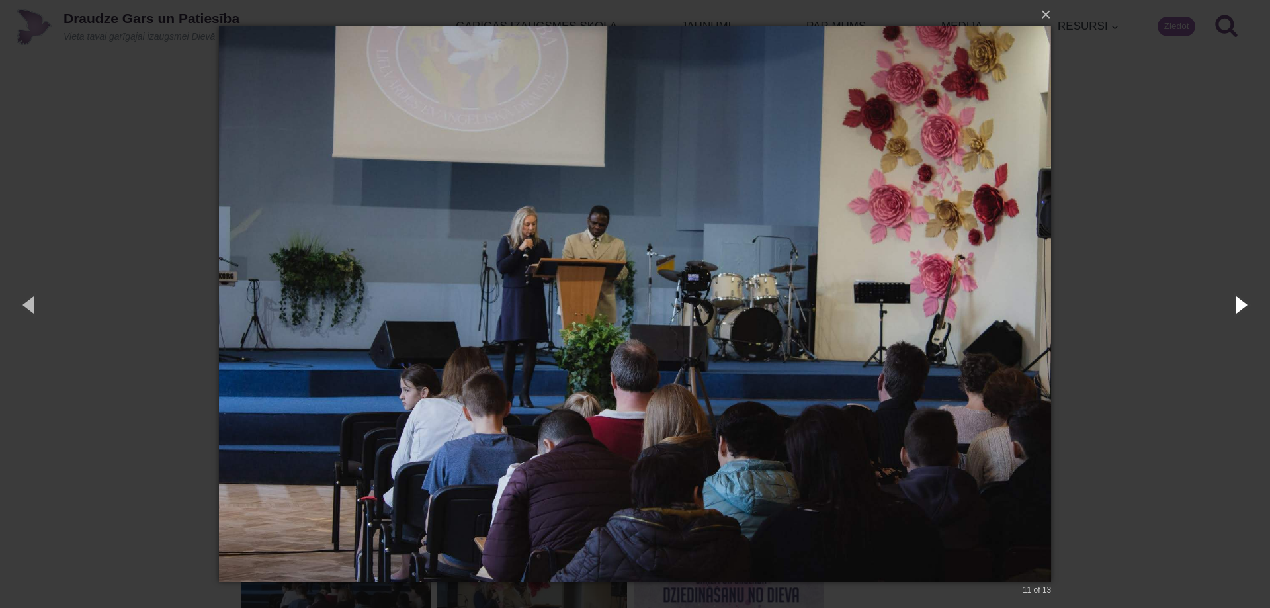
click at [1238, 301] on button "button" at bounding box center [1240, 304] width 60 height 73
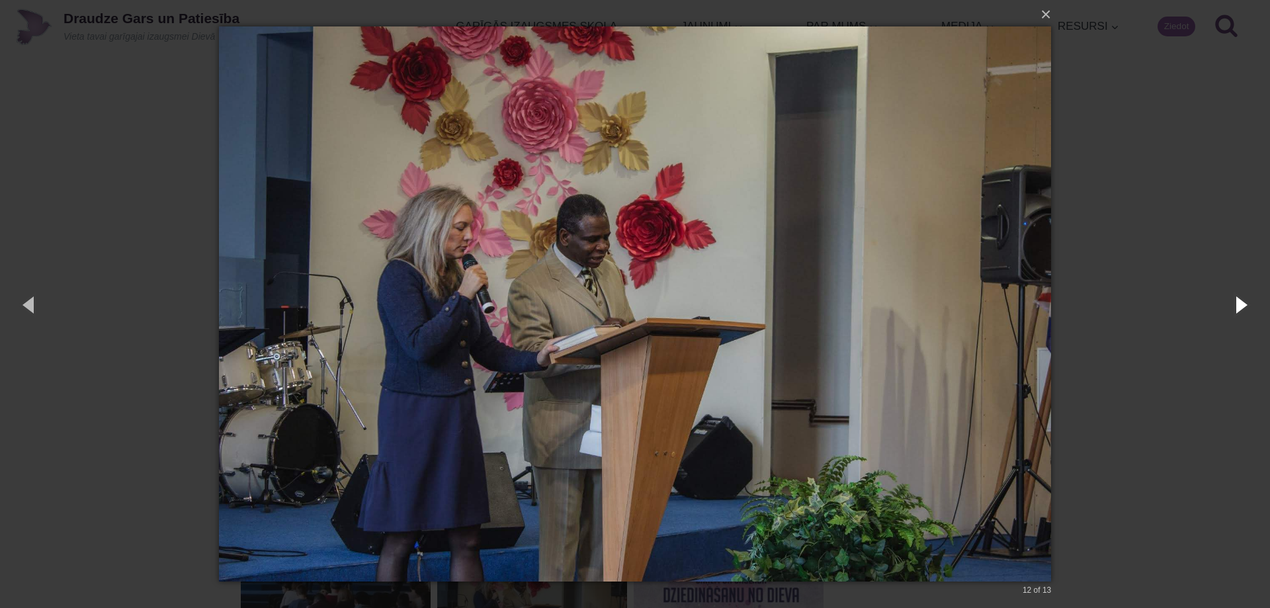
click at [1238, 301] on button "button" at bounding box center [1240, 304] width 60 height 73
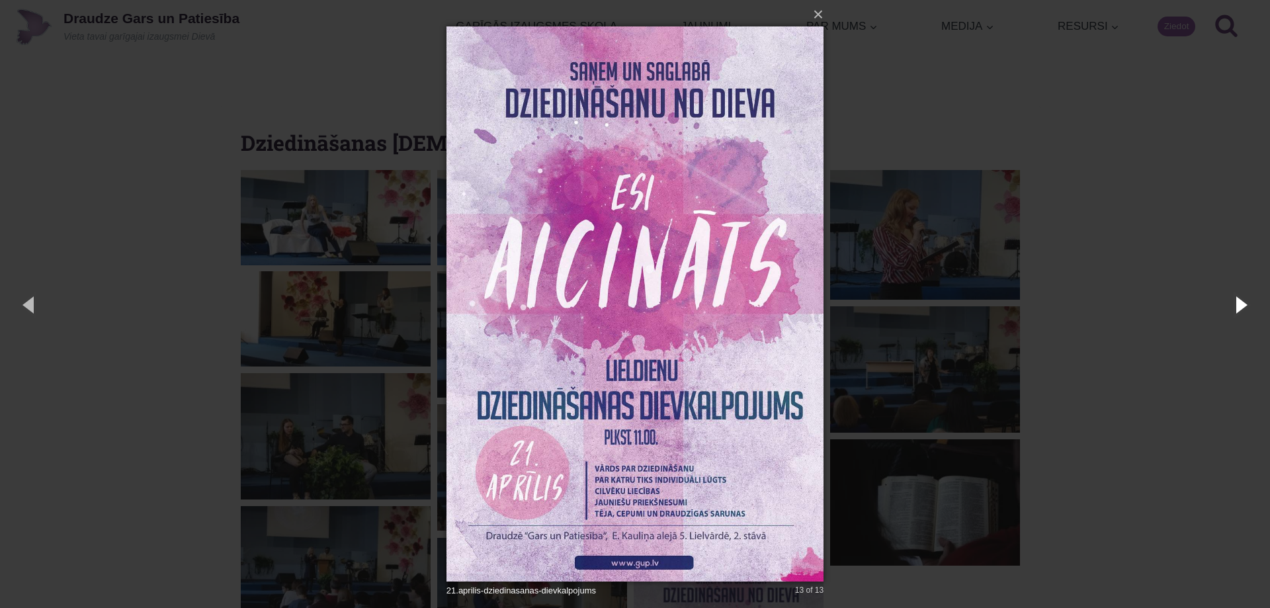
click at [1238, 301] on button "button" at bounding box center [1240, 304] width 60 height 73
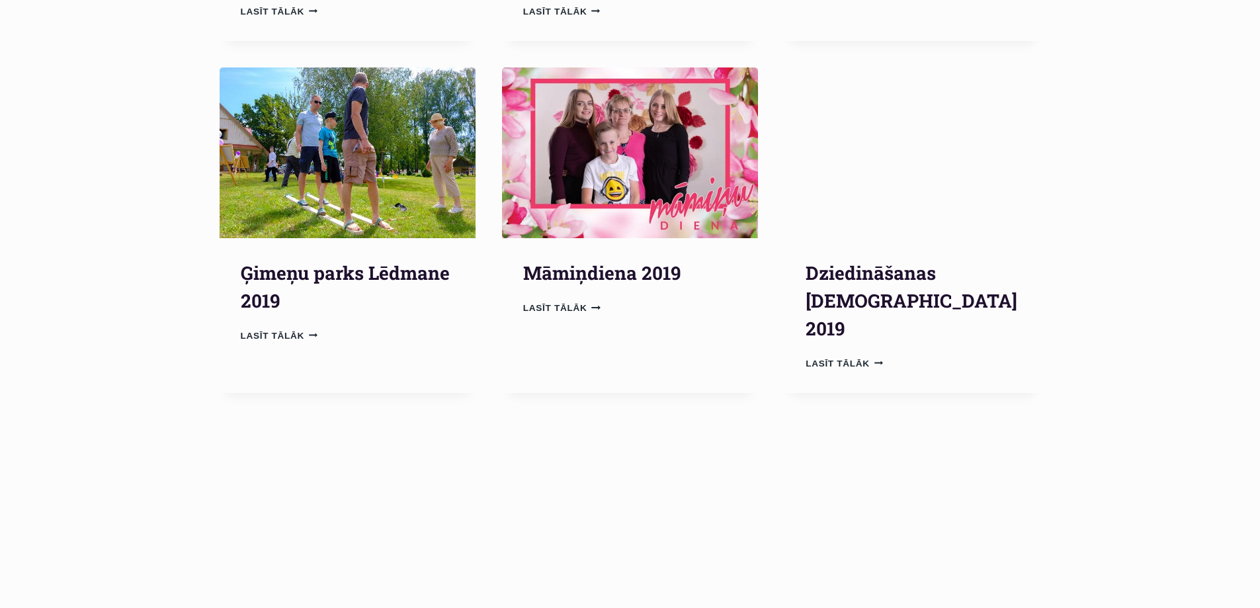
scroll to position [860, 0]
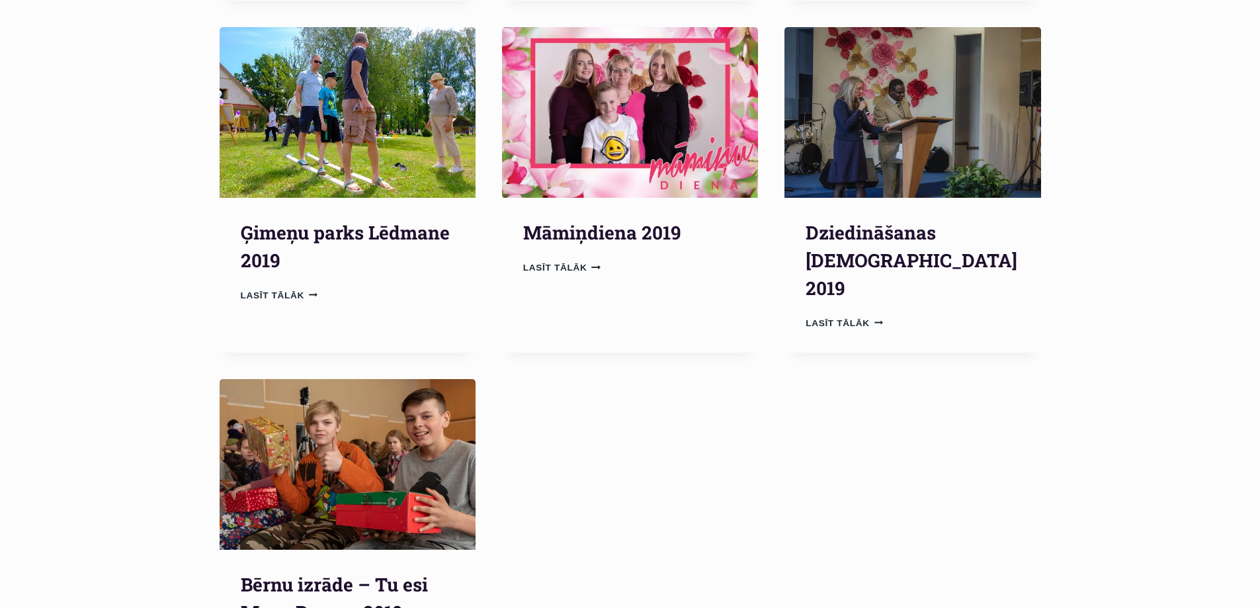
click at [380, 395] on img "Bērnu izrāde – Tu esi Mans Draugs 2019" at bounding box center [348, 464] width 256 height 171
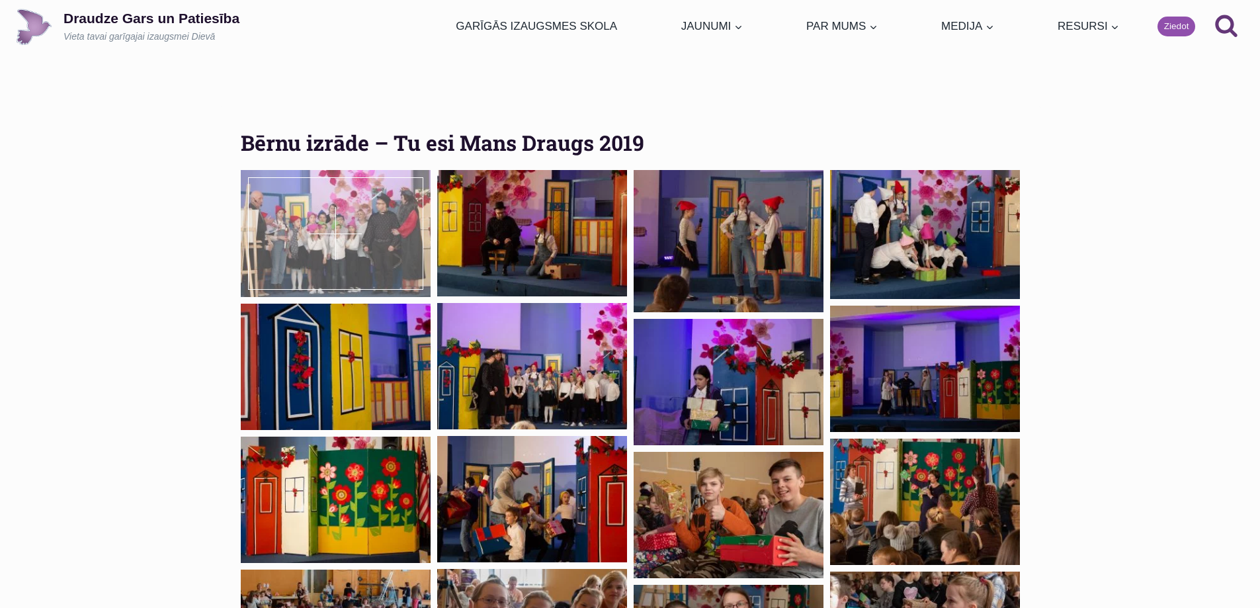
click at [342, 243] on div at bounding box center [336, 233] width 190 height 127
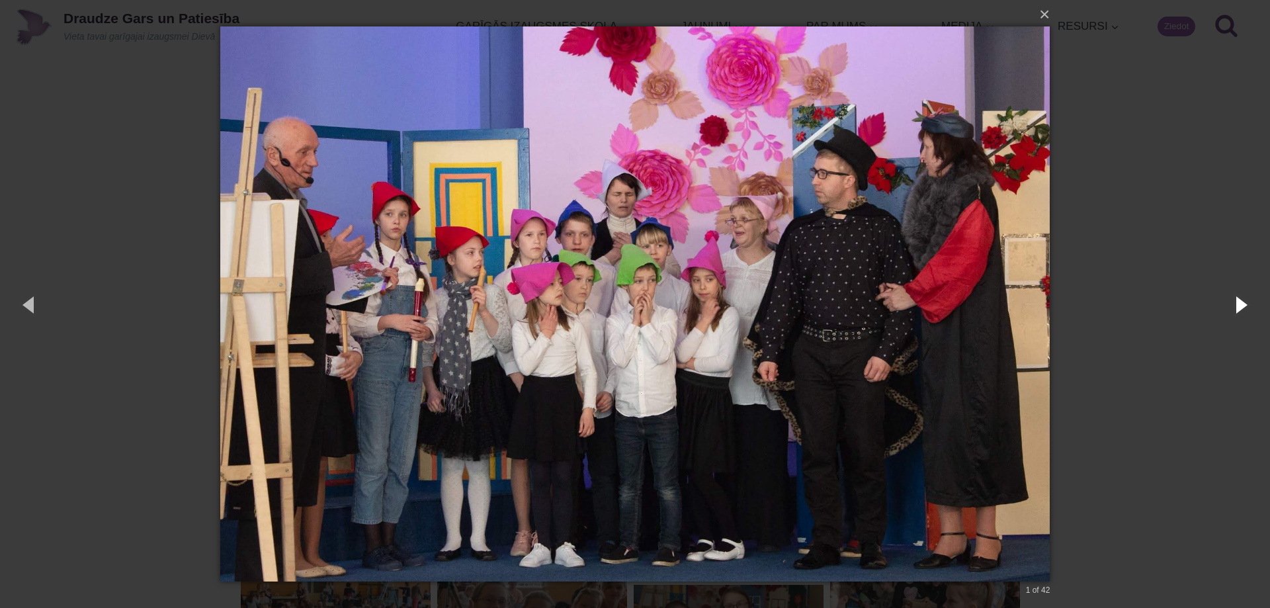
click at [1244, 302] on button "button" at bounding box center [1240, 304] width 60 height 73
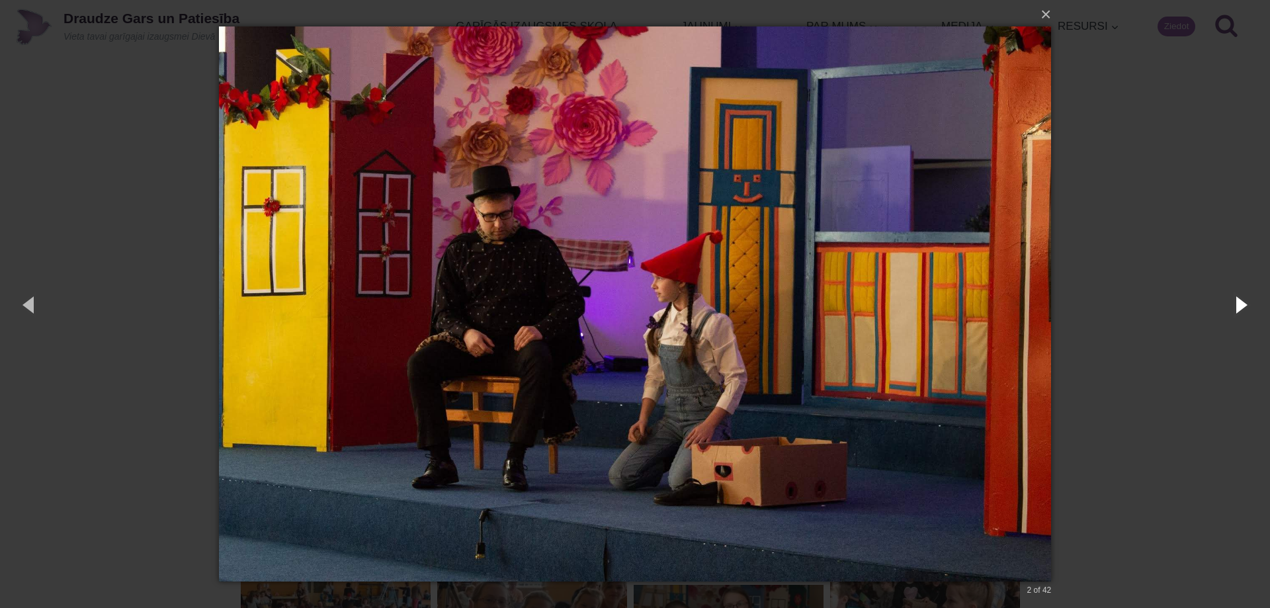
click at [1244, 302] on button "button" at bounding box center [1240, 304] width 60 height 73
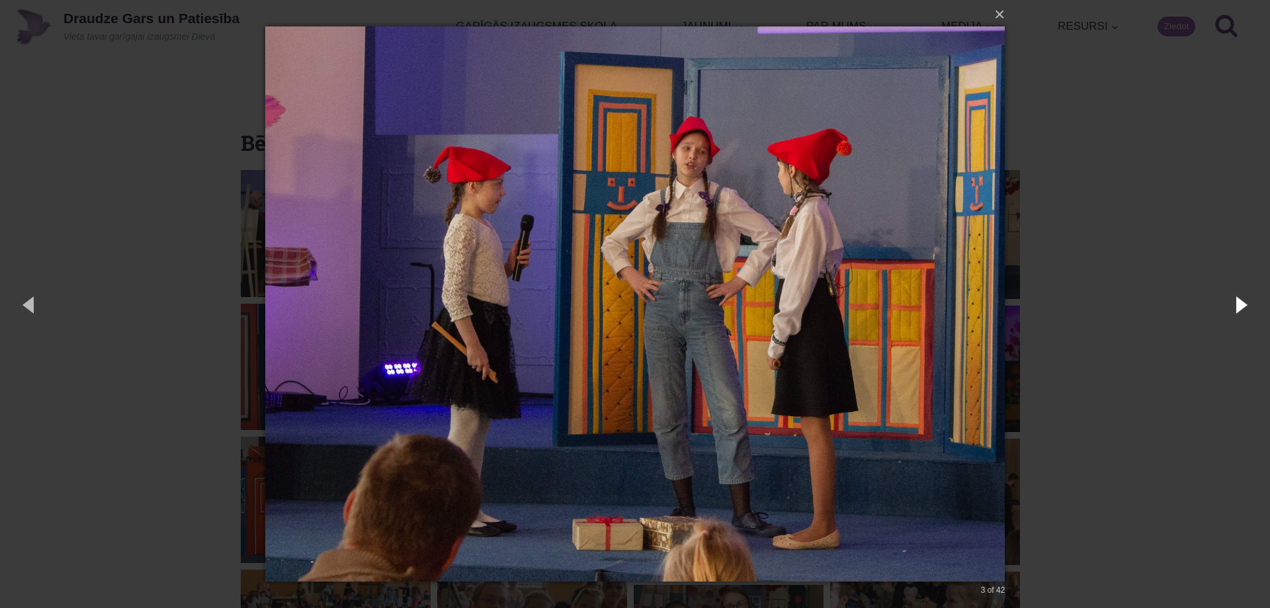
click at [1244, 302] on button "button" at bounding box center [1240, 304] width 60 height 73
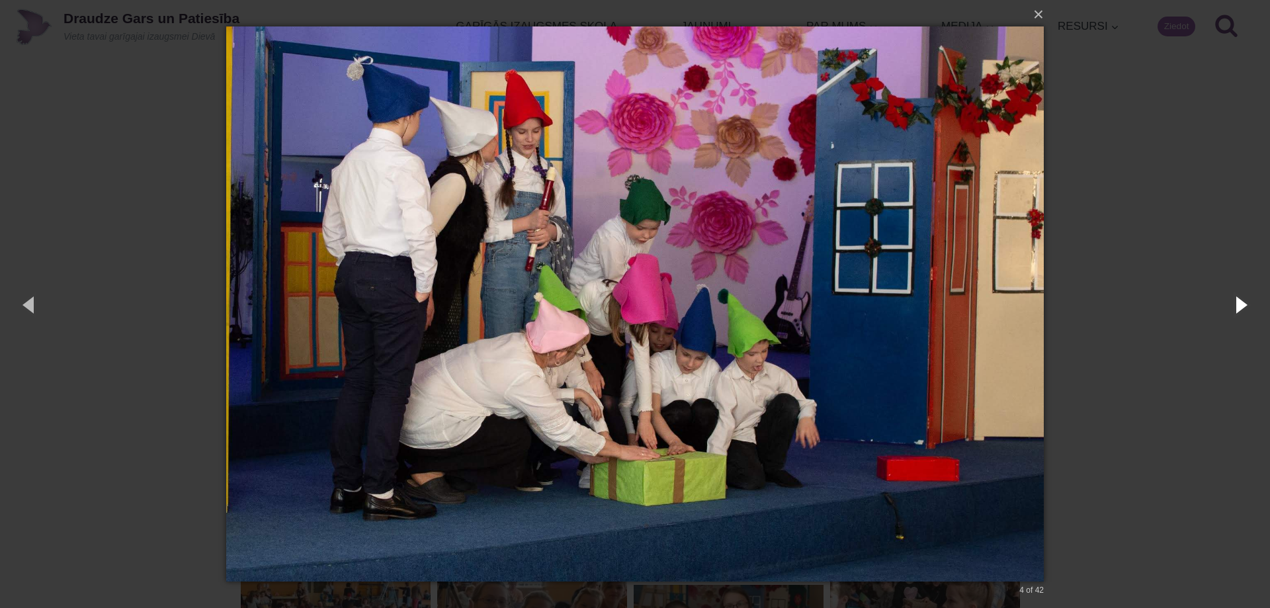
click at [1244, 302] on button "button" at bounding box center [1240, 304] width 60 height 73
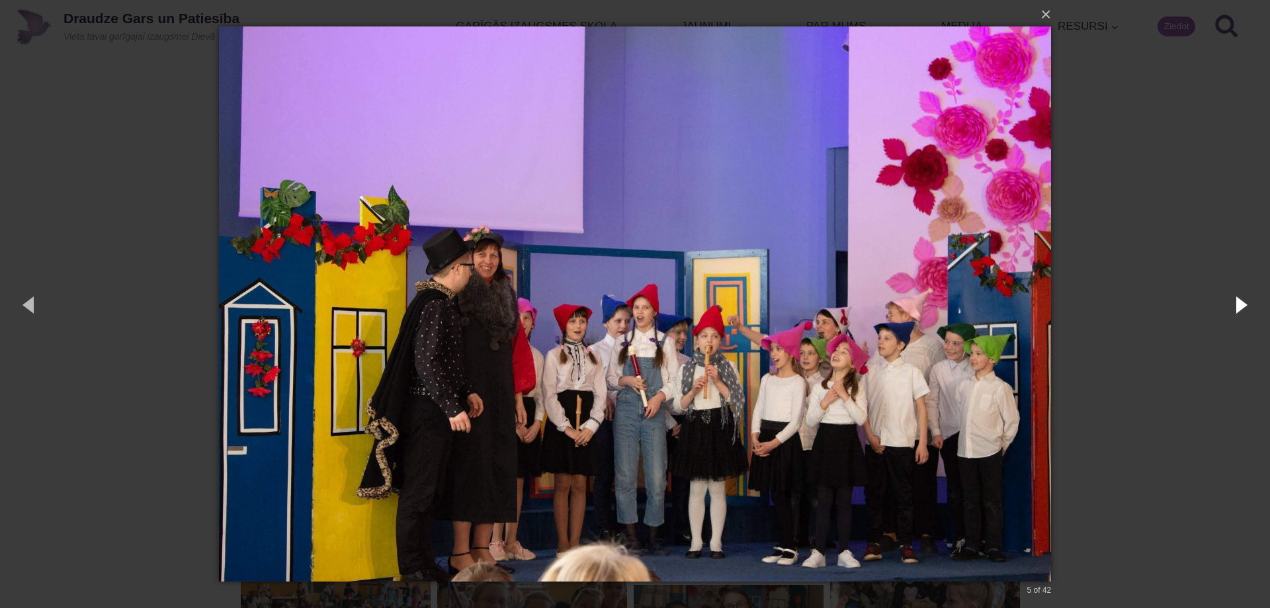
click at [1244, 302] on button "button" at bounding box center [1240, 304] width 60 height 73
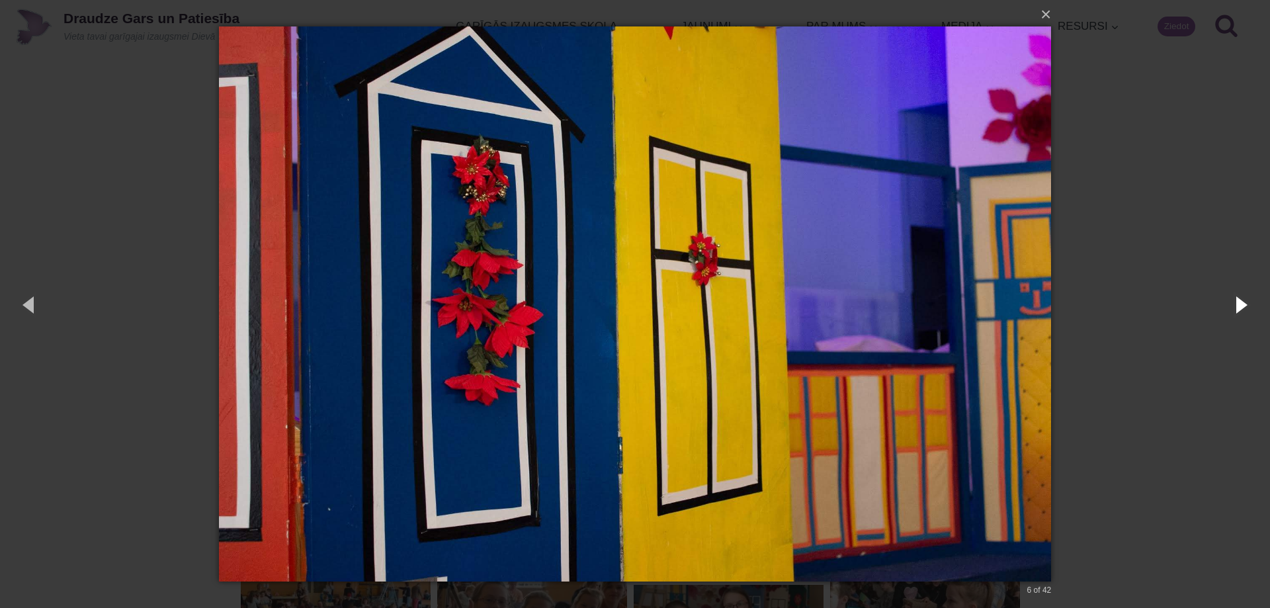
click at [1244, 302] on button "button" at bounding box center [1240, 304] width 60 height 73
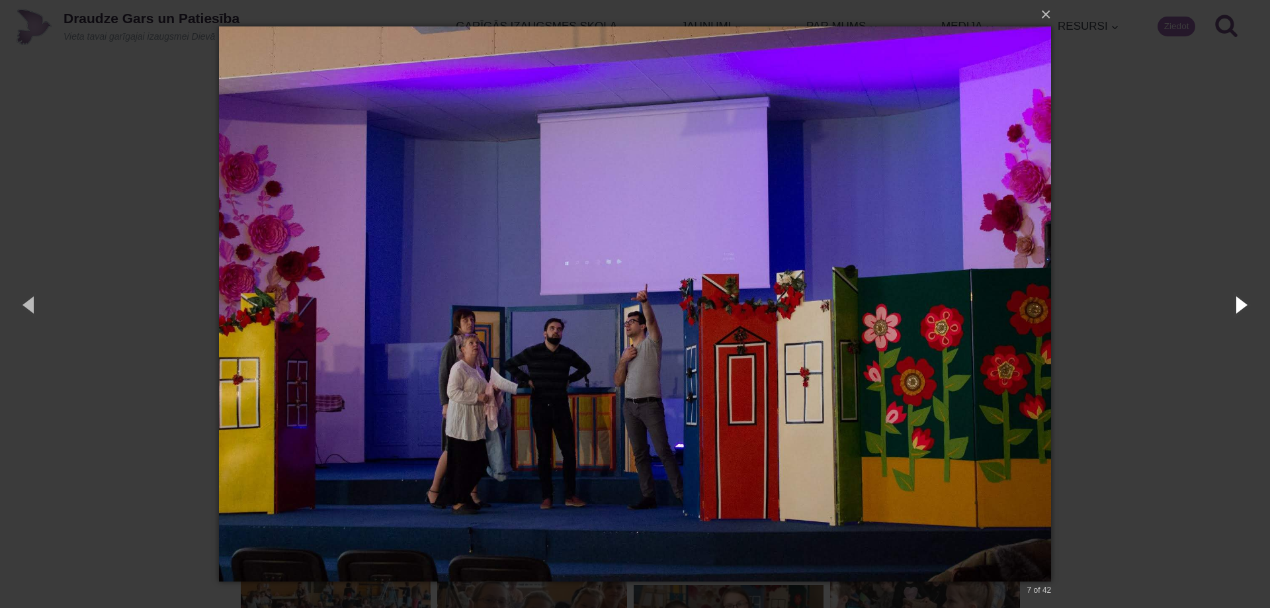
click at [1244, 302] on button "button" at bounding box center [1240, 304] width 60 height 73
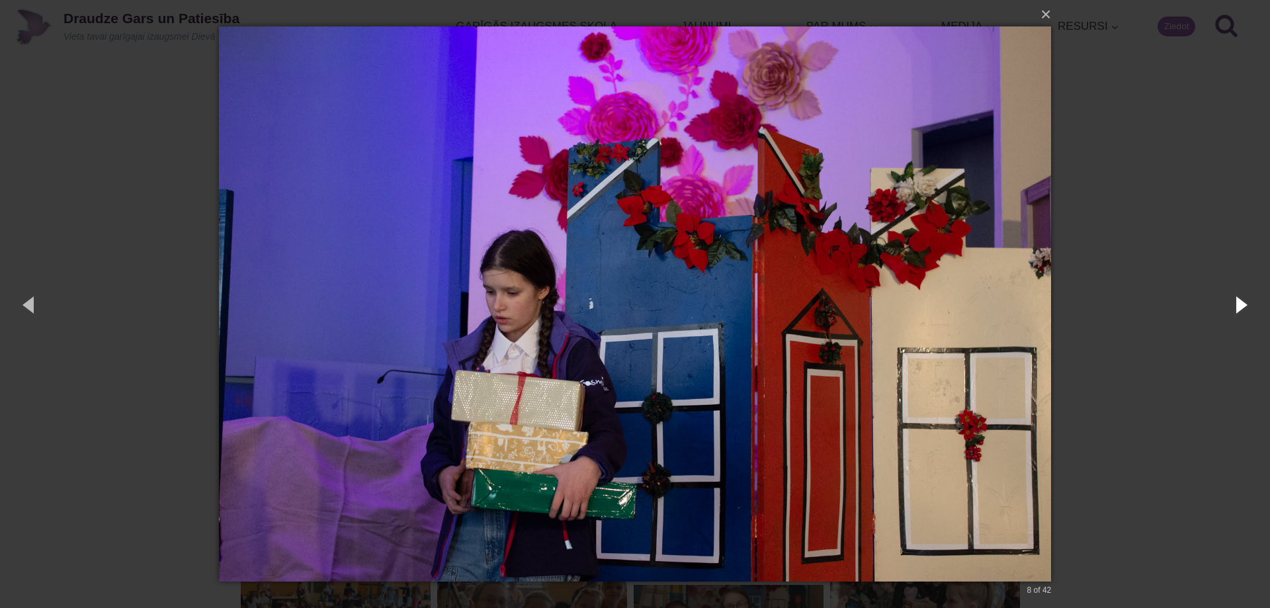
click at [1244, 302] on button "button" at bounding box center [1240, 304] width 60 height 73
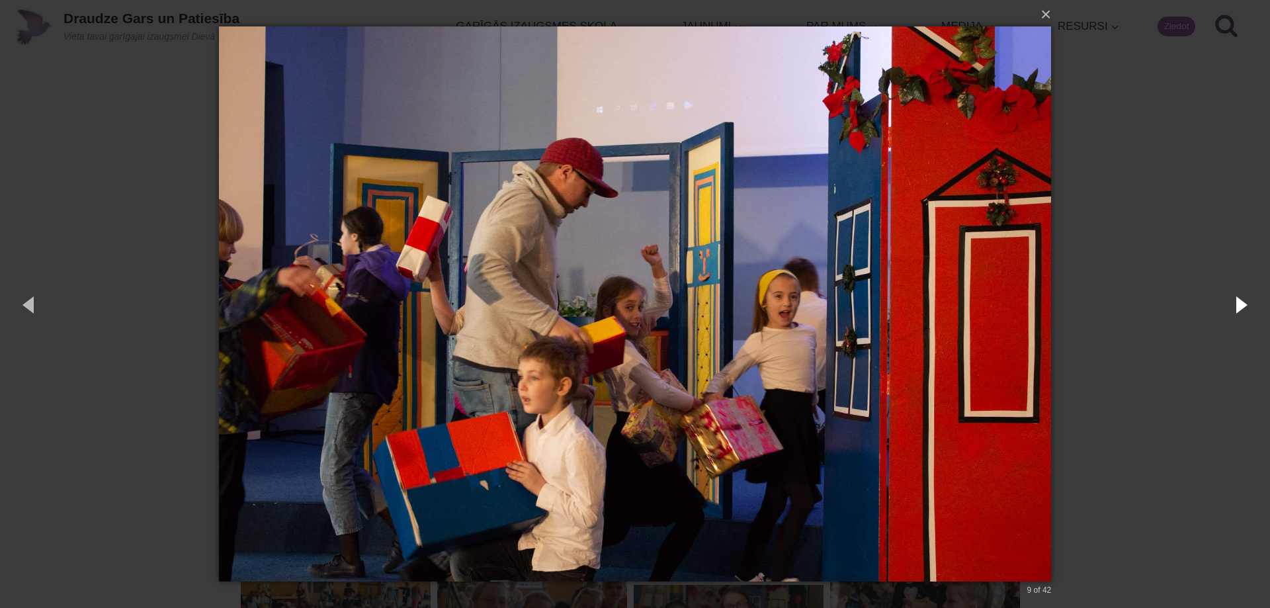
click at [1244, 302] on button "button" at bounding box center [1240, 304] width 60 height 73
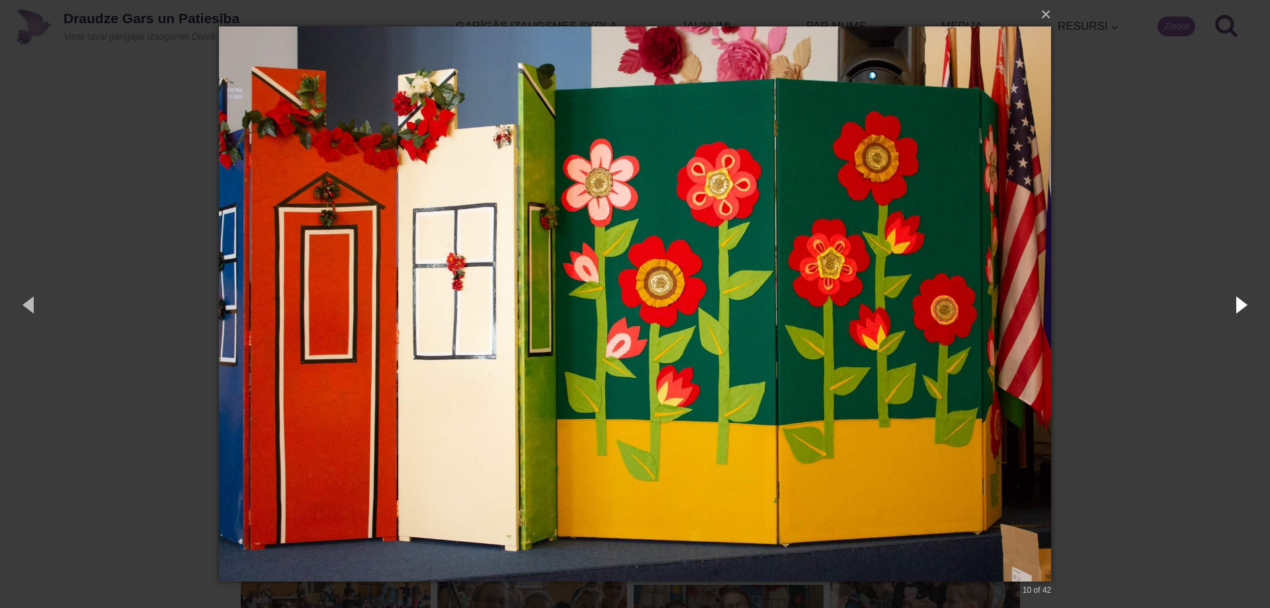
click at [1244, 302] on button "button" at bounding box center [1240, 304] width 60 height 73
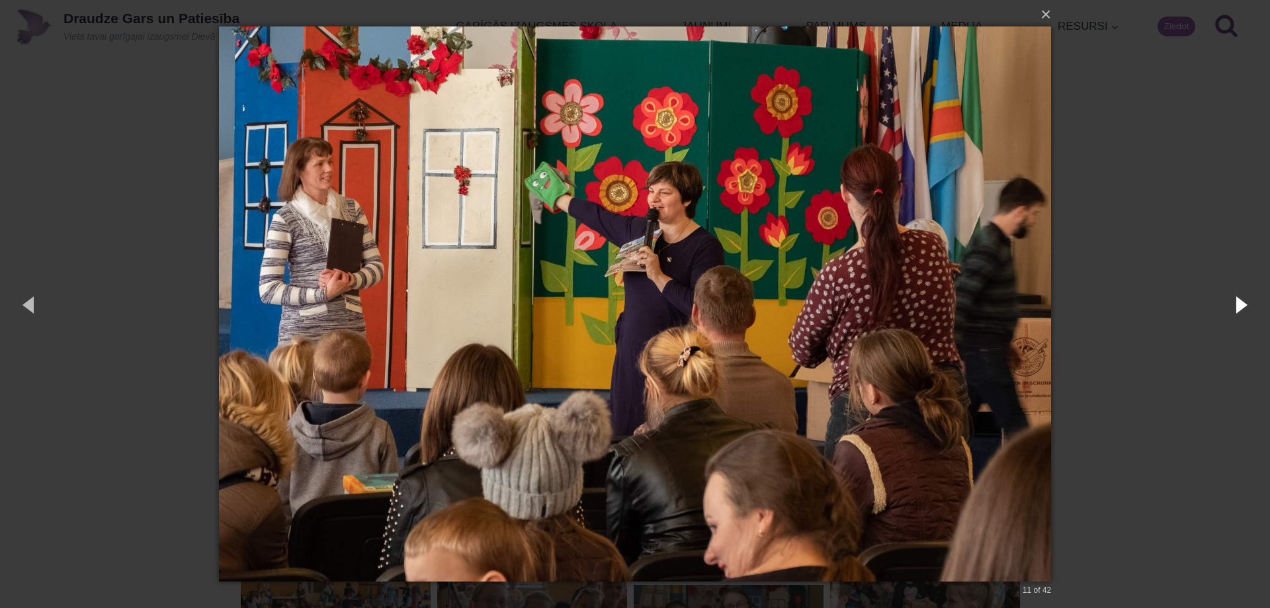
click at [1244, 302] on button "button" at bounding box center [1240, 304] width 60 height 73
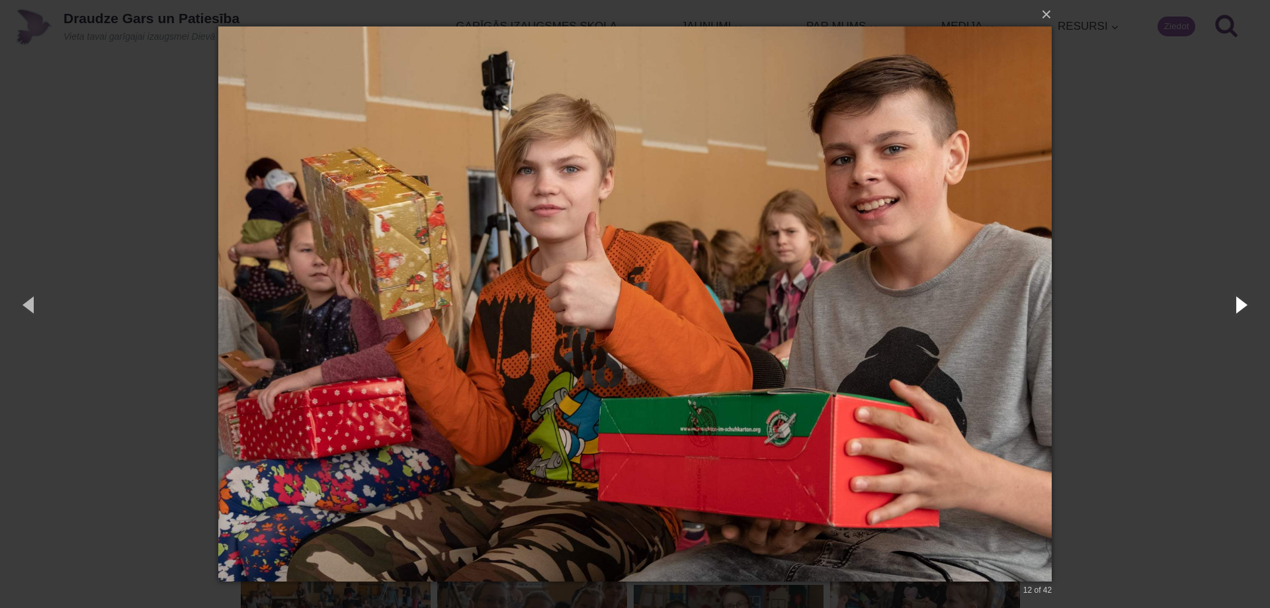
click at [1244, 302] on button "button" at bounding box center [1240, 304] width 60 height 73
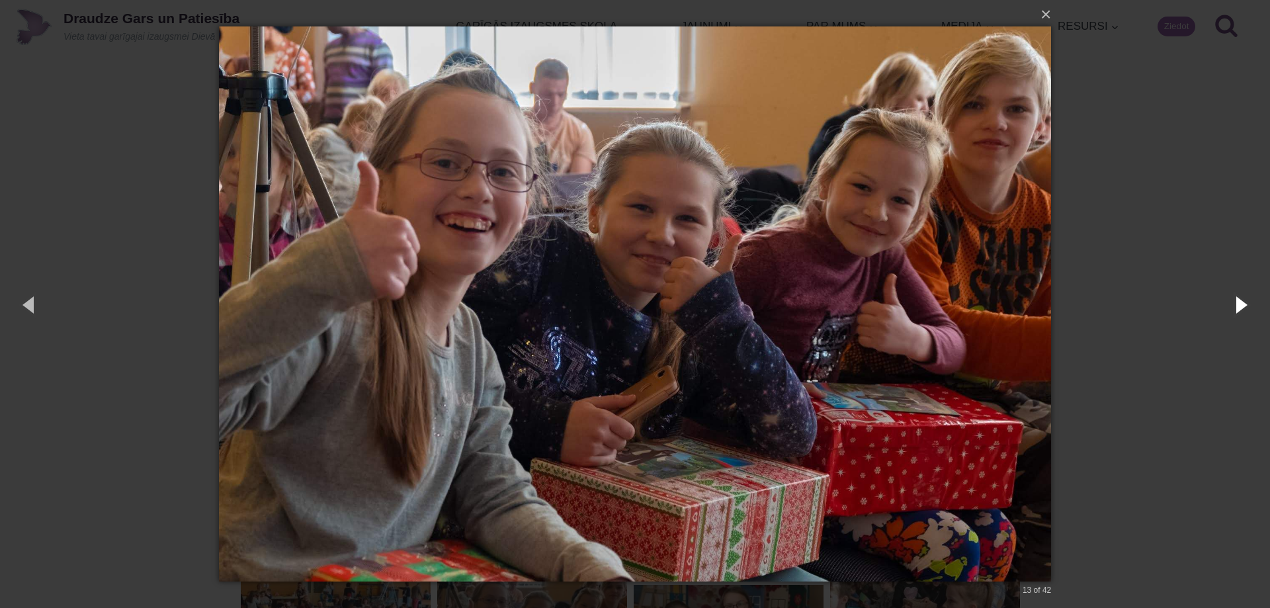
click at [1244, 302] on button "button" at bounding box center [1240, 304] width 60 height 73
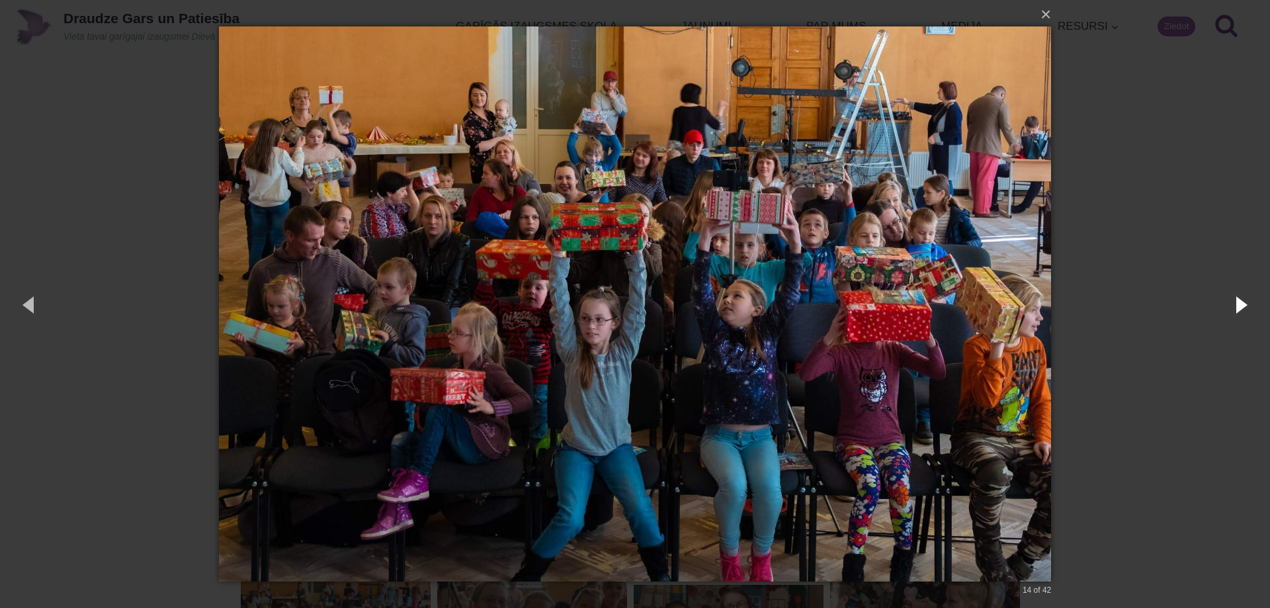
click at [1244, 302] on button "button" at bounding box center [1240, 304] width 60 height 73
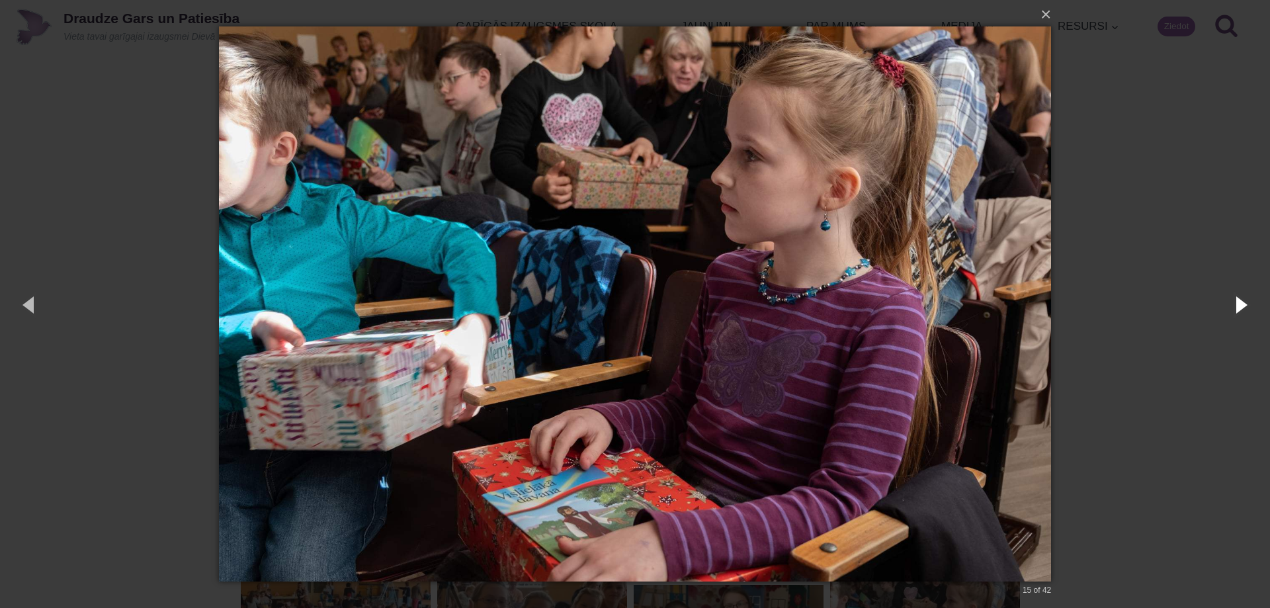
click at [1244, 302] on button "button" at bounding box center [1240, 304] width 60 height 73
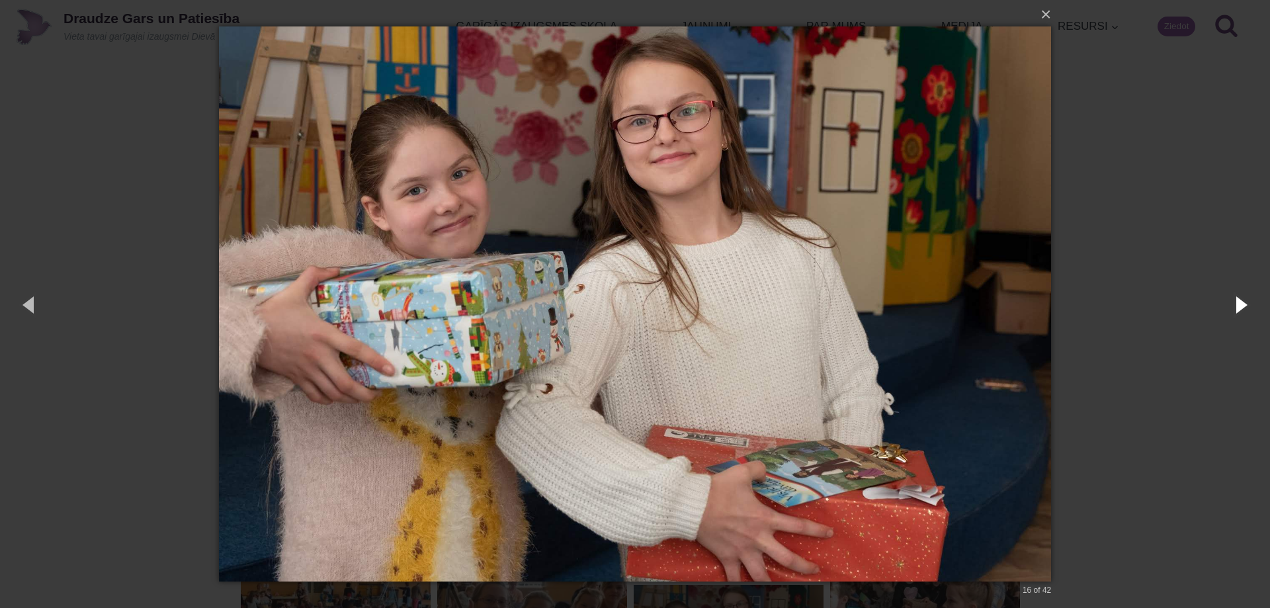
click at [1244, 302] on button "button" at bounding box center [1240, 304] width 60 height 73
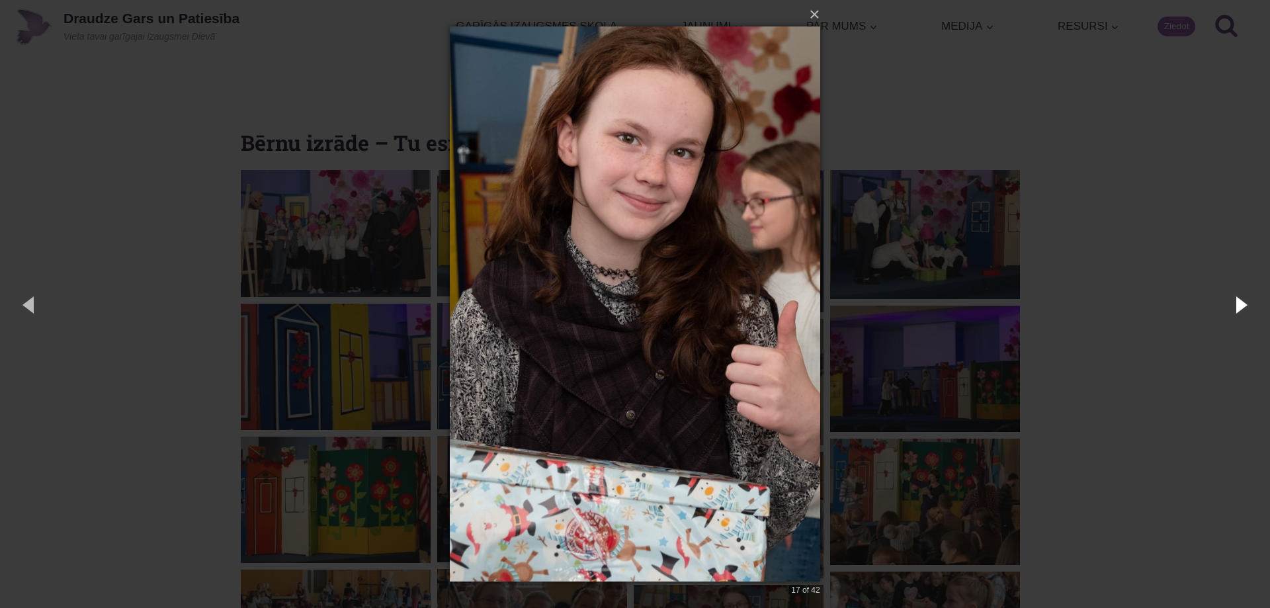
click at [1244, 302] on button "button" at bounding box center [1240, 304] width 60 height 73
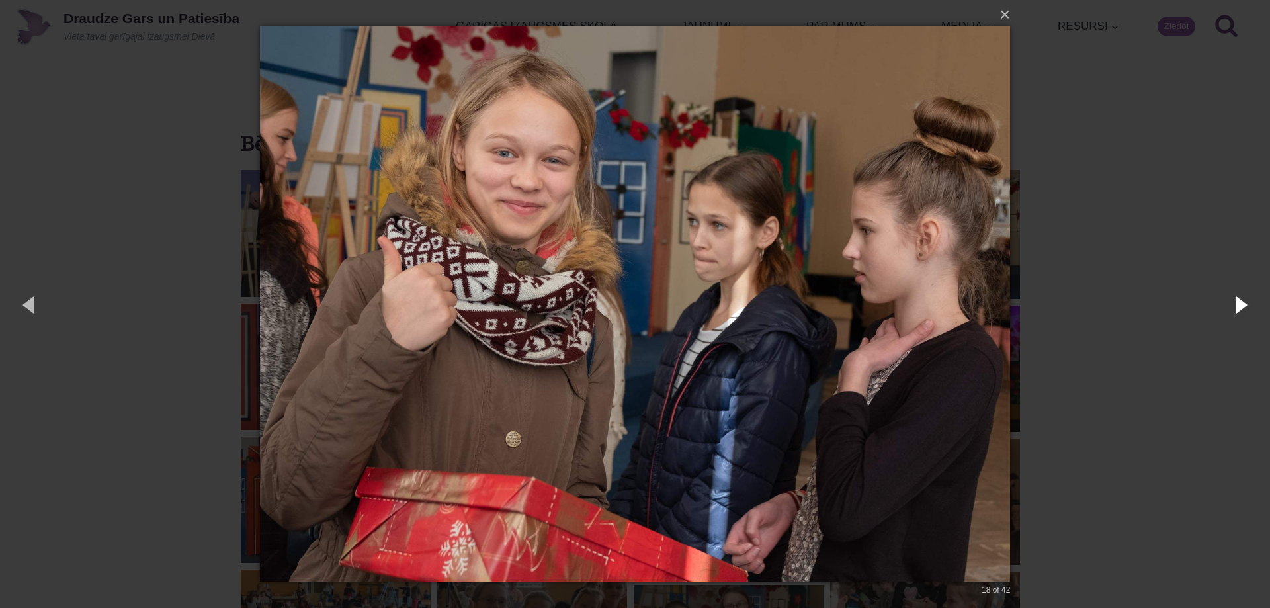
click at [1244, 302] on button "button" at bounding box center [1240, 304] width 60 height 73
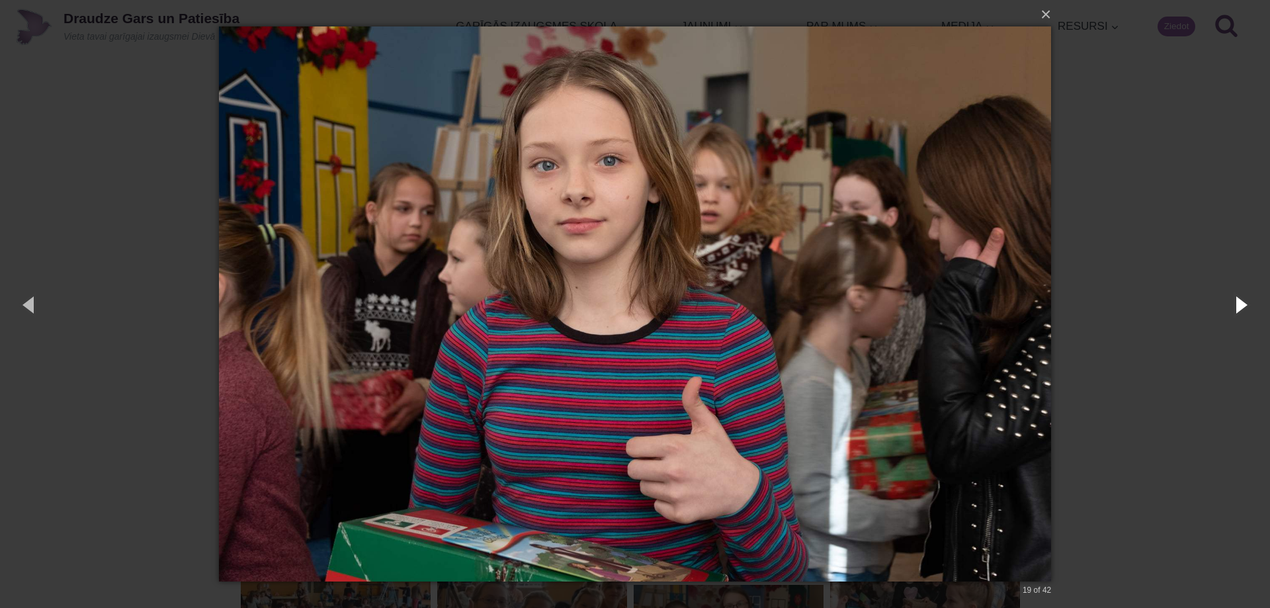
click at [1244, 302] on button "button" at bounding box center [1240, 304] width 60 height 73
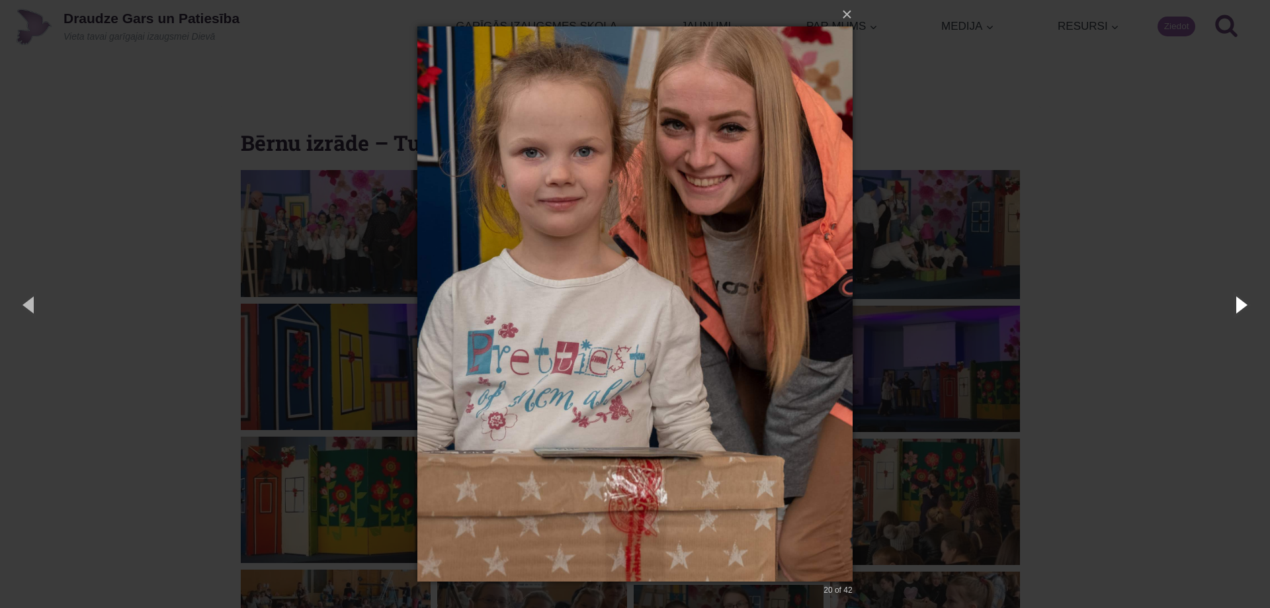
click at [1244, 302] on button "button" at bounding box center [1240, 304] width 60 height 73
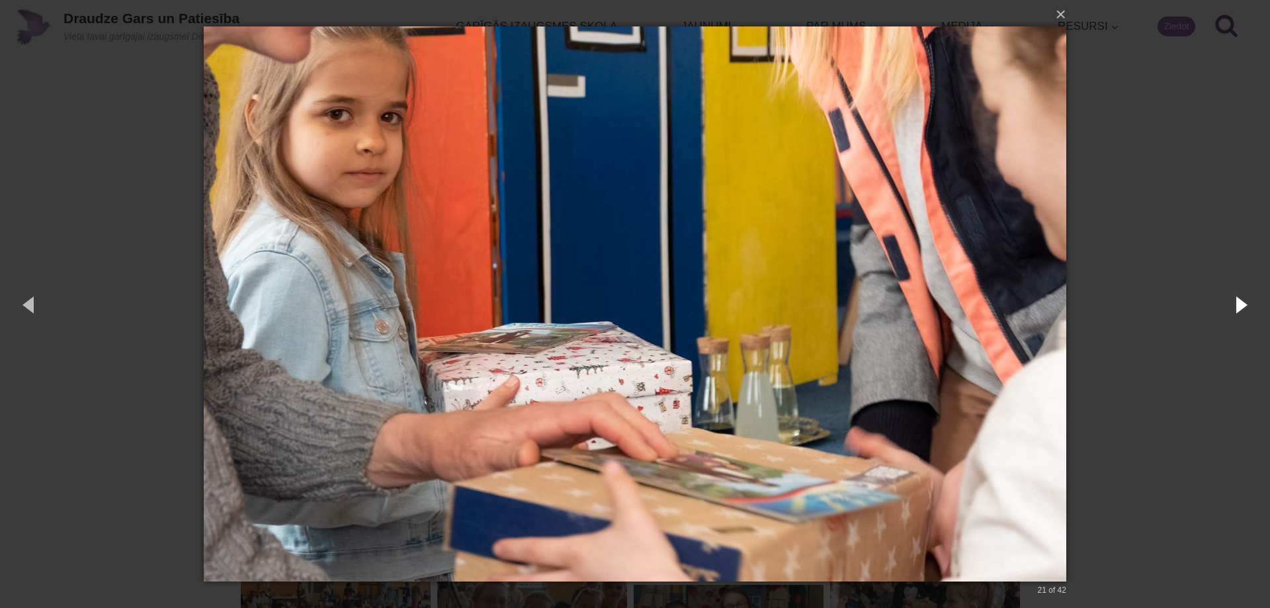
click at [1244, 302] on button "button" at bounding box center [1240, 304] width 60 height 73
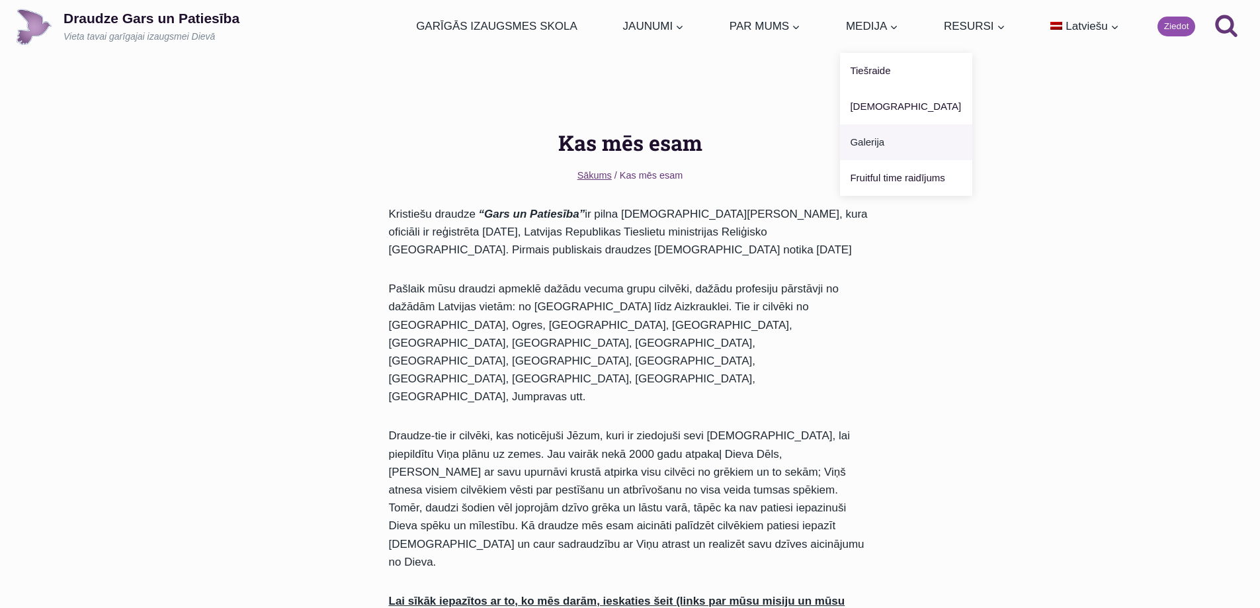
click at [860, 140] on link "Galerija" at bounding box center [906, 142] width 132 height 36
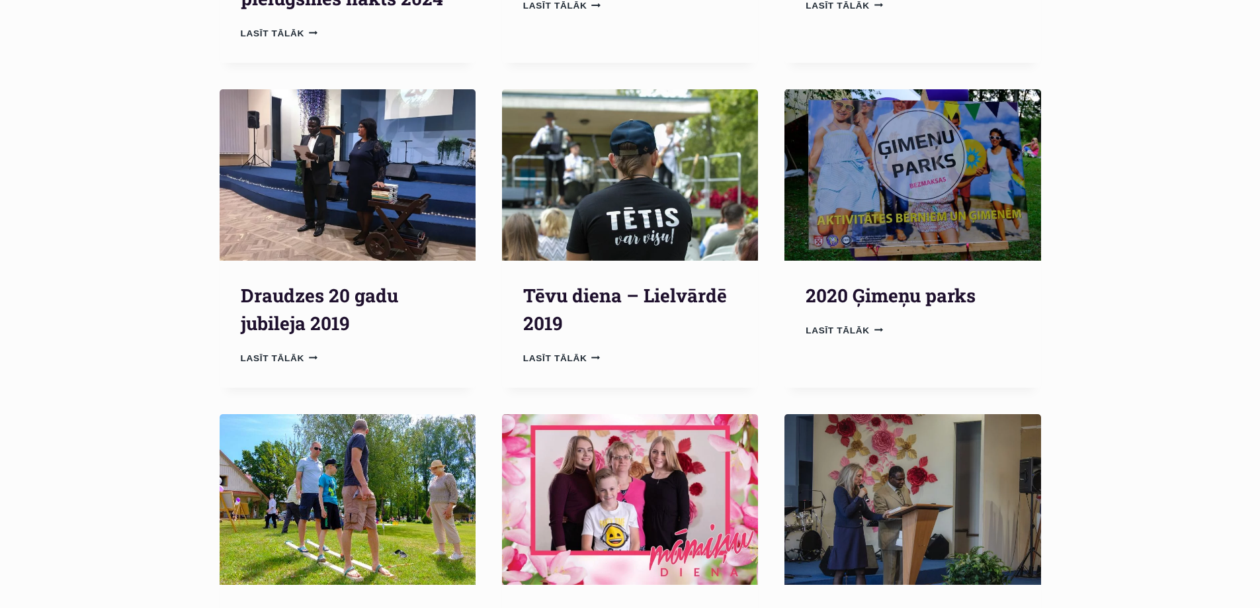
scroll to position [529, 0]
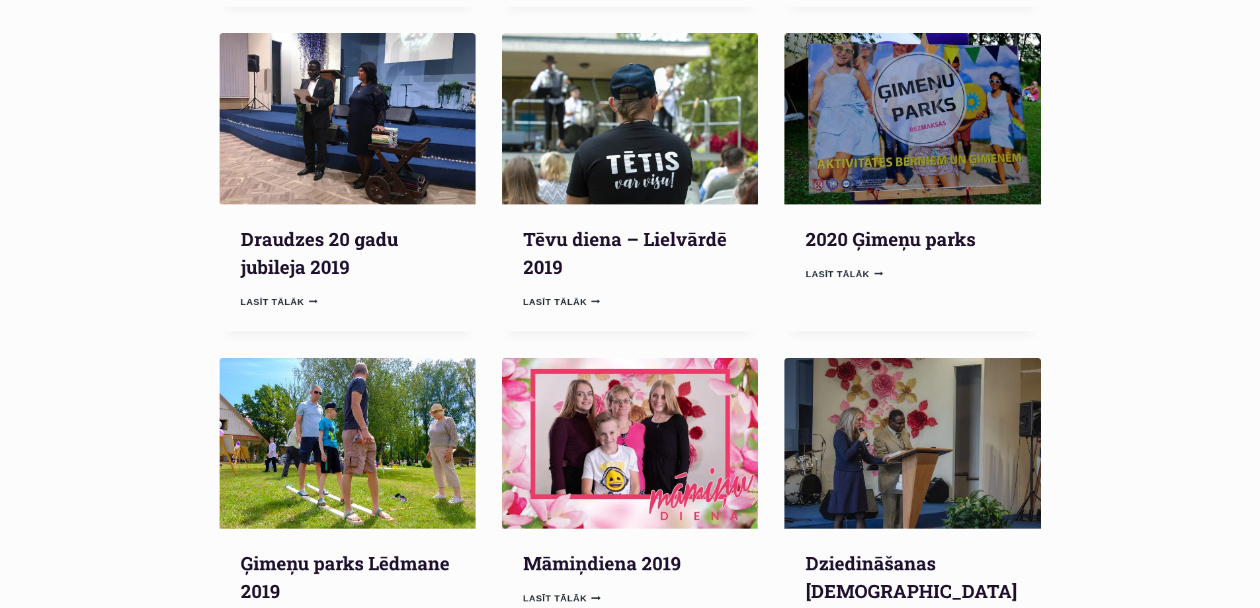
click at [673, 437] on img "Māmiņdiena 2019" at bounding box center [630, 443] width 256 height 171
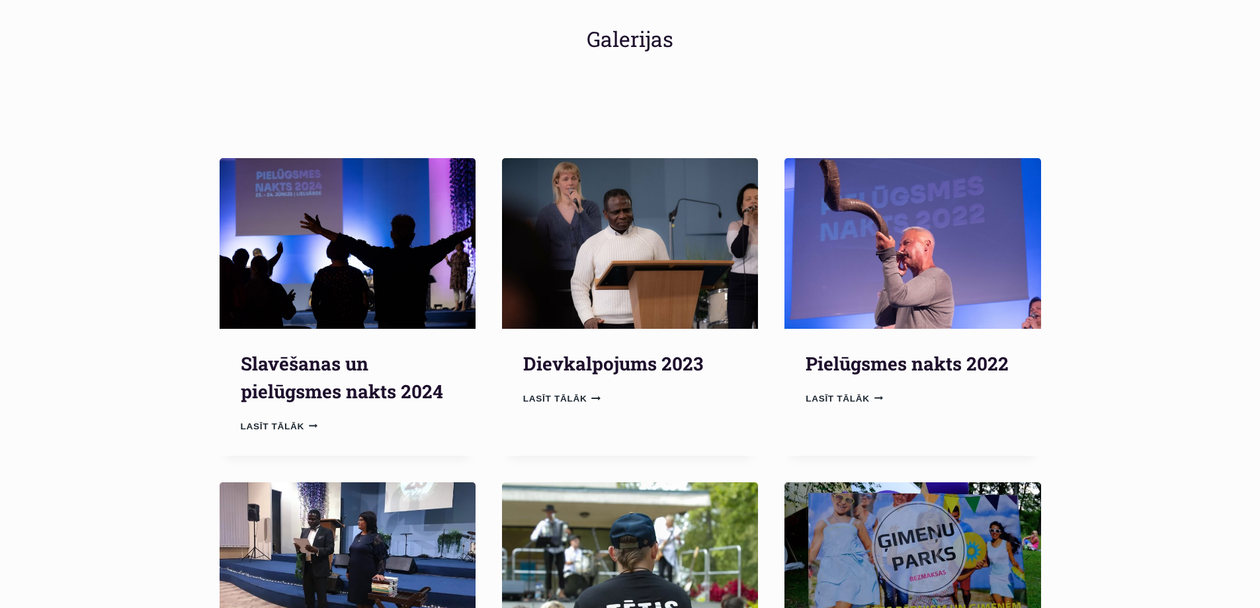
scroll to position [66, 0]
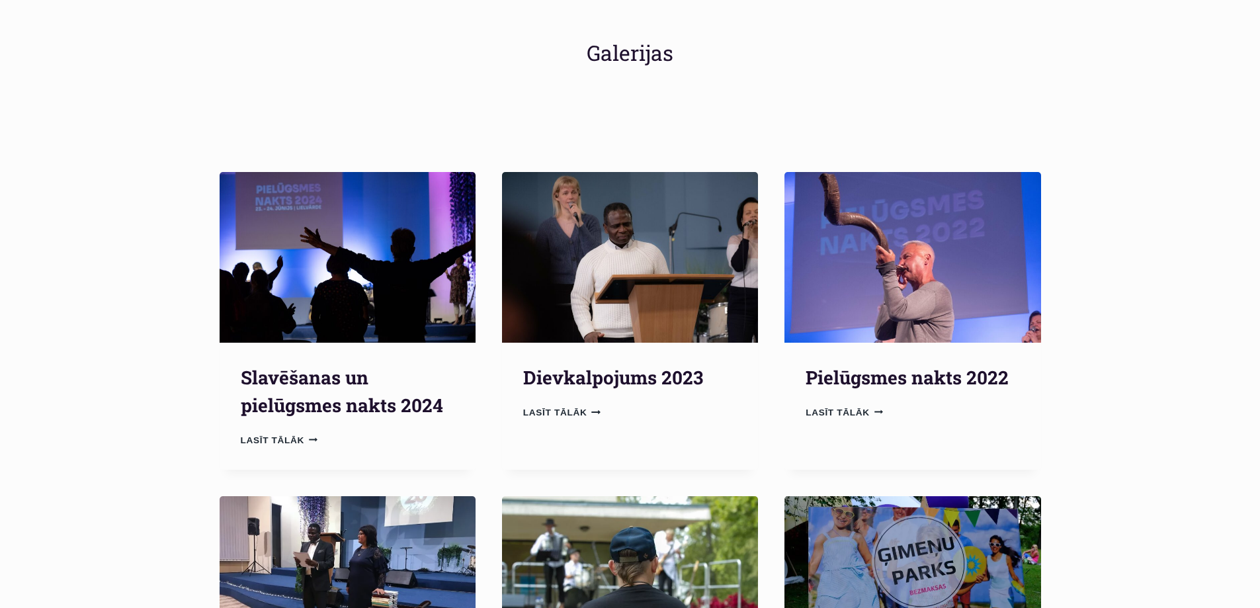
click at [842, 276] on img "Pielūgsmes nakts 2022" at bounding box center [912, 257] width 256 height 171
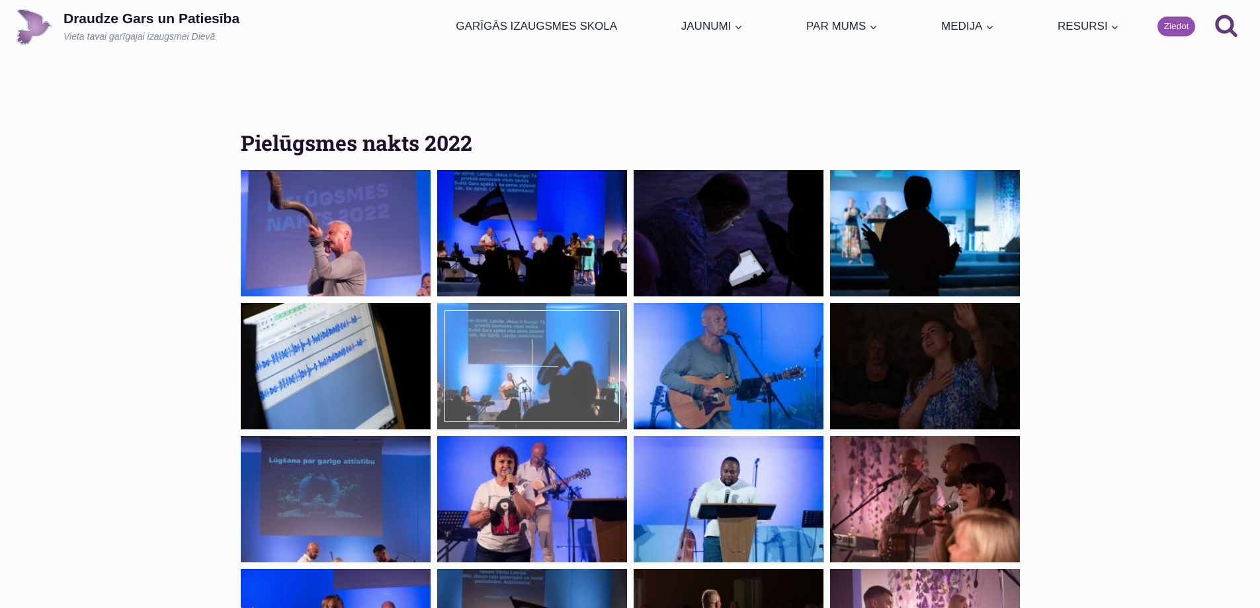
click at [542, 368] on div at bounding box center [532, 366] width 190 height 126
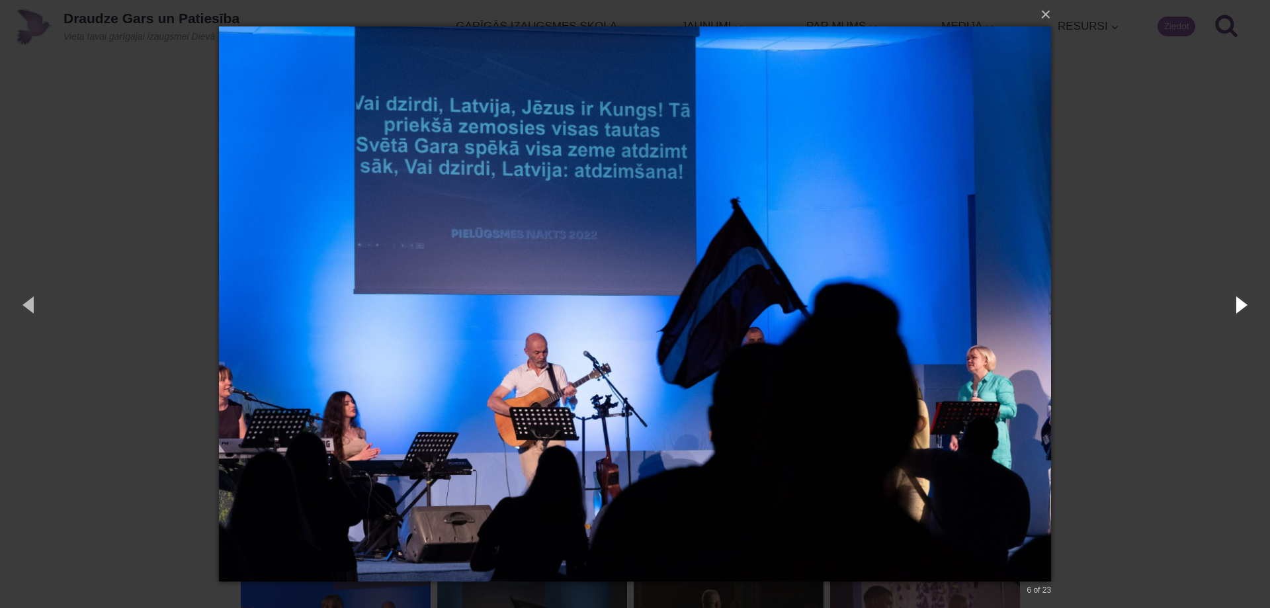
click at [1243, 301] on button "button" at bounding box center [1240, 304] width 60 height 73
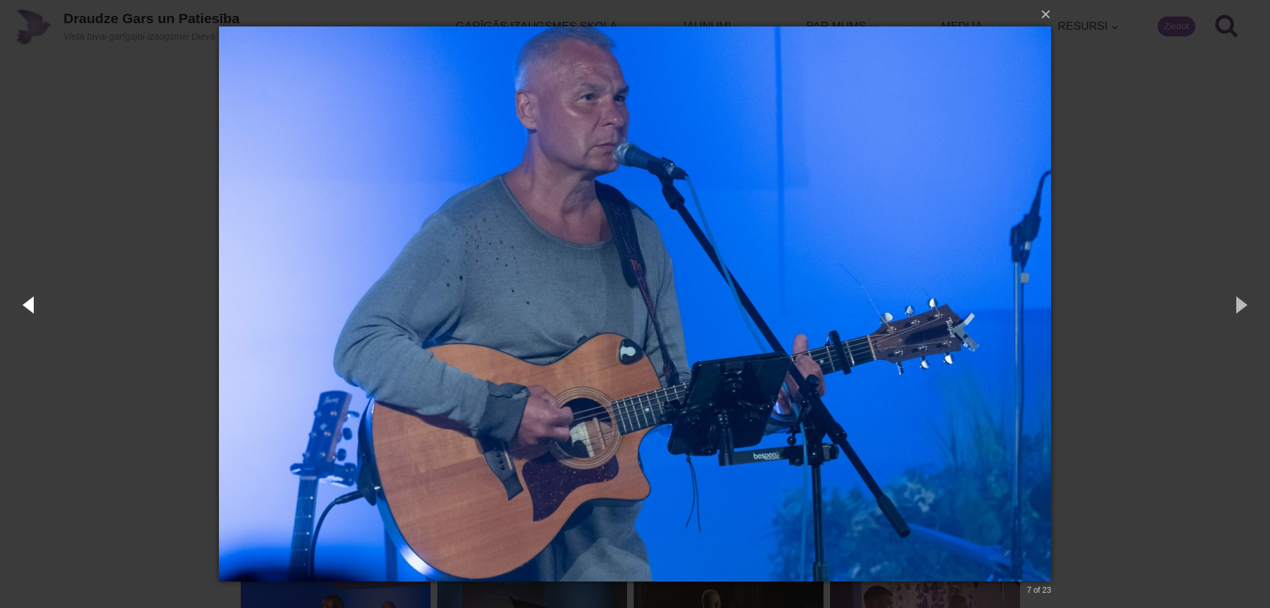
click at [26, 297] on button "button" at bounding box center [30, 304] width 60 height 73
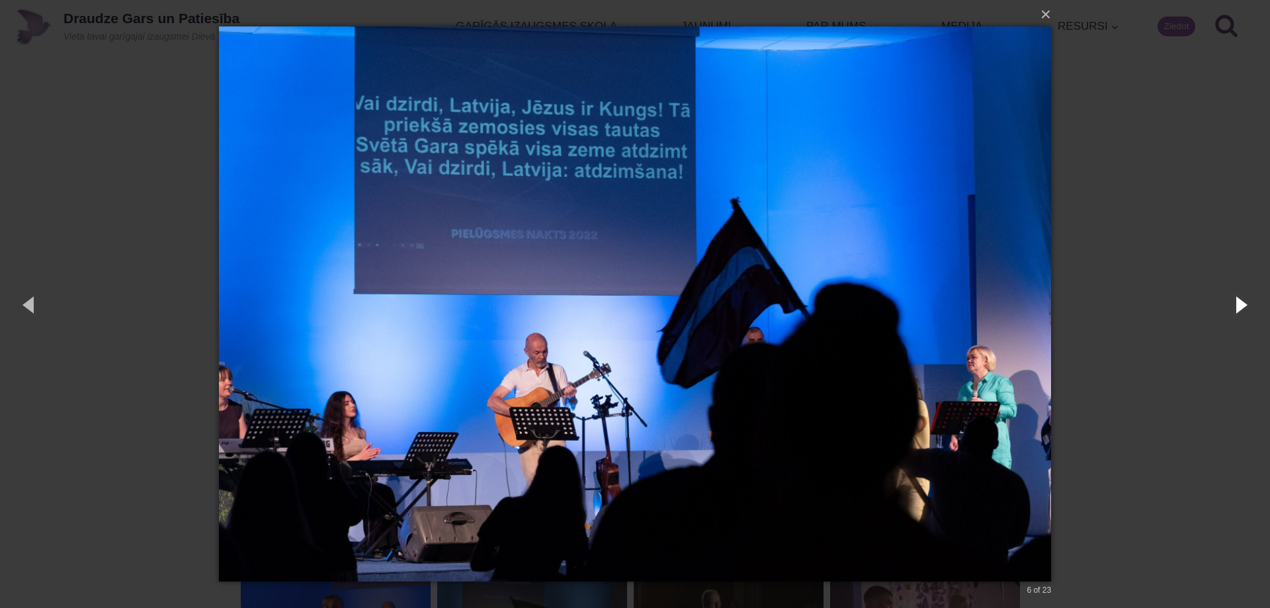
click at [1241, 306] on button "button" at bounding box center [1240, 304] width 60 height 73
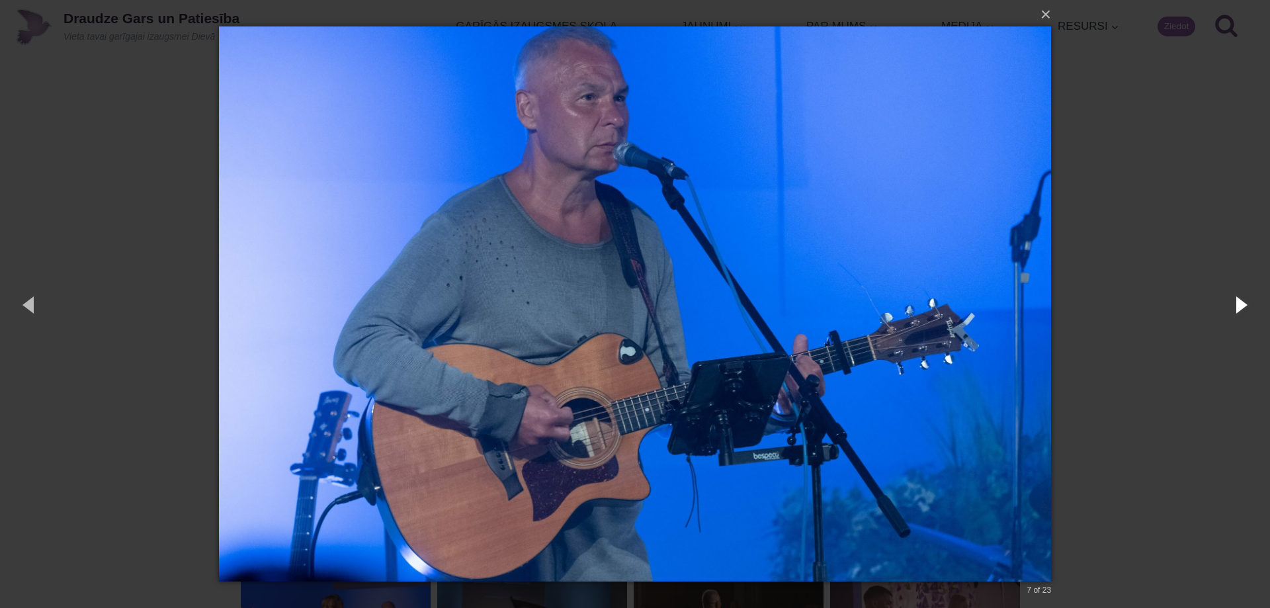
click at [1241, 306] on button "button" at bounding box center [1240, 304] width 60 height 73
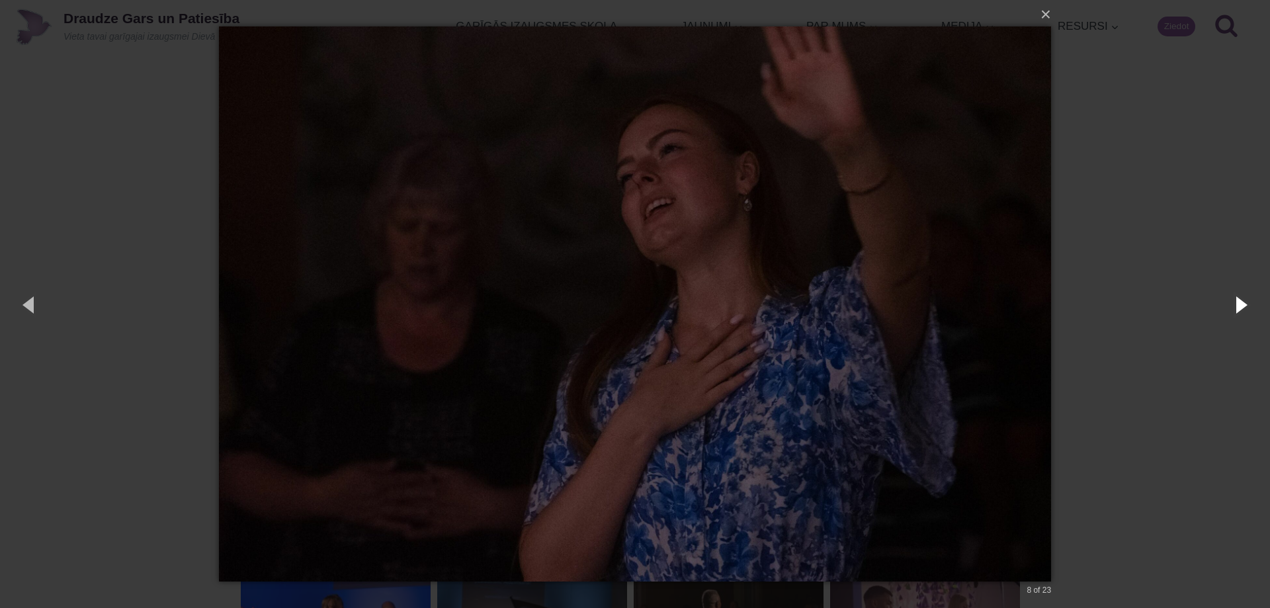
click at [1241, 306] on button "button" at bounding box center [1240, 304] width 60 height 73
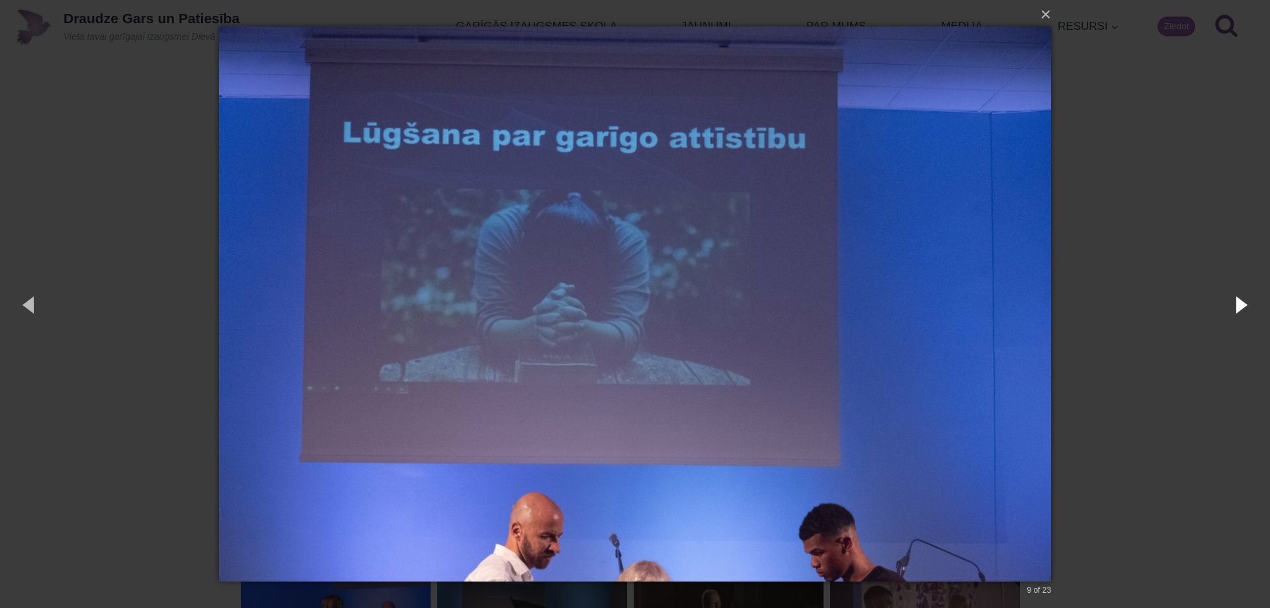
click at [1241, 306] on button "button" at bounding box center [1240, 304] width 60 height 73
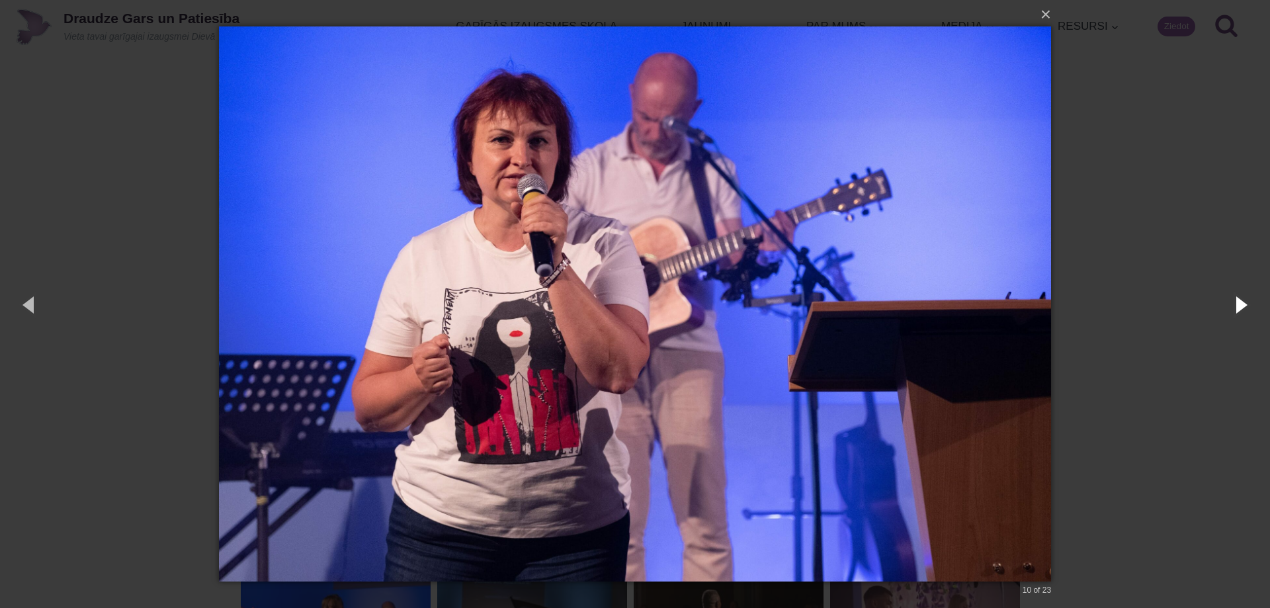
click at [1241, 306] on button "button" at bounding box center [1240, 304] width 60 height 73
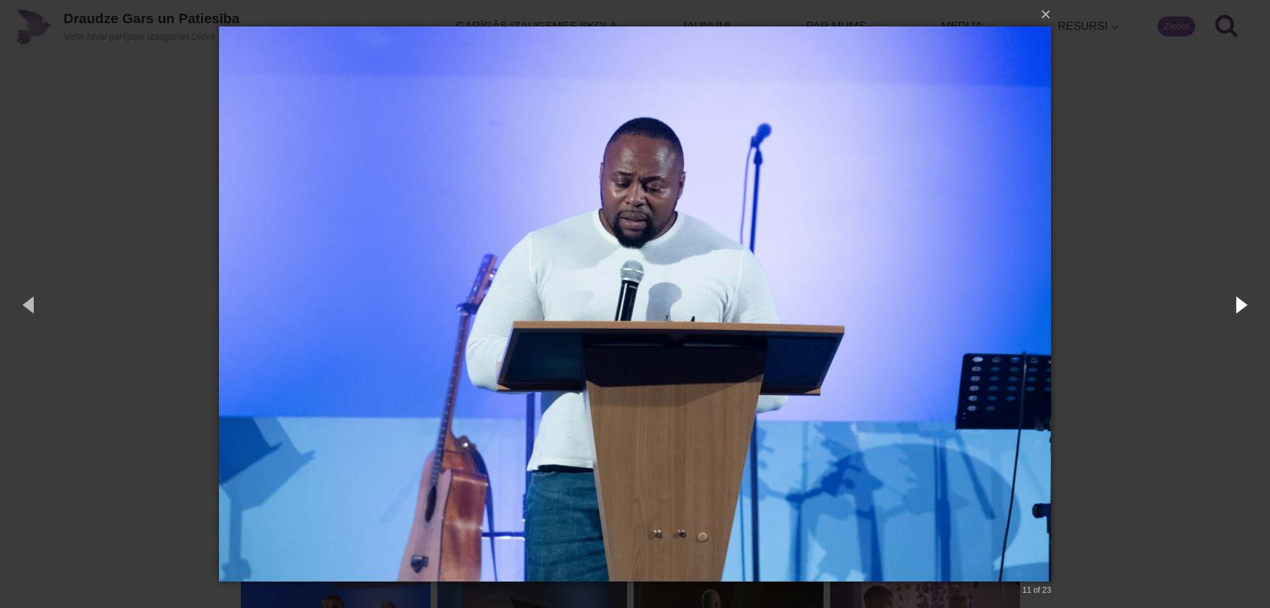
click at [1241, 306] on button "button" at bounding box center [1240, 304] width 60 height 73
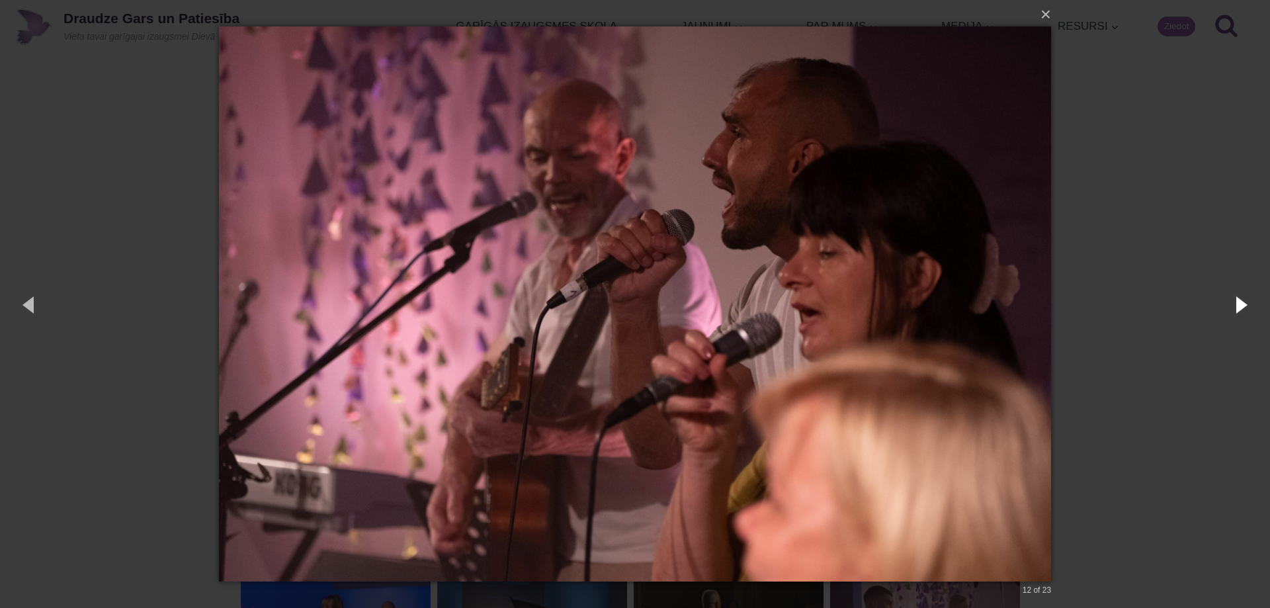
click at [1241, 306] on button "button" at bounding box center [1240, 304] width 60 height 73
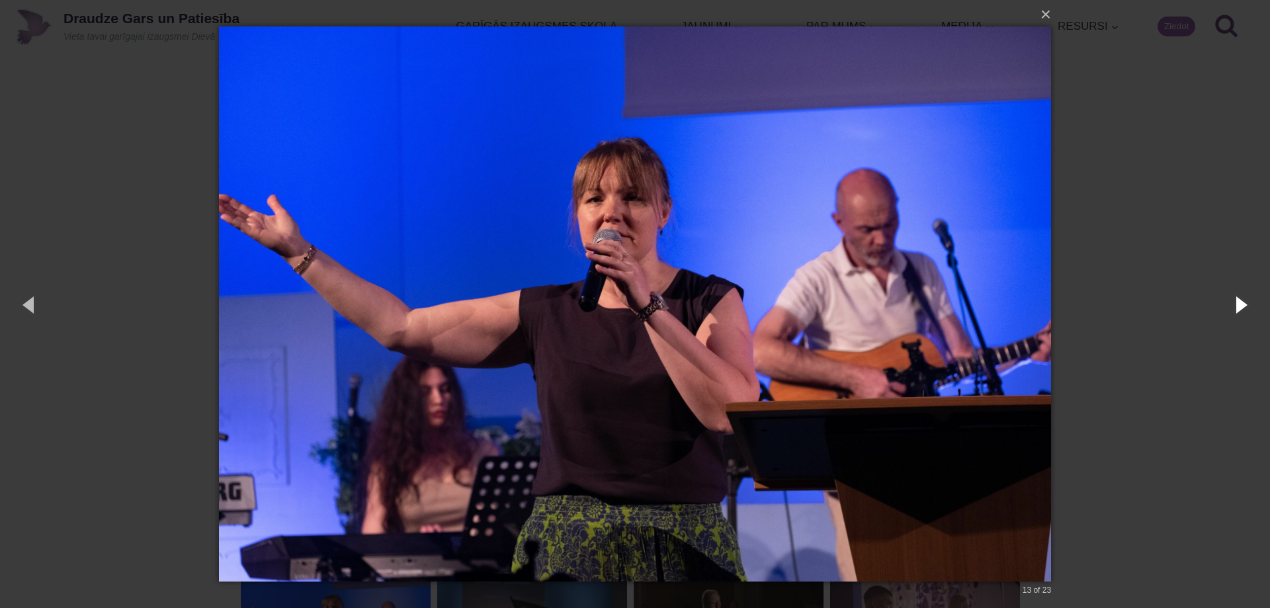
click at [1241, 306] on button "button" at bounding box center [1240, 304] width 60 height 73
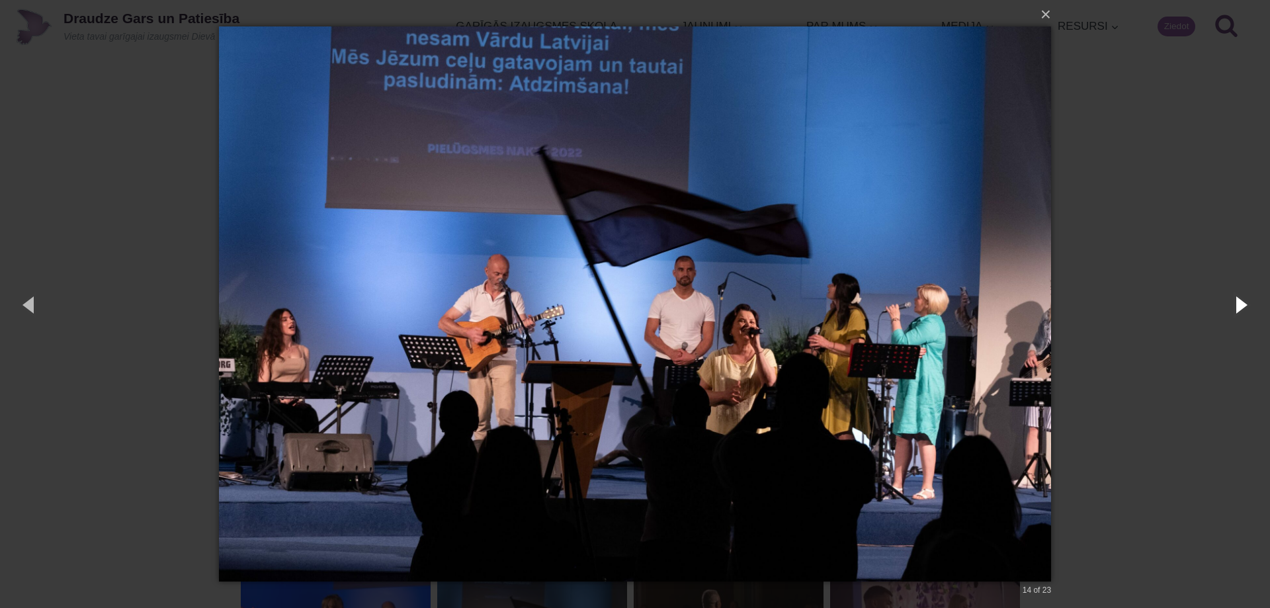
click at [1241, 306] on button "button" at bounding box center [1240, 304] width 60 height 73
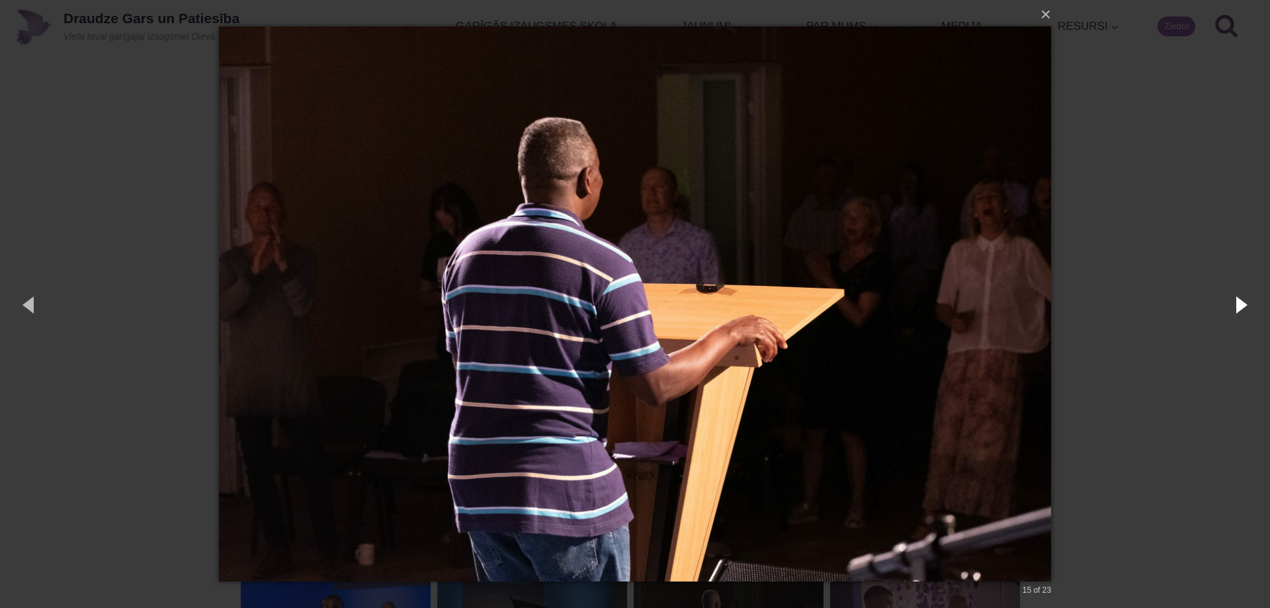
click at [1241, 306] on button "button" at bounding box center [1240, 304] width 60 height 73
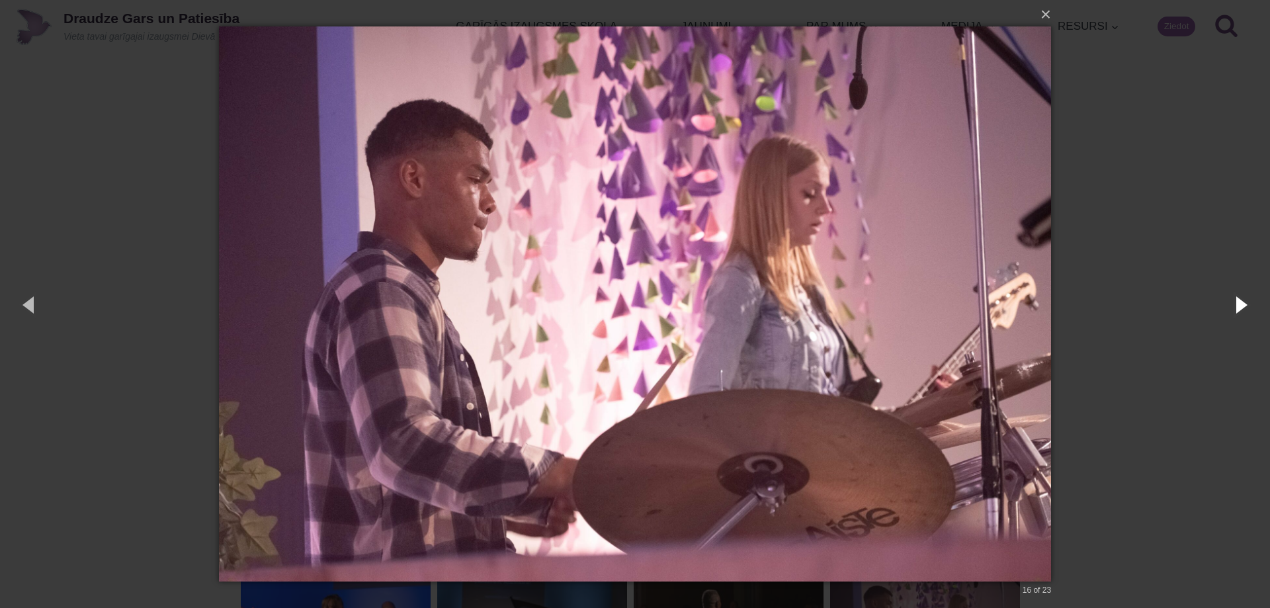
click at [1241, 306] on button "button" at bounding box center [1240, 304] width 60 height 73
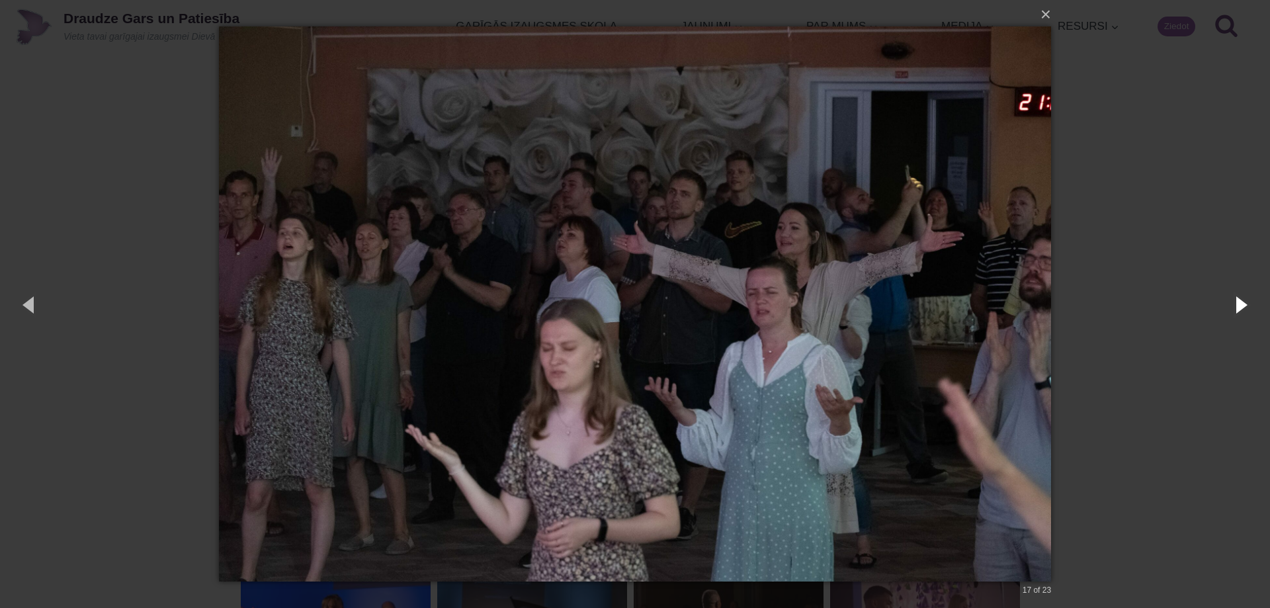
click at [1241, 306] on button "button" at bounding box center [1240, 304] width 60 height 73
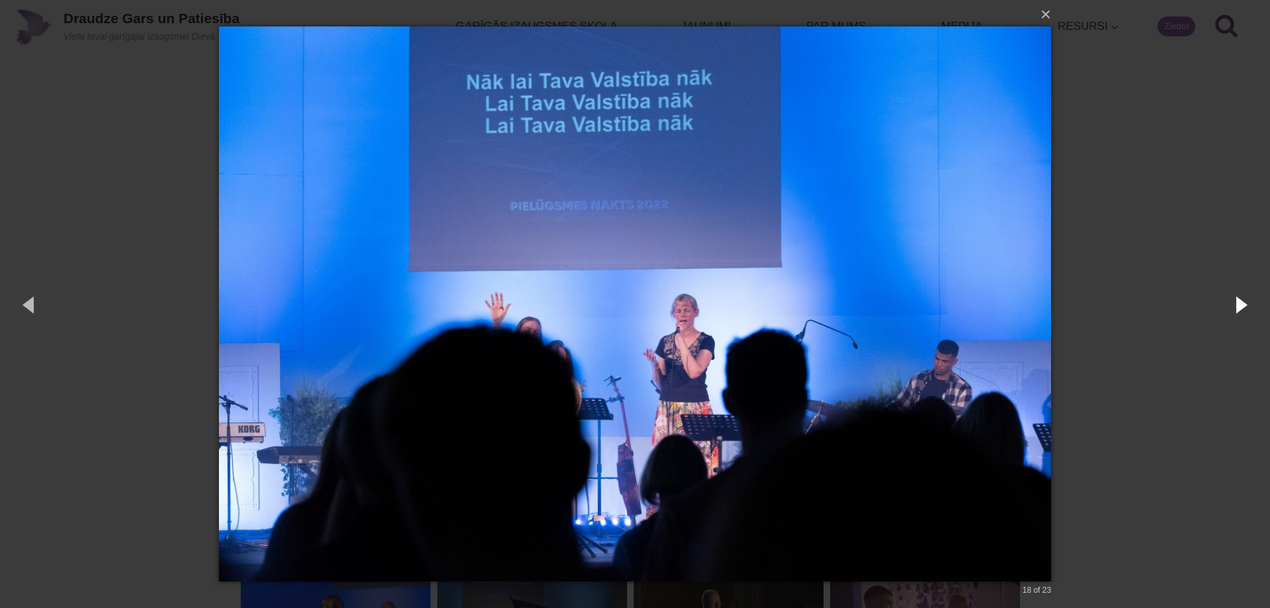
click at [1241, 306] on button "button" at bounding box center [1240, 304] width 60 height 73
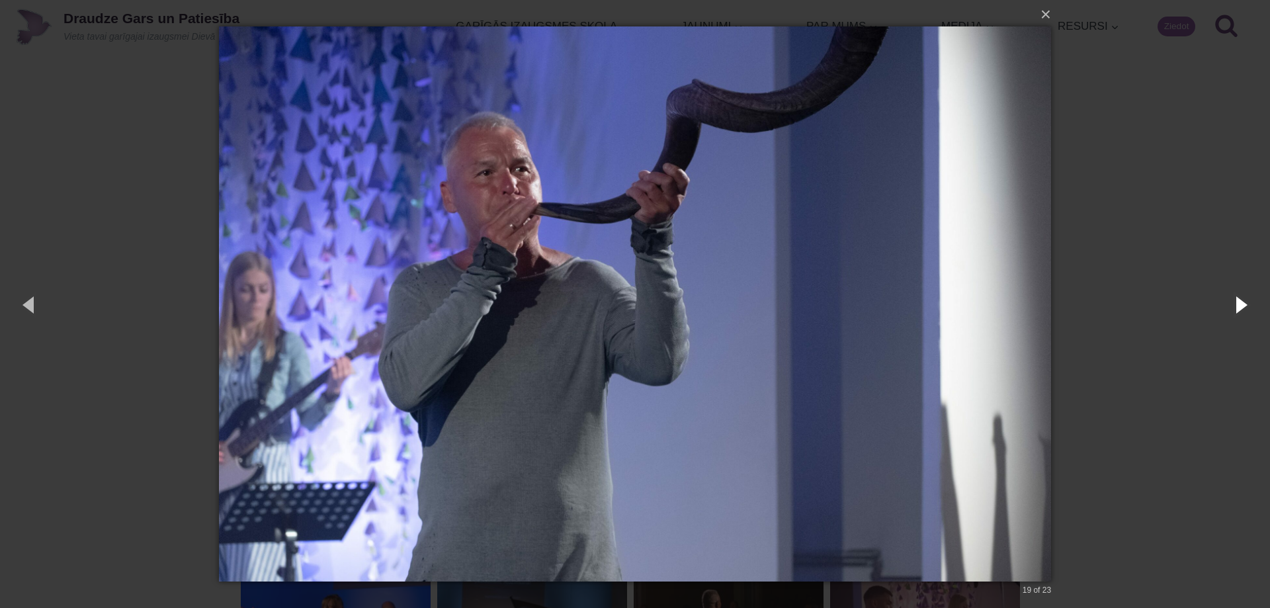
click at [1241, 306] on button "button" at bounding box center [1240, 304] width 60 height 73
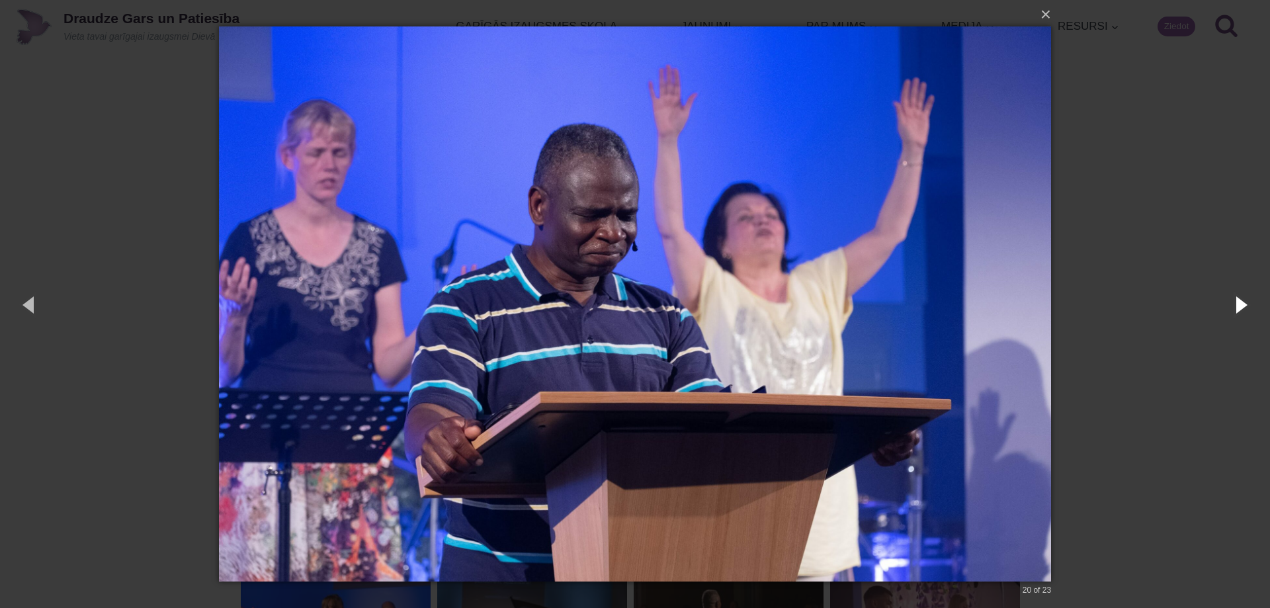
click at [1241, 306] on button "button" at bounding box center [1240, 304] width 60 height 73
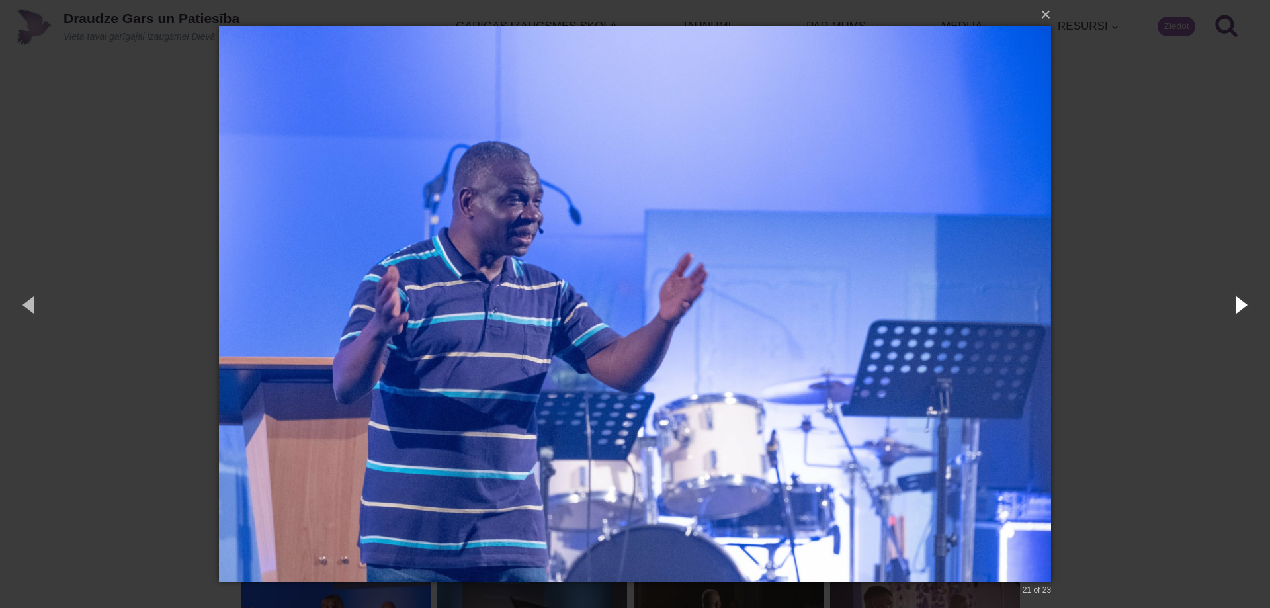
click at [1241, 306] on button "button" at bounding box center [1240, 304] width 60 height 73
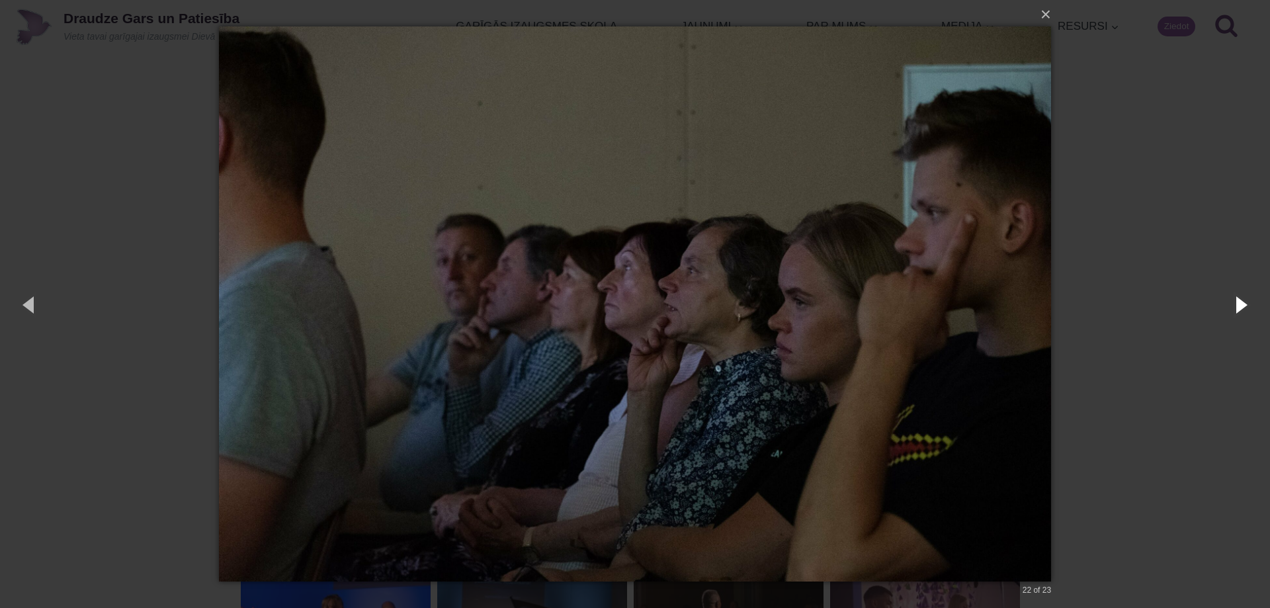
click at [1241, 306] on button "button" at bounding box center [1240, 304] width 60 height 73
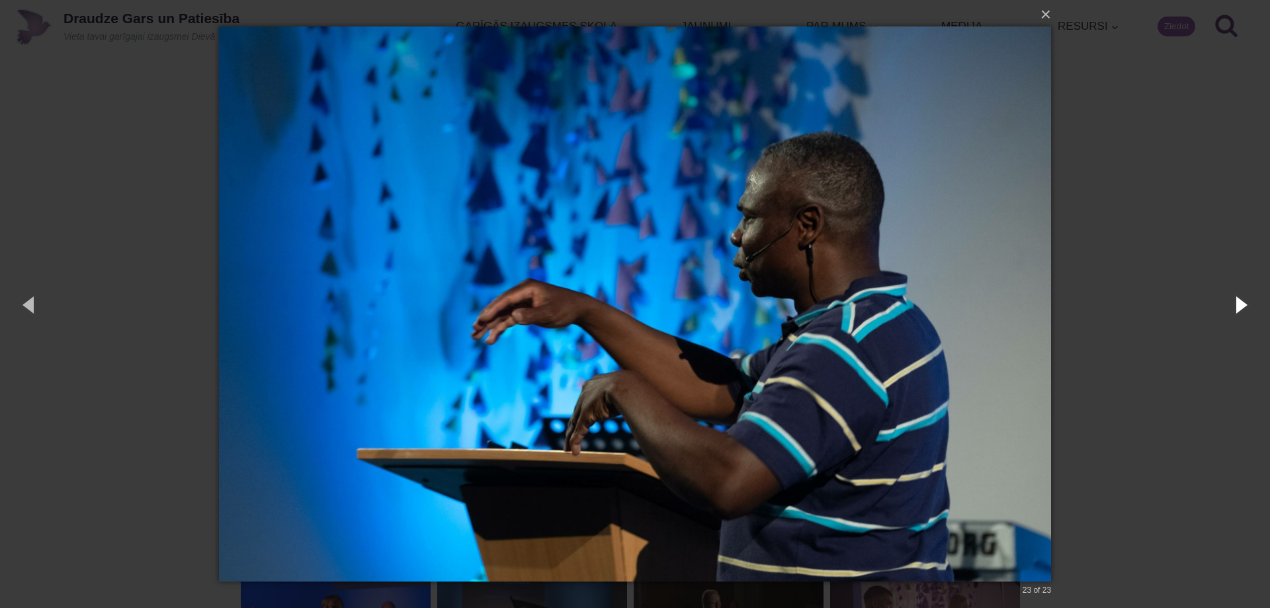
click at [1241, 306] on button "button" at bounding box center [1240, 304] width 60 height 73
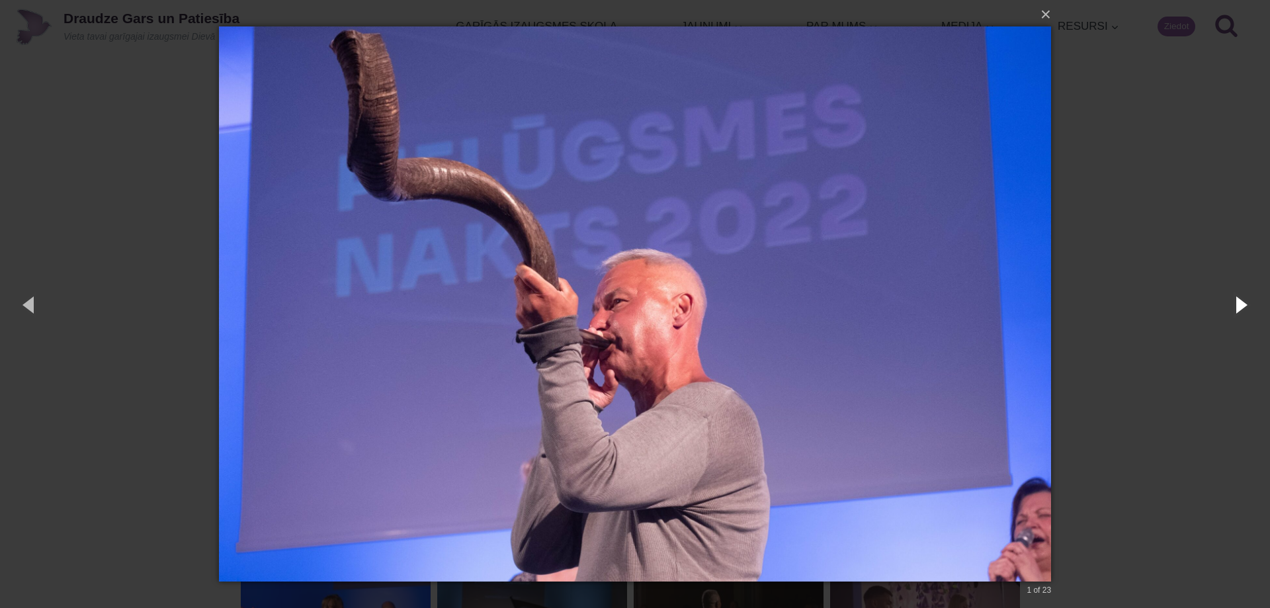
click at [1241, 306] on button "button" at bounding box center [1240, 304] width 60 height 73
